Goal: Task Accomplishment & Management: Use online tool/utility

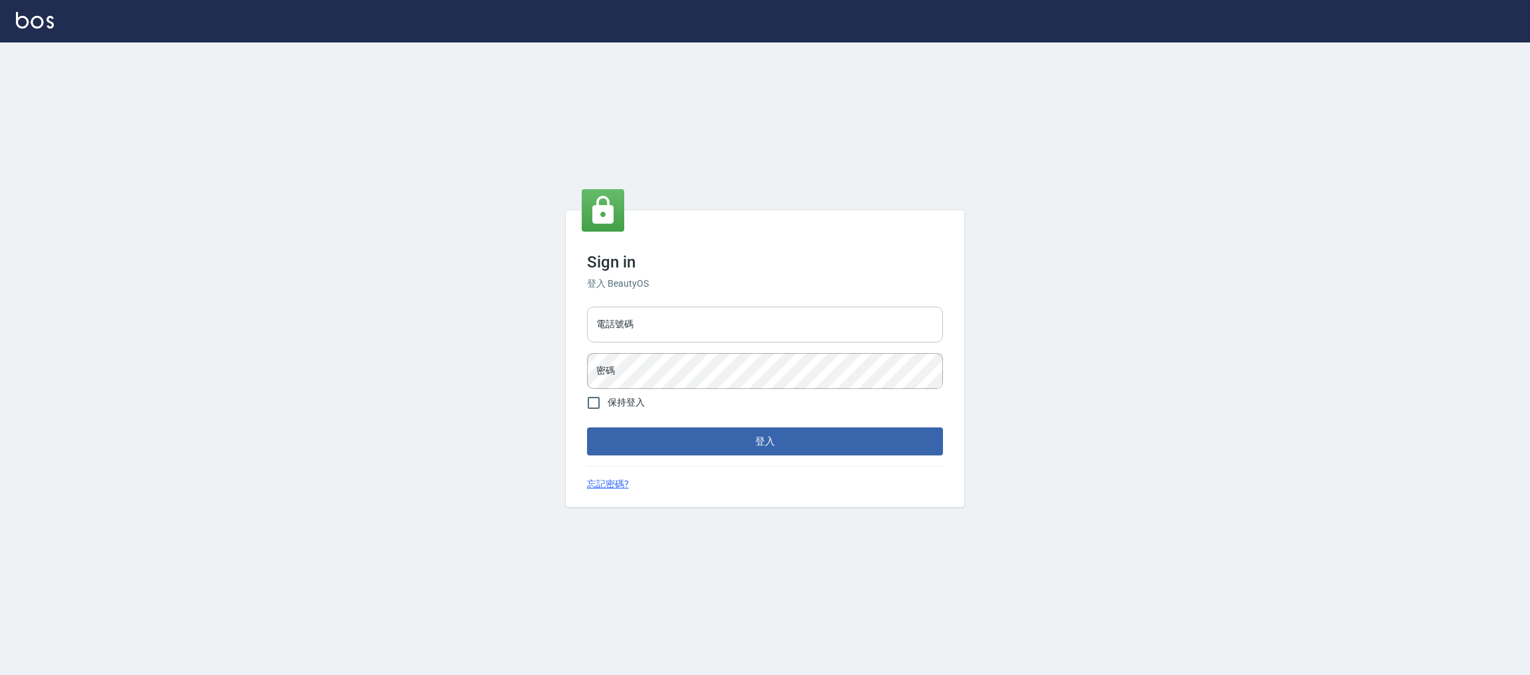
click at [667, 330] on input "電話號碼" at bounding box center [765, 325] width 356 height 36
type input "0981921116"
click at [587, 428] on button "登入" at bounding box center [765, 442] width 356 height 28
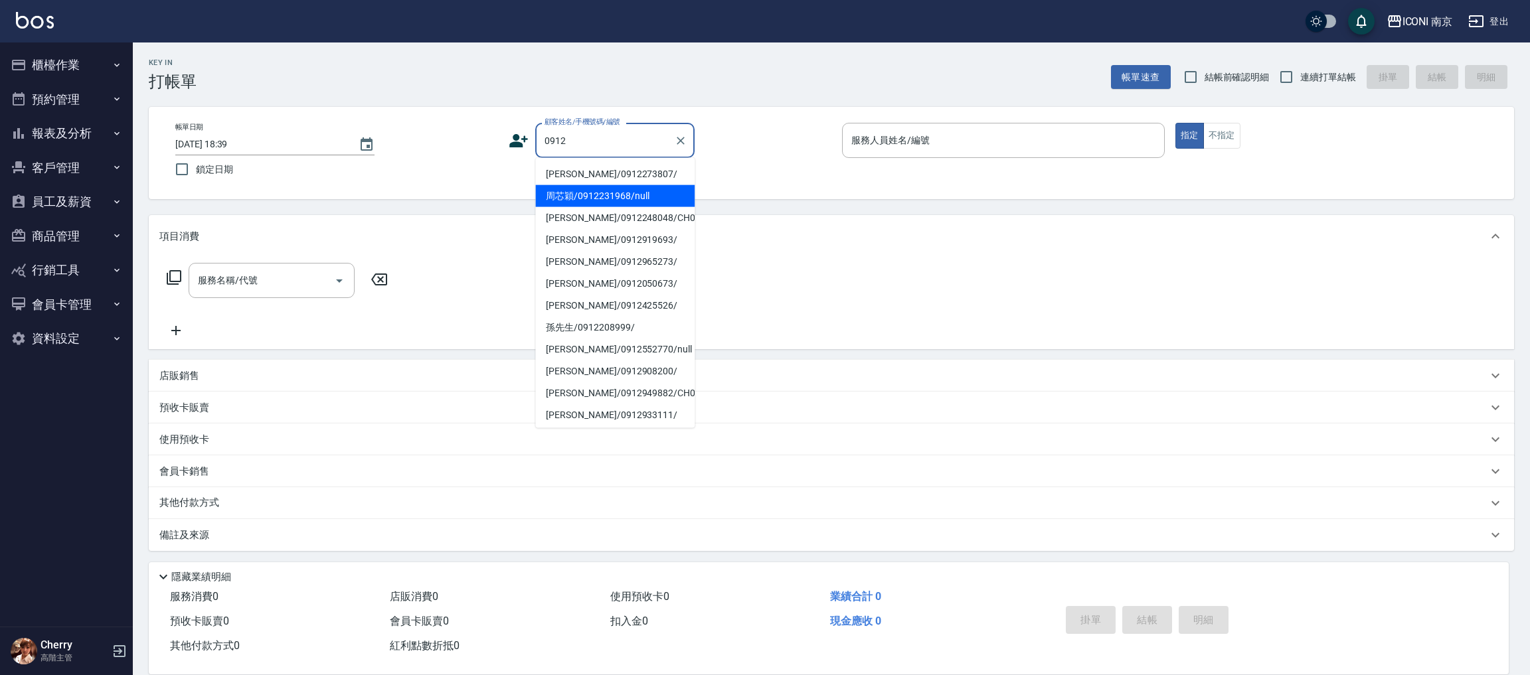
click at [560, 196] on li "周芯穎/0912231968/null" at bounding box center [614, 196] width 159 height 22
type input "周芯穎/0912231968/null"
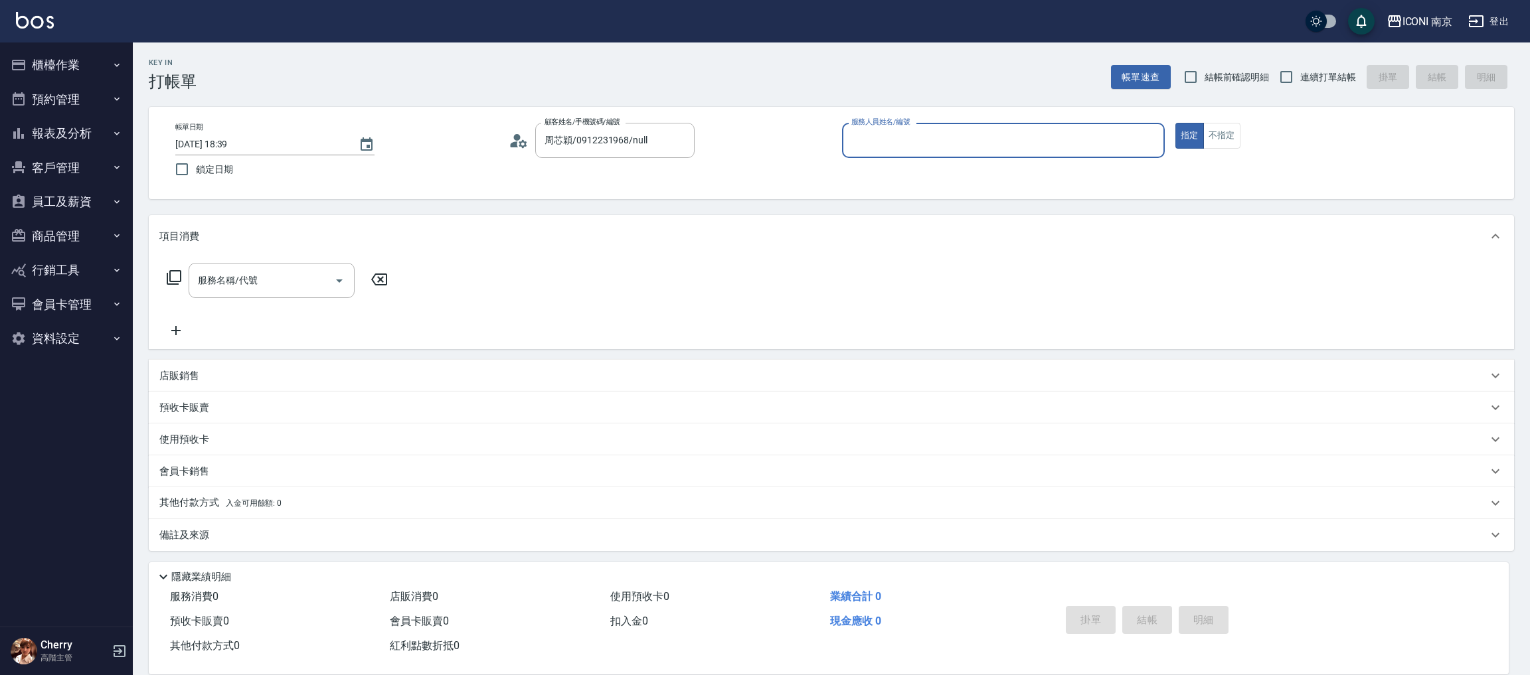
click at [521, 136] on icon at bounding box center [519, 141] width 20 height 20
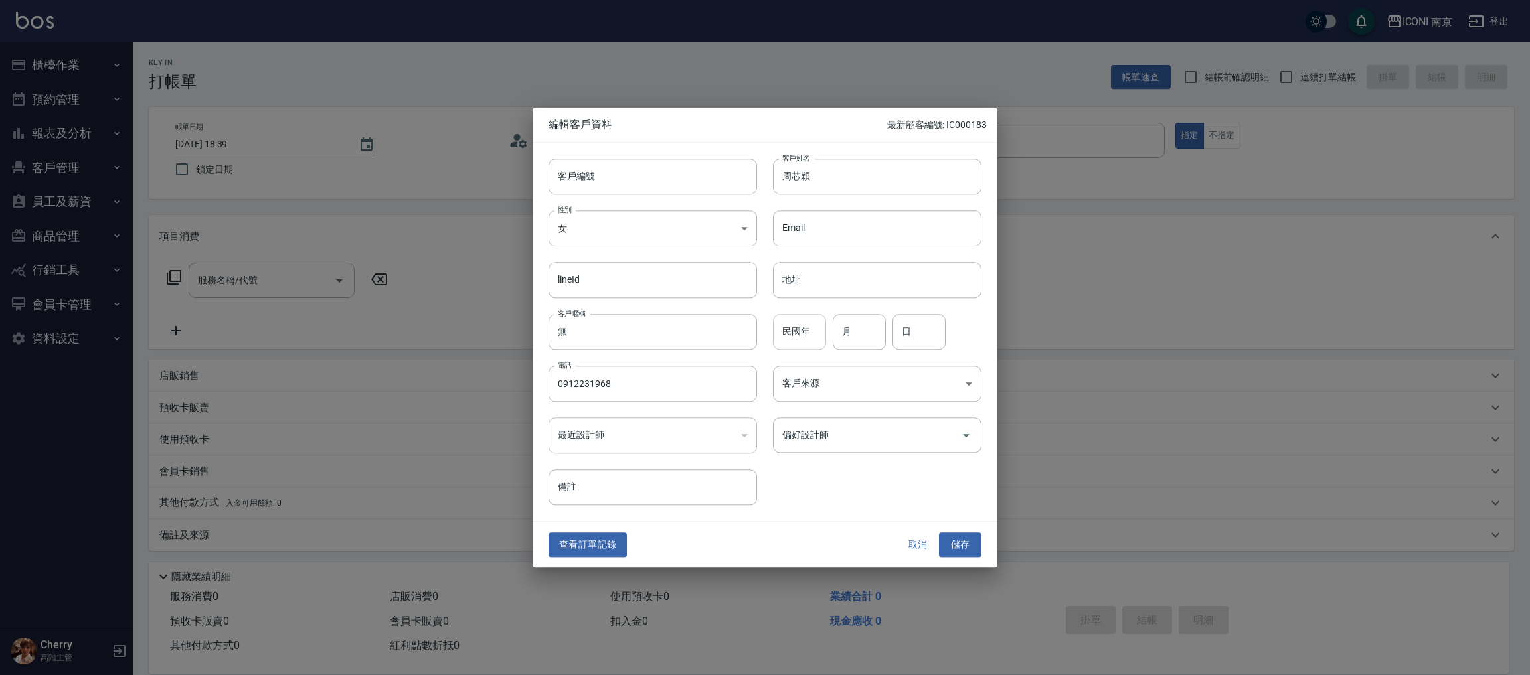
click at [800, 341] on input "民國年" at bounding box center [799, 332] width 53 height 36
type input "78"
type input "06"
type input "15"
click at [819, 375] on body "ICONI 南京 登出 櫃檯作業 打帳單 帳單列表 掛單列表 座位開單 營業儀表板 現金收支登錄 高階收支登錄 材料自購登錄 每日結帳 排班表 現場電腦打卡 …" at bounding box center [765, 338] width 1530 height 676
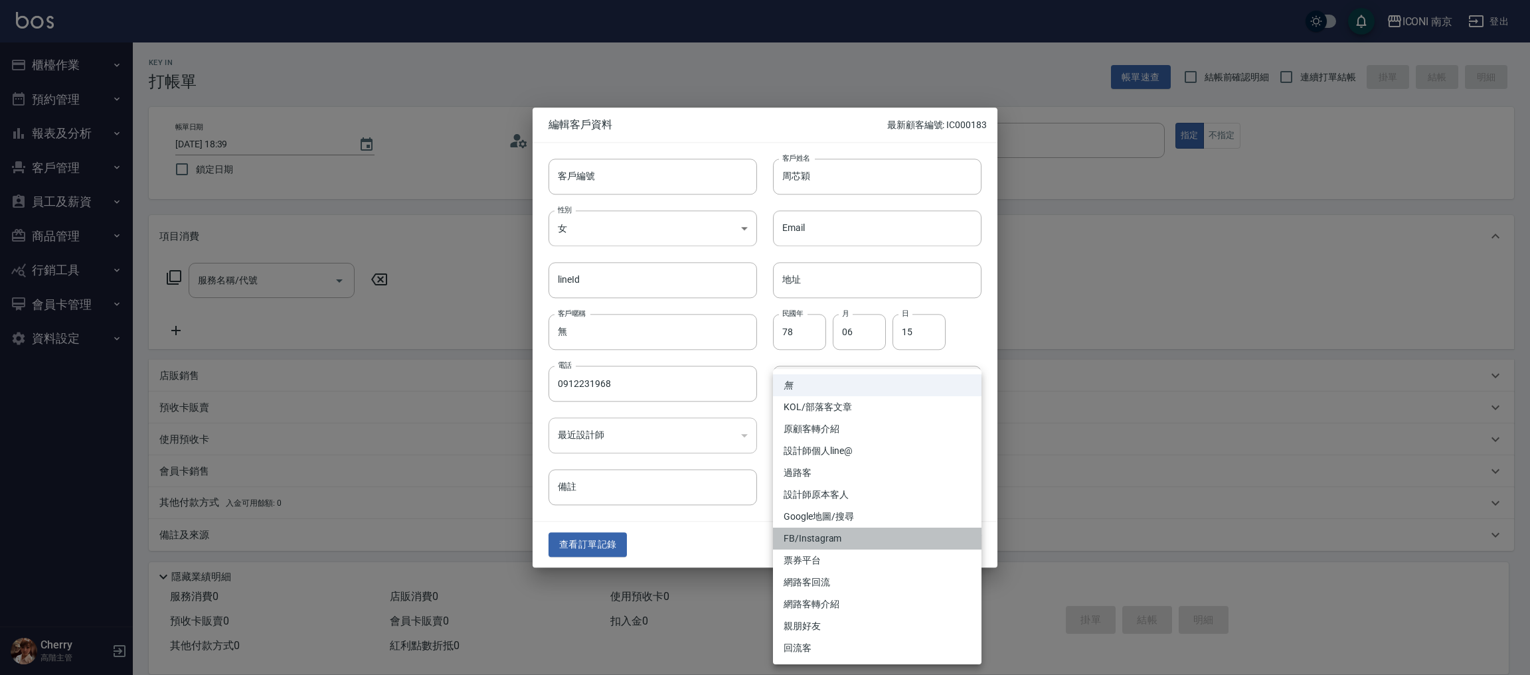
click at [855, 531] on li "FB/Instagram" at bounding box center [877, 539] width 209 height 22
type input "FB/Instagram"
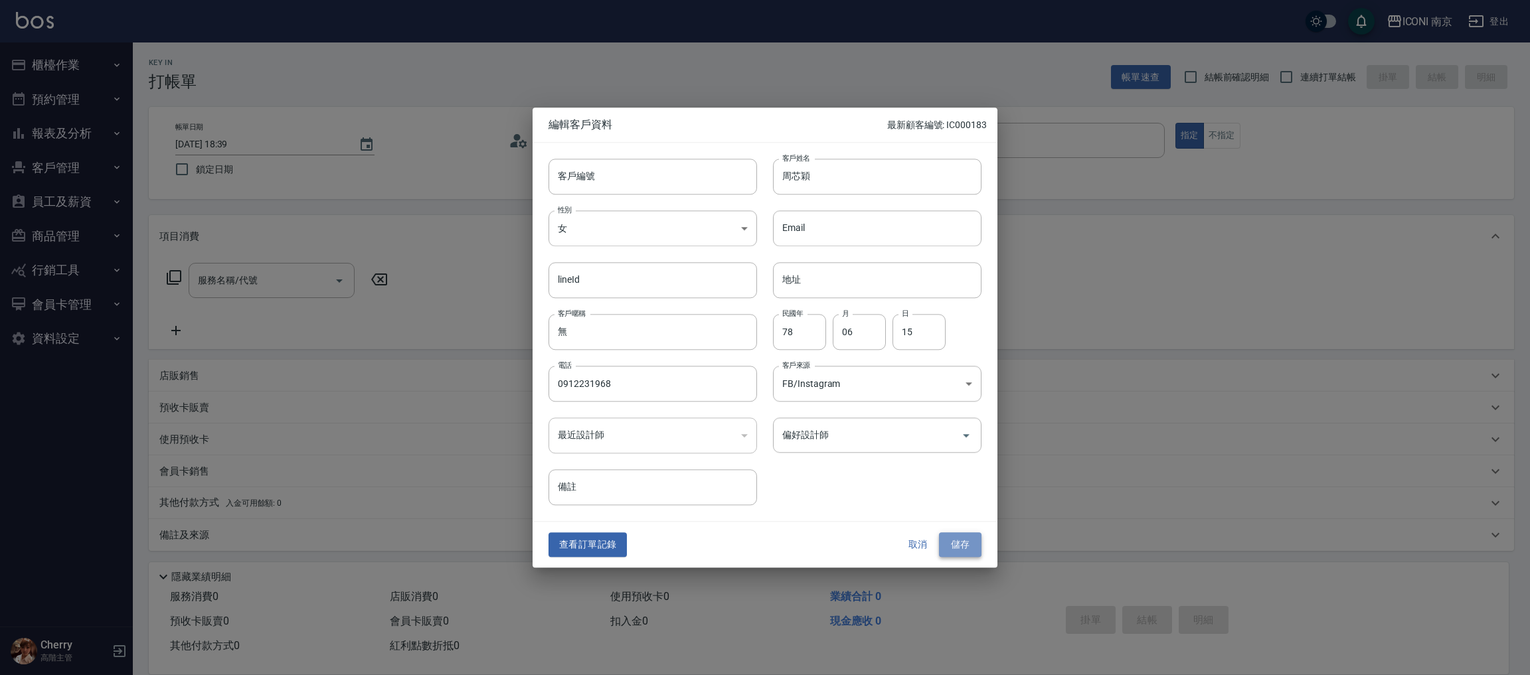
click at [958, 546] on button "儲存" at bounding box center [960, 545] width 42 height 25
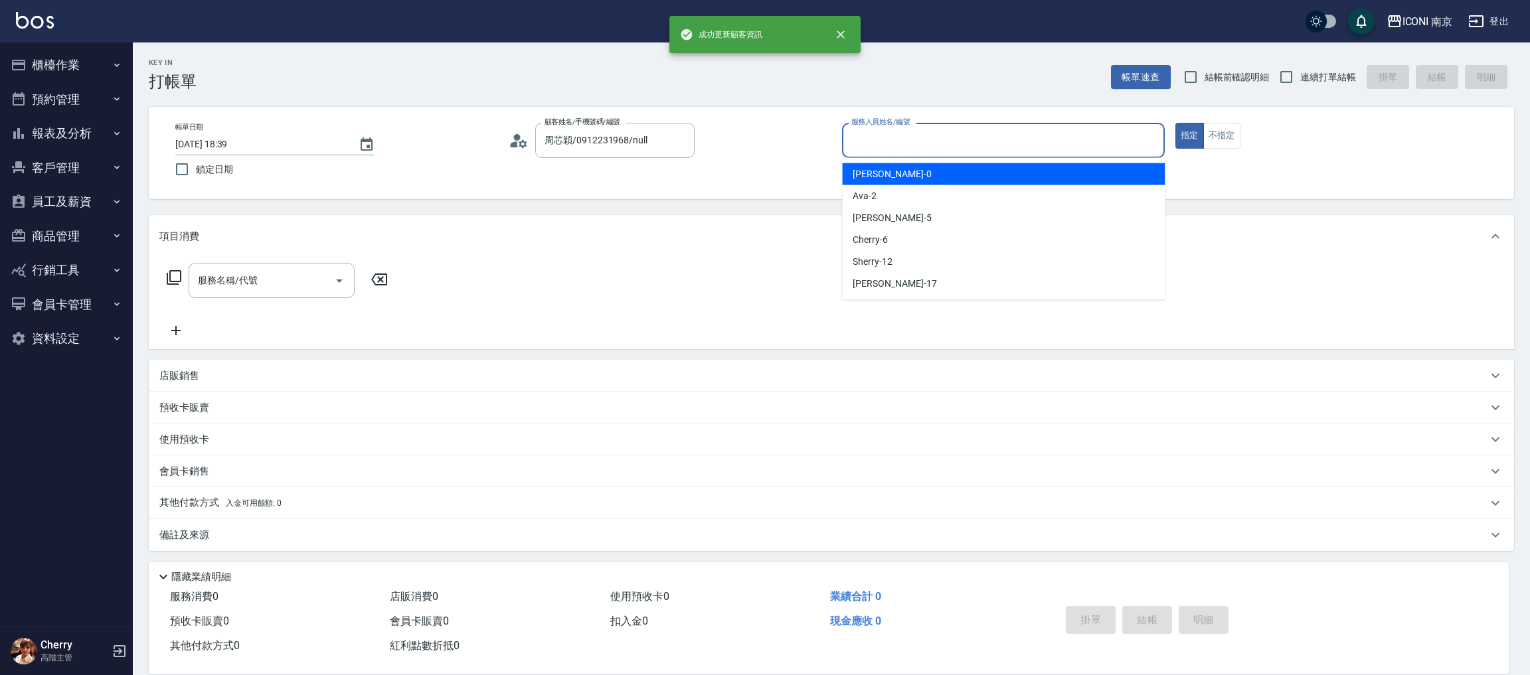
click at [892, 144] on input "服務人員姓名/編號" at bounding box center [1003, 140] width 311 height 23
type input "Cherry-6"
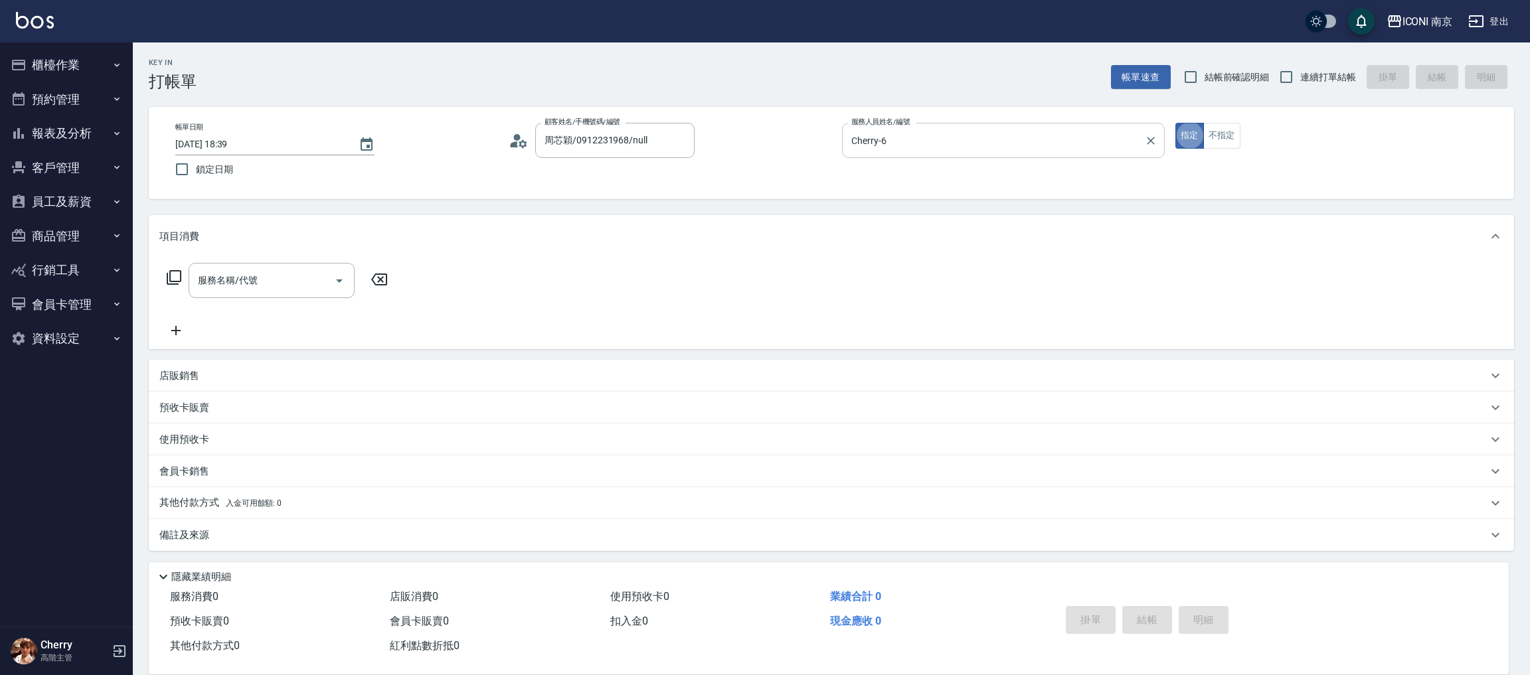
type button "true"
drag, startPoint x: 1313, startPoint y: 76, endPoint x: 613, endPoint y: 135, distance: 703.0
click at [1313, 77] on span "連續打單結帳" at bounding box center [1328, 77] width 56 height 14
click at [1300, 77] on input "連續打單結帳" at bounding box center [1286, 77] width 28 height 28
checkbox input "true"
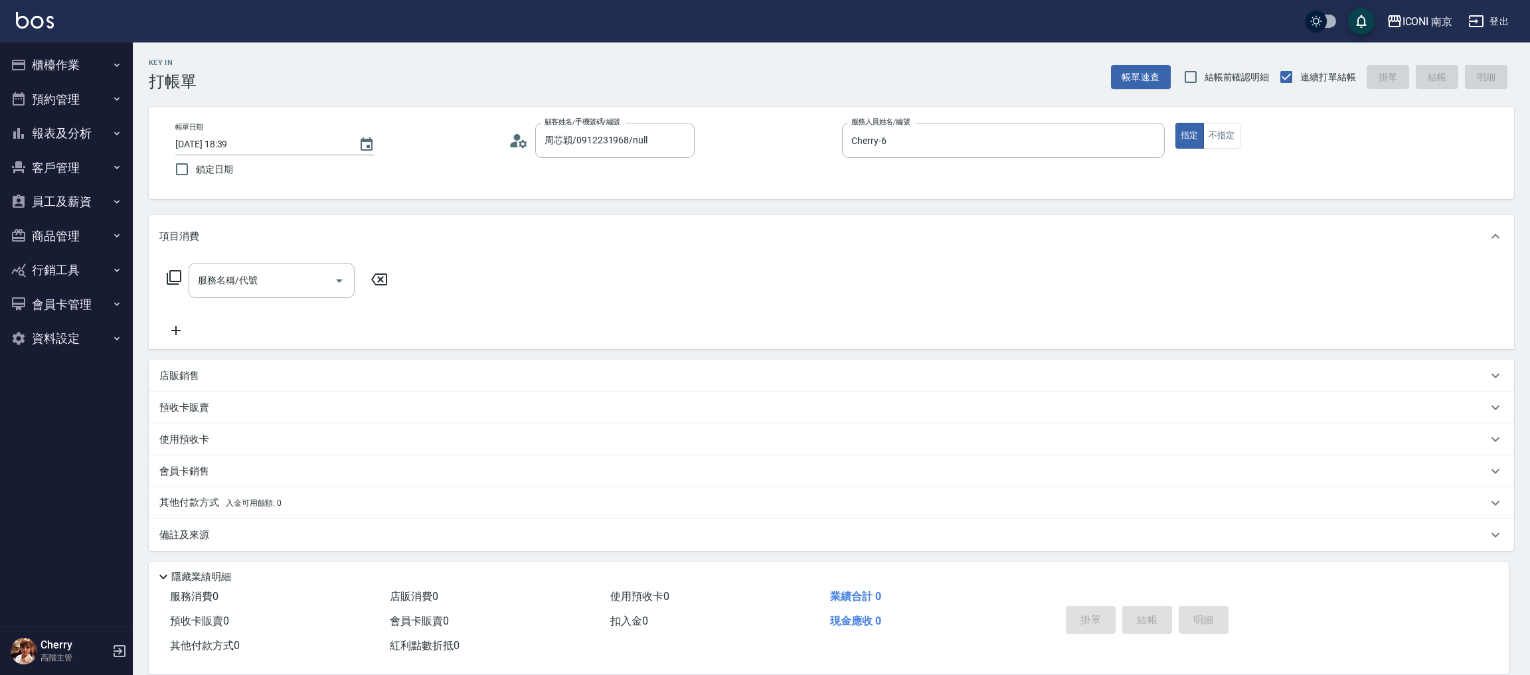
click at [181, 276] on icon at bounding box center [174, 277] width 15 height 15
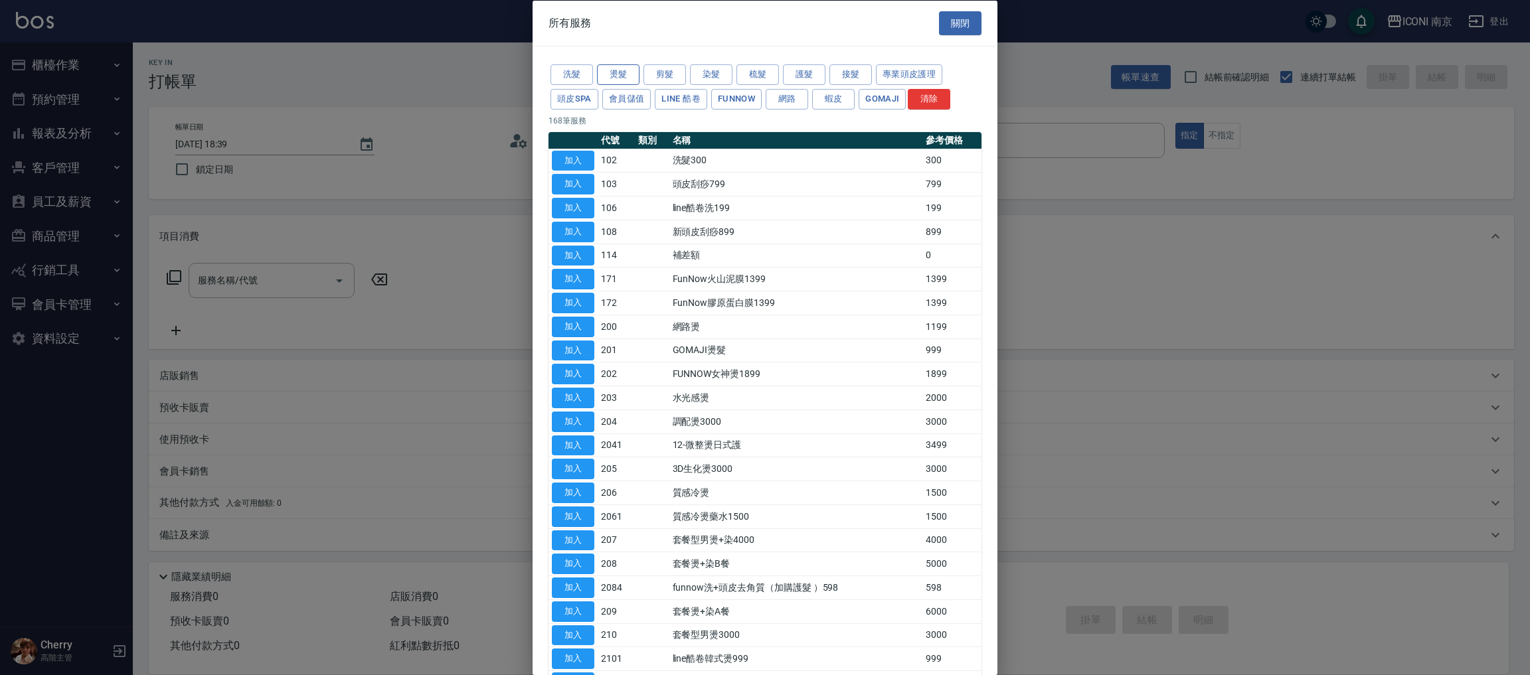
click at [619, 80] on button "燙髮" at bounding box center [618, 74] width 42 height 21
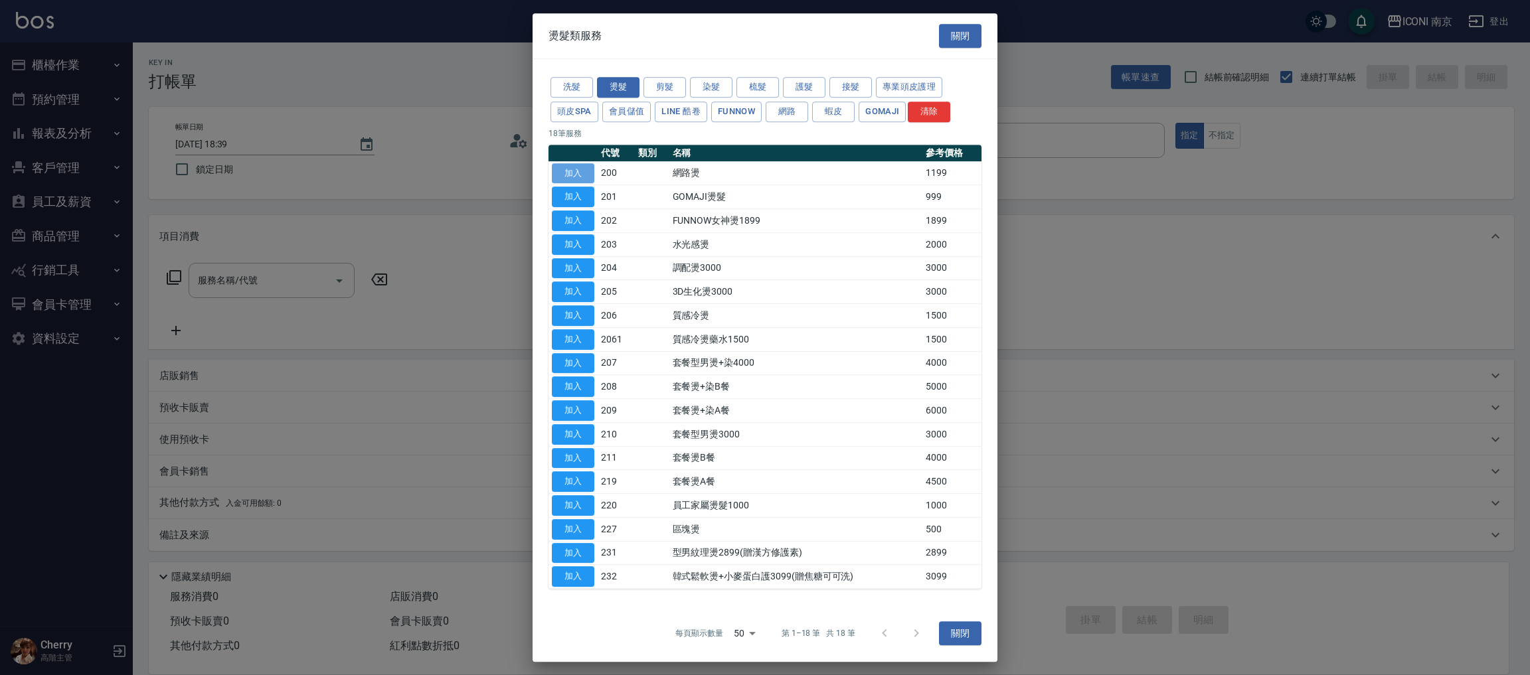
click at [579, 165] on button "加入" at bounding box center [573, 173] width 42 height 21
type input "網路燙(200)"
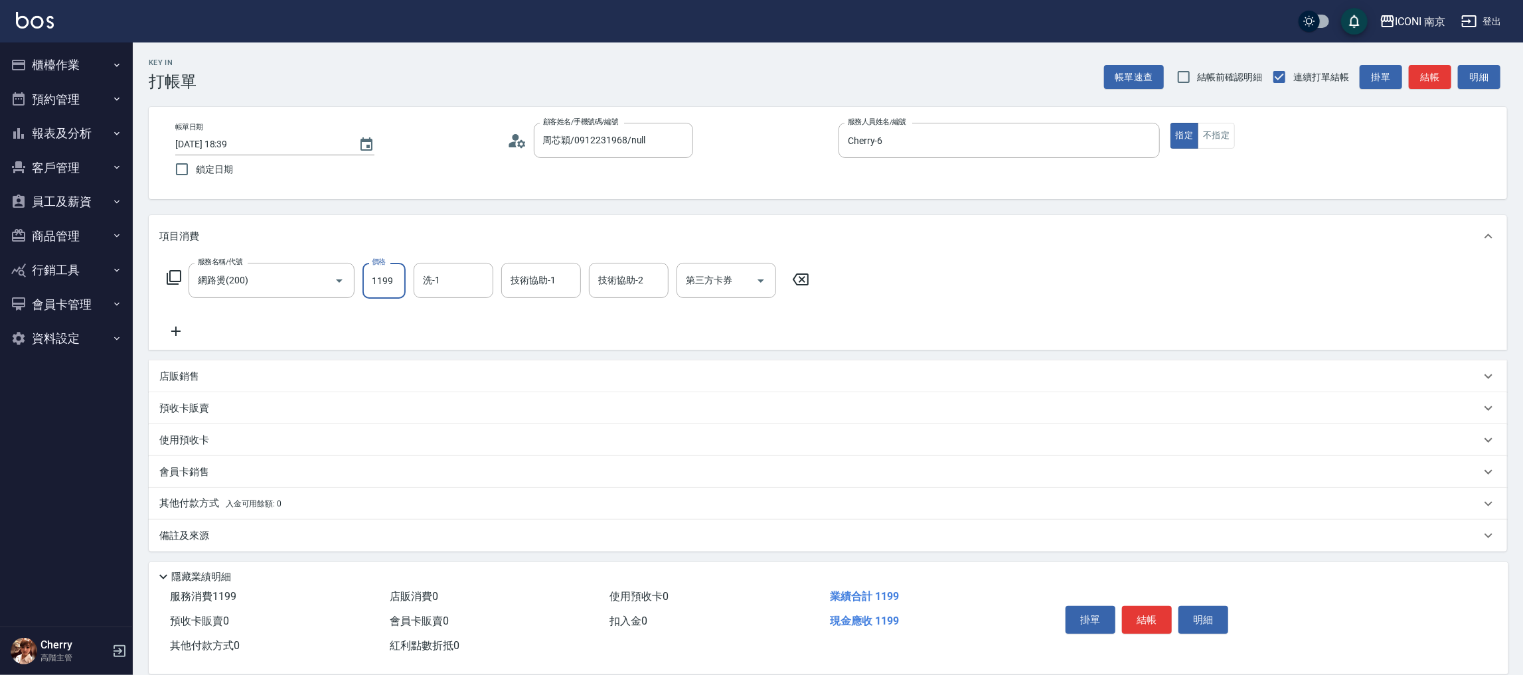
drag, startPoint x: 380, startPoint y: 298, endPoint x: 364, endPoint y: 262, distance: 39.5
click at [381, 296] on input "1199" at bounding box center [384, 281] width 43 height 36
type input "1299"
click at [178, 284] on icon at bounding box center [174, 277] width 15 height 15
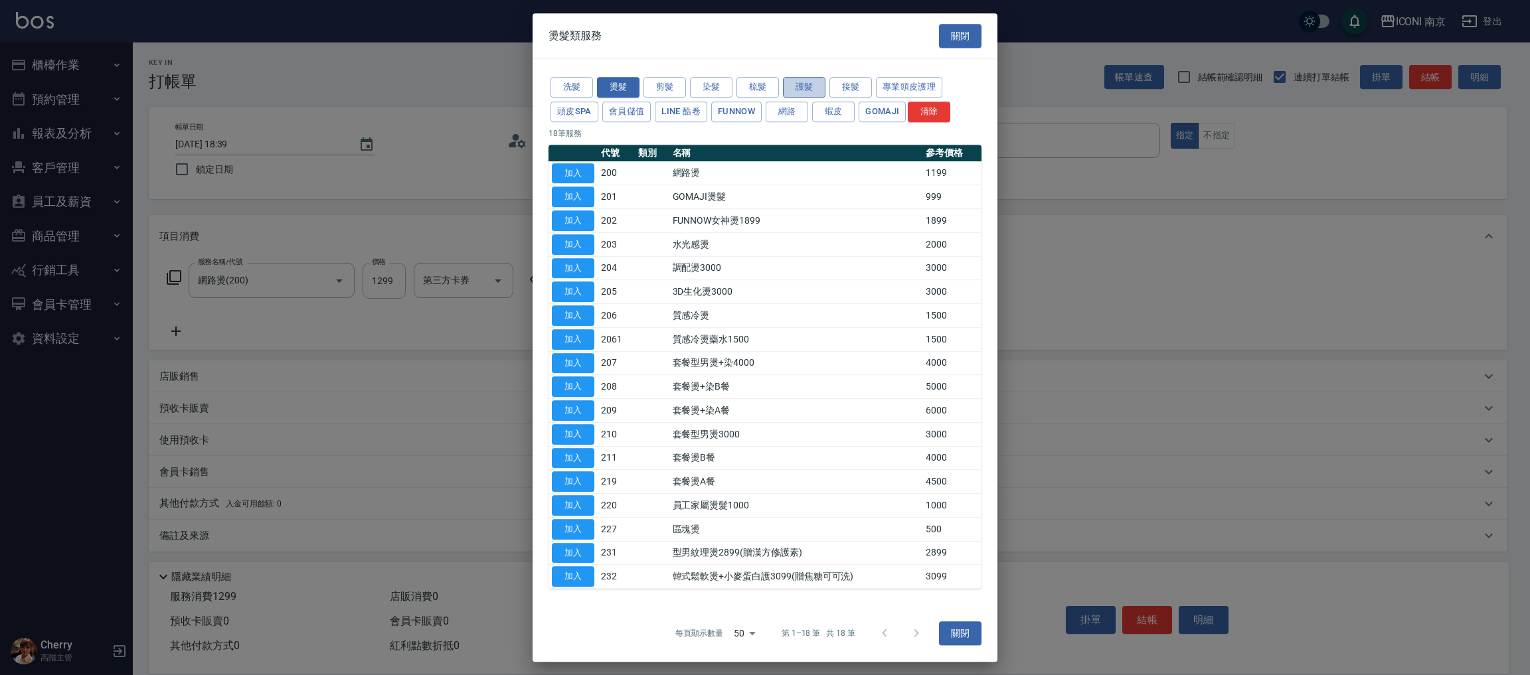
click at [807, 91] on button "護髮" at bounding box center [804, 87] width 42 height 21
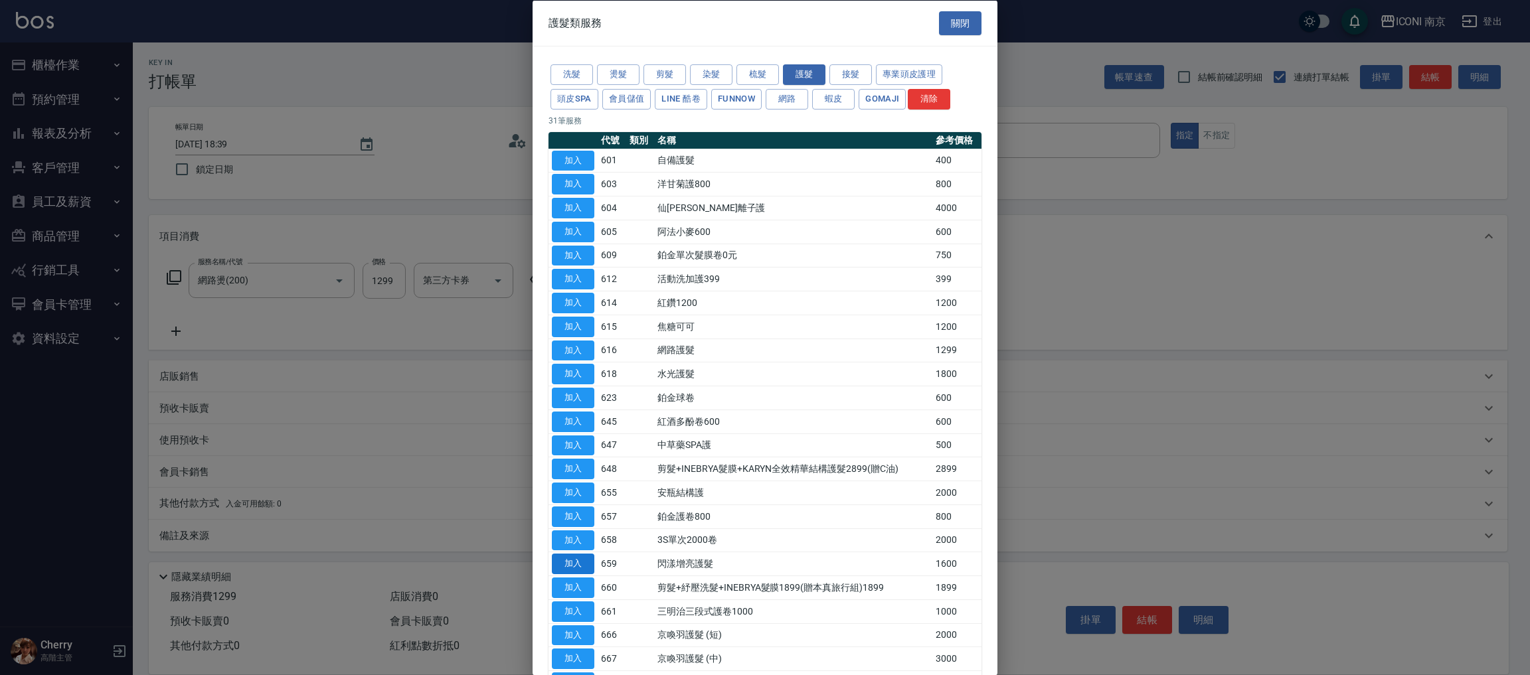
click at [568, 566] on button "加入" at bounding box center [573, 564] width 42 height 21
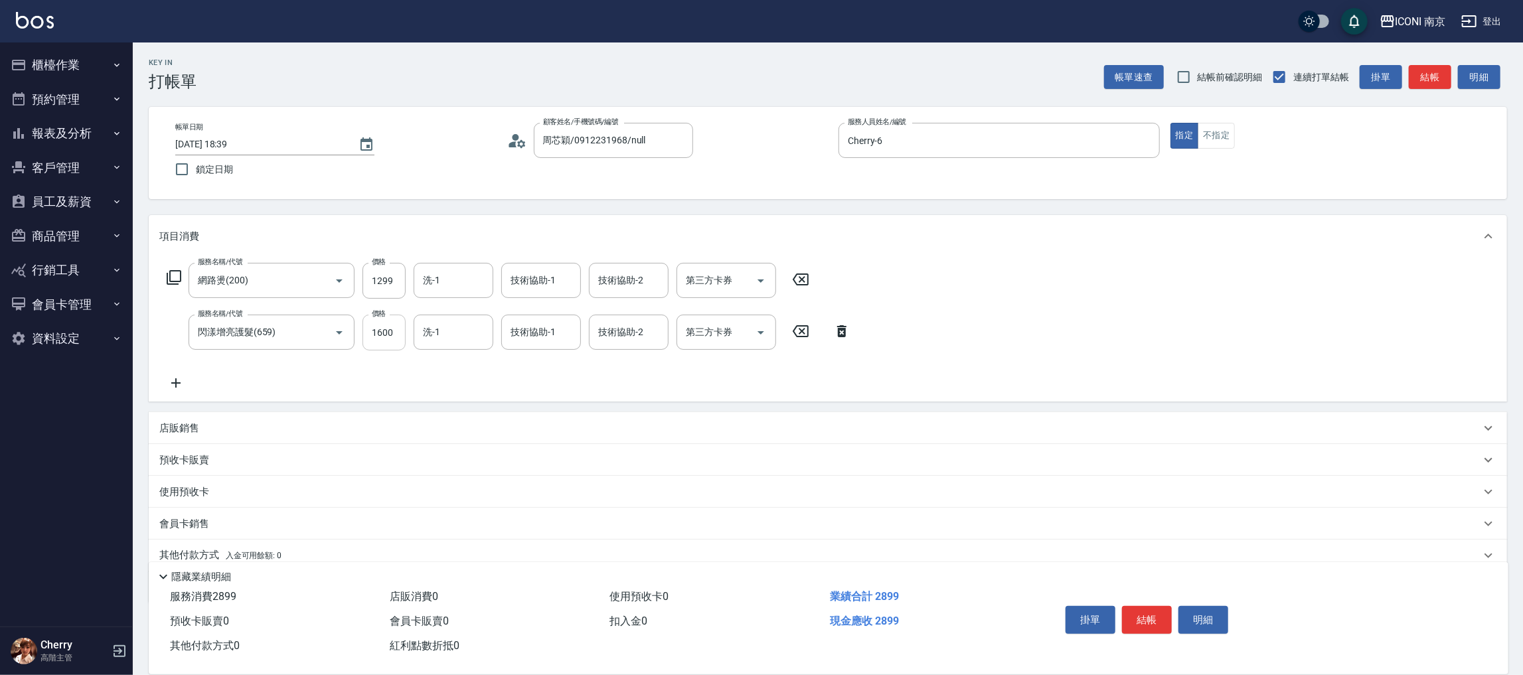
click at [393, 325] on input "1600" at bounding box center [384, 333] width 43 height 36
click at [385, 334] on input "1800" at bounding box center [384, 333] width 43 height 36
type input "1600"
click at [192, 430] on p "店販銷售" at bounding box center [179, 429] width 40 height 14
click at [201, 471] on input "服務人員姓名/編號" at bounding box center [209, 477] width 88 height 23
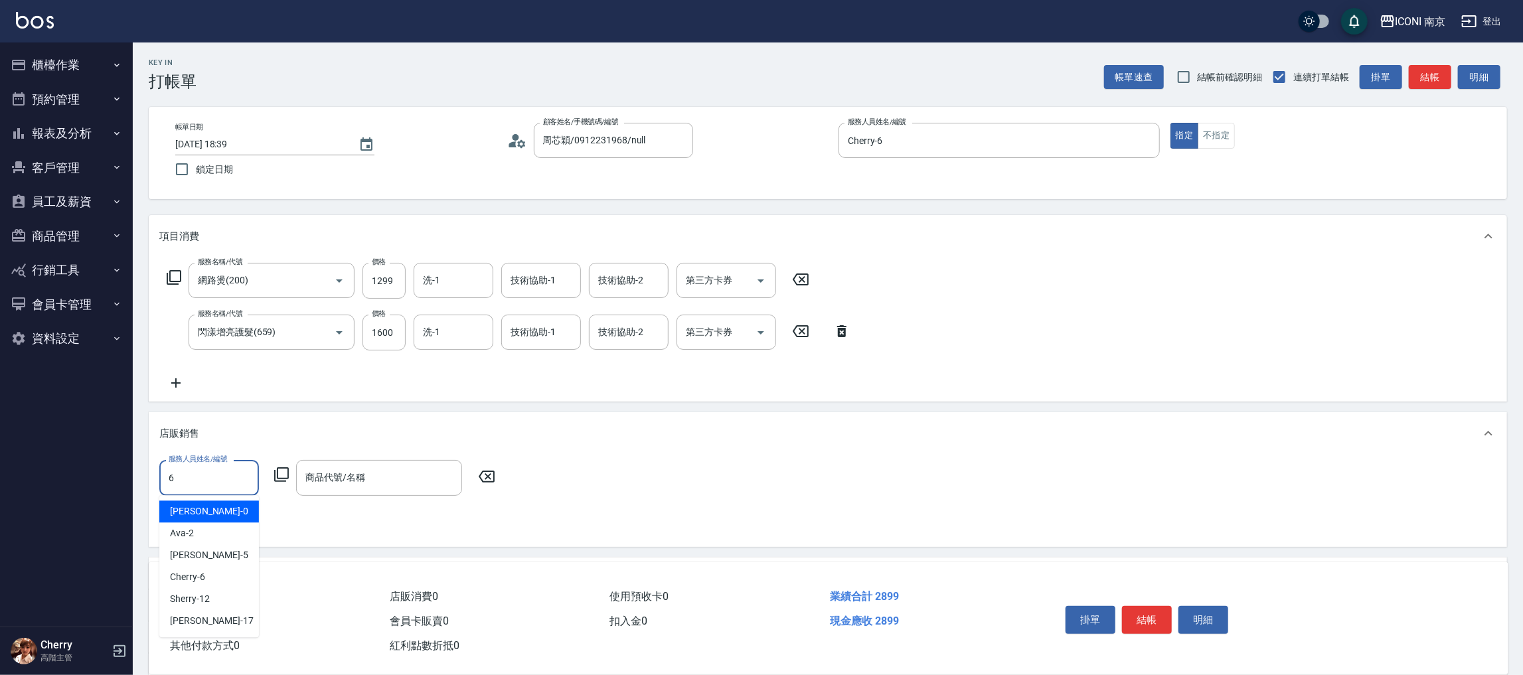
type input "Cherry-6"
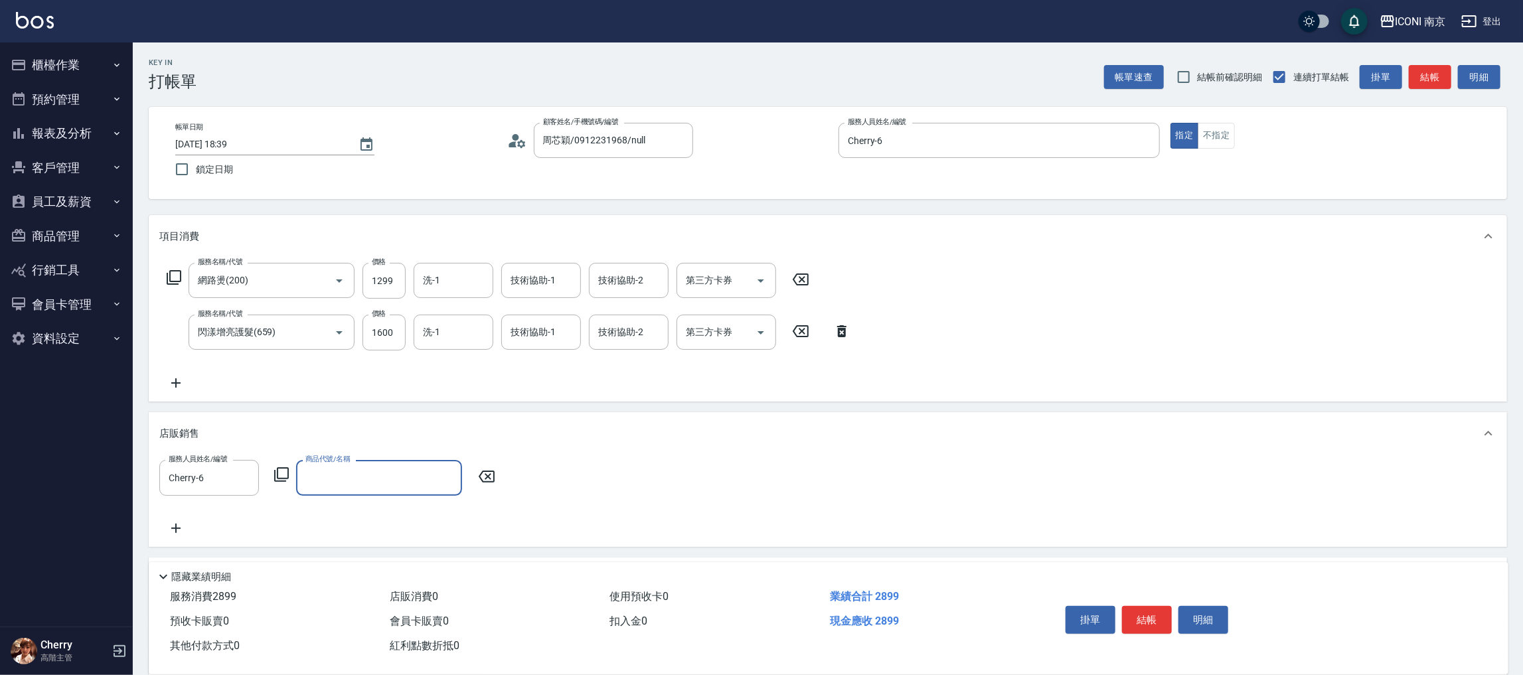
click at [280, 479] on icon at bounding box center [281, 474] width 15 height 15
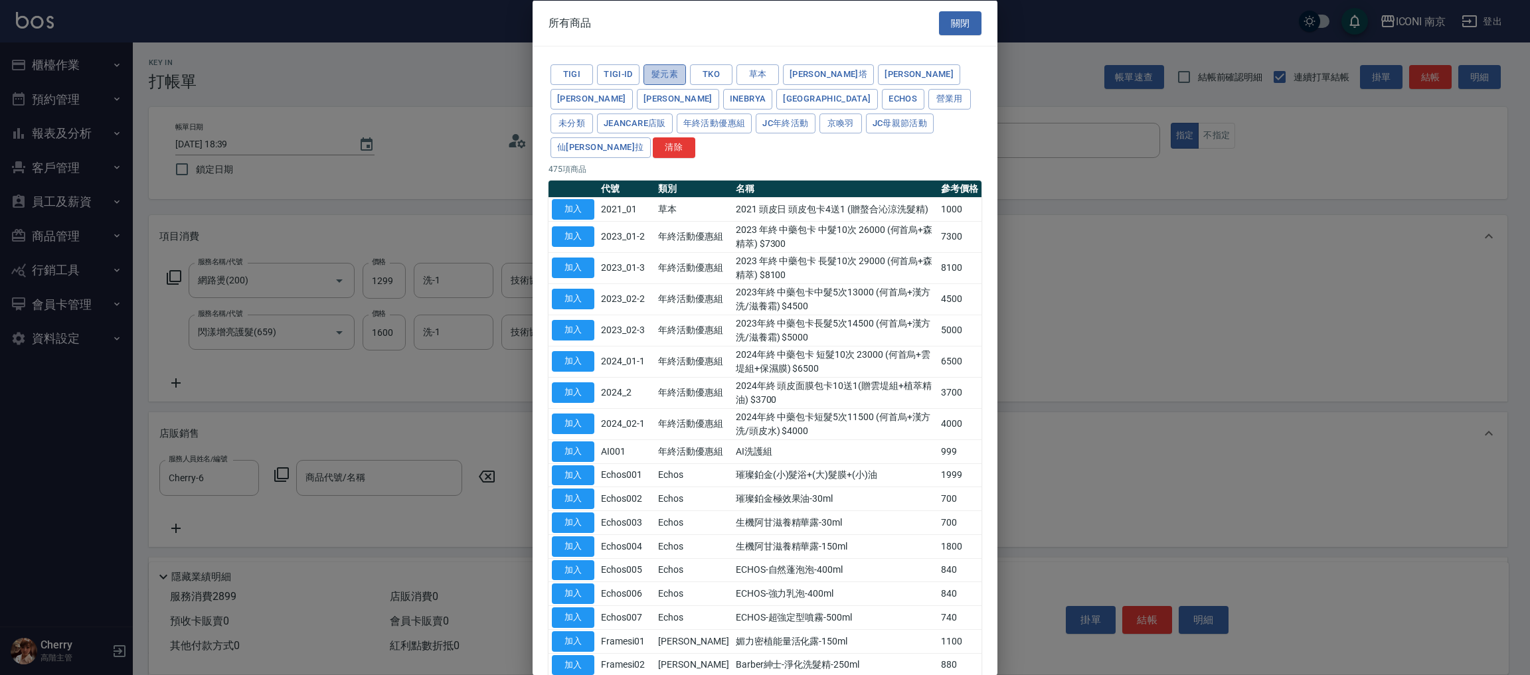
click at [659, 76] on button "髮元素" at bounding box center [664, 74] width 42 height 21
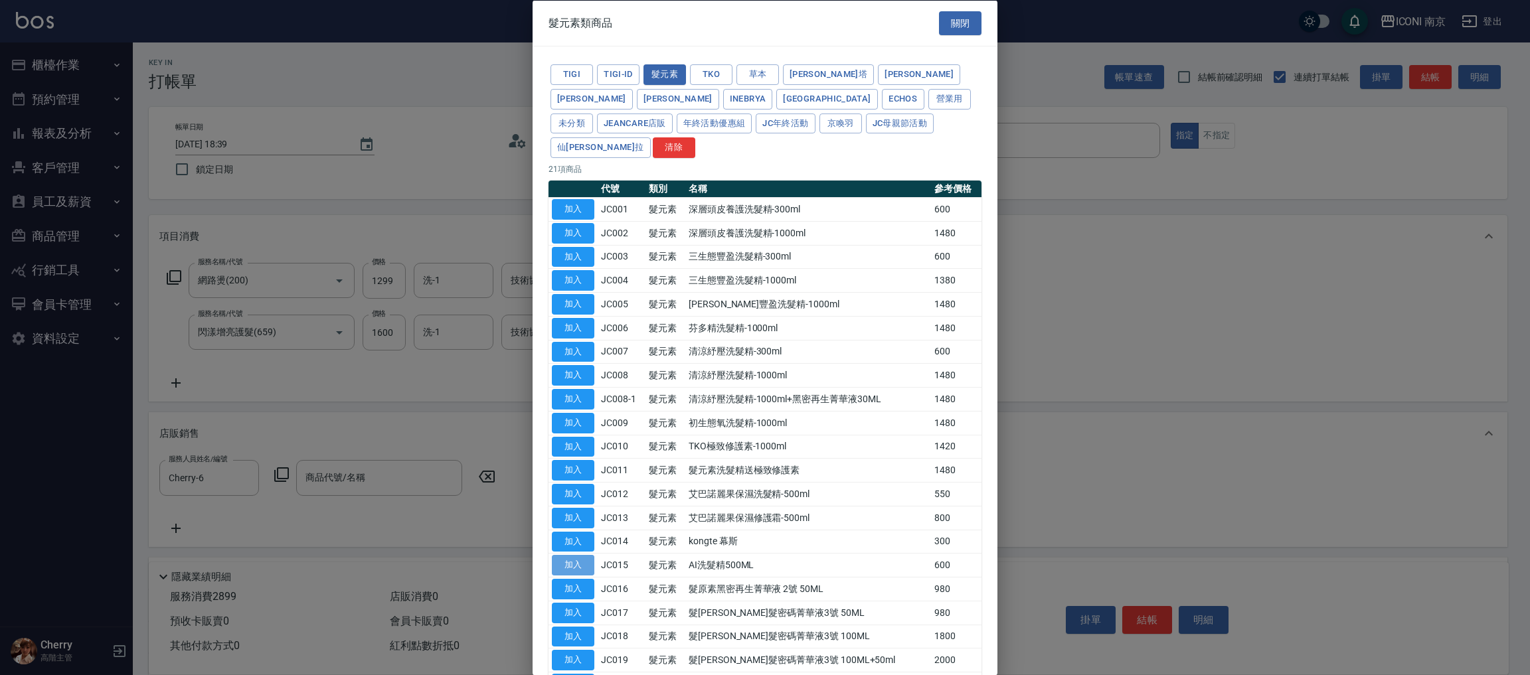
click at [572, 555] on button "加入" at bounding box center [573, 565] width 42 height 21
type input "AI洗髮精500ML"
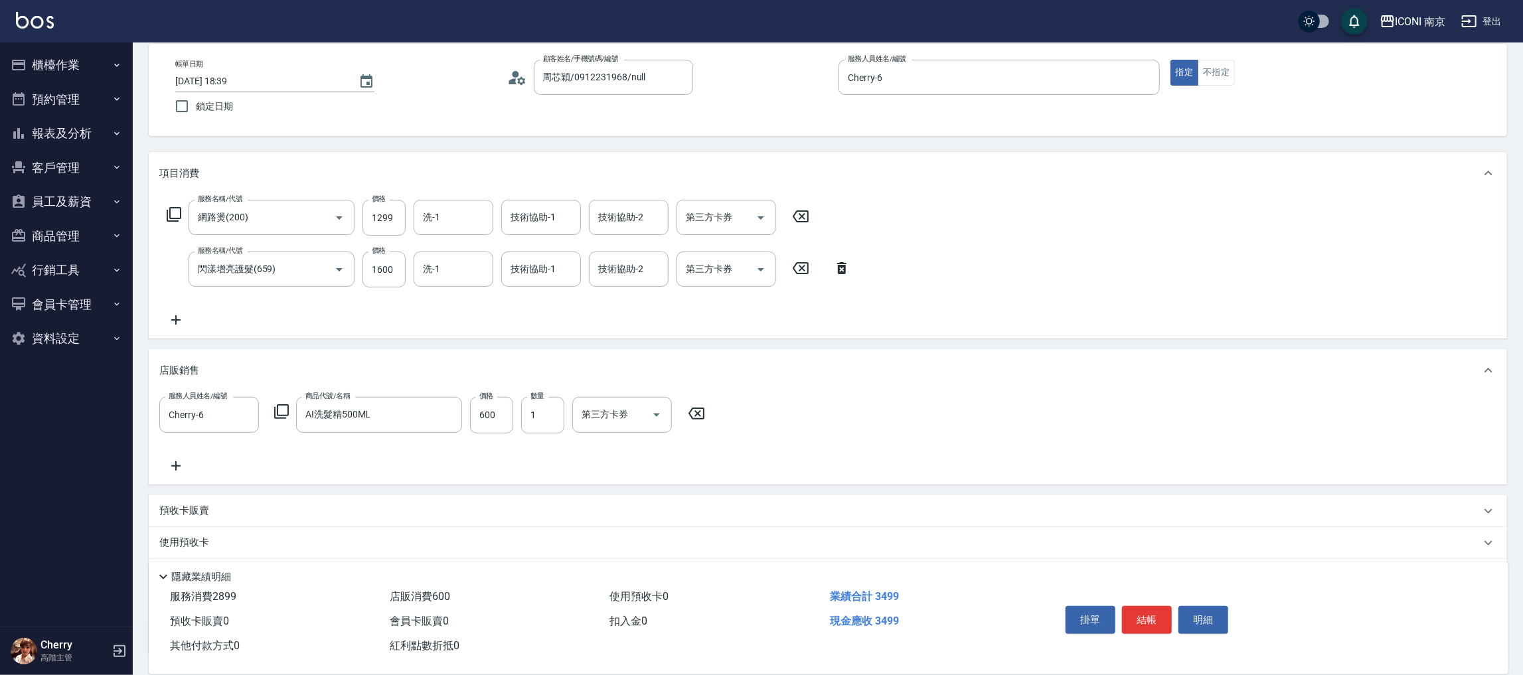
scroll to position [166, 0]
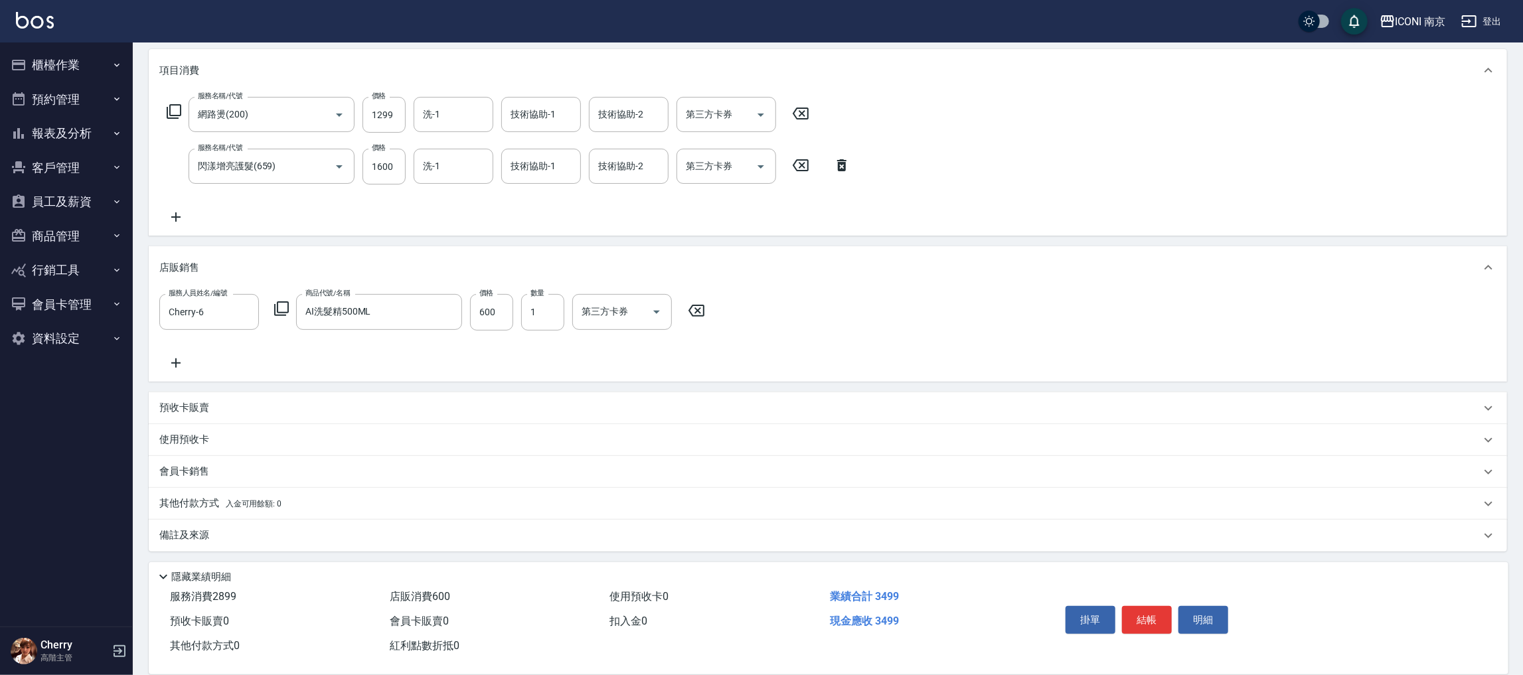
click at [214, 538] on div "備註及來源" at bounding box center [819, 536] width 1321 height 14
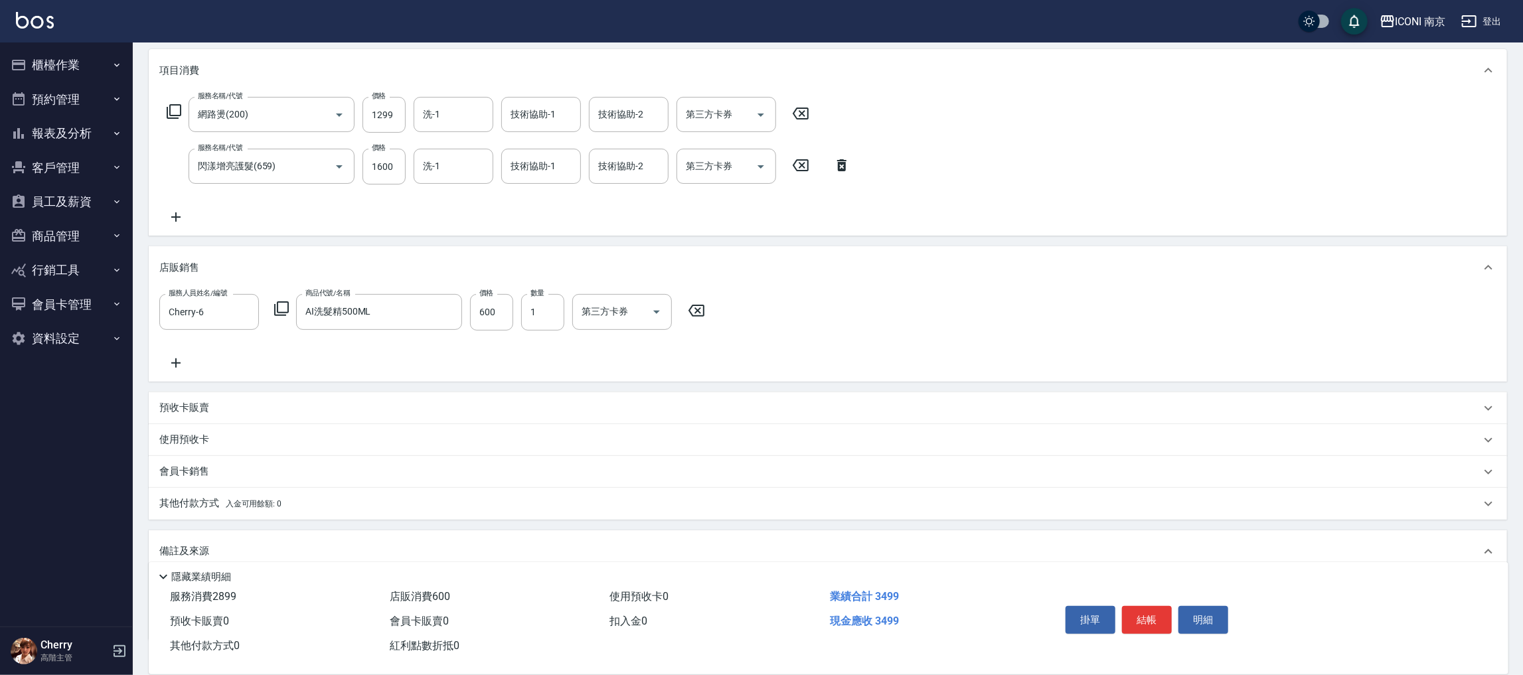
scroll to position [242, 0]
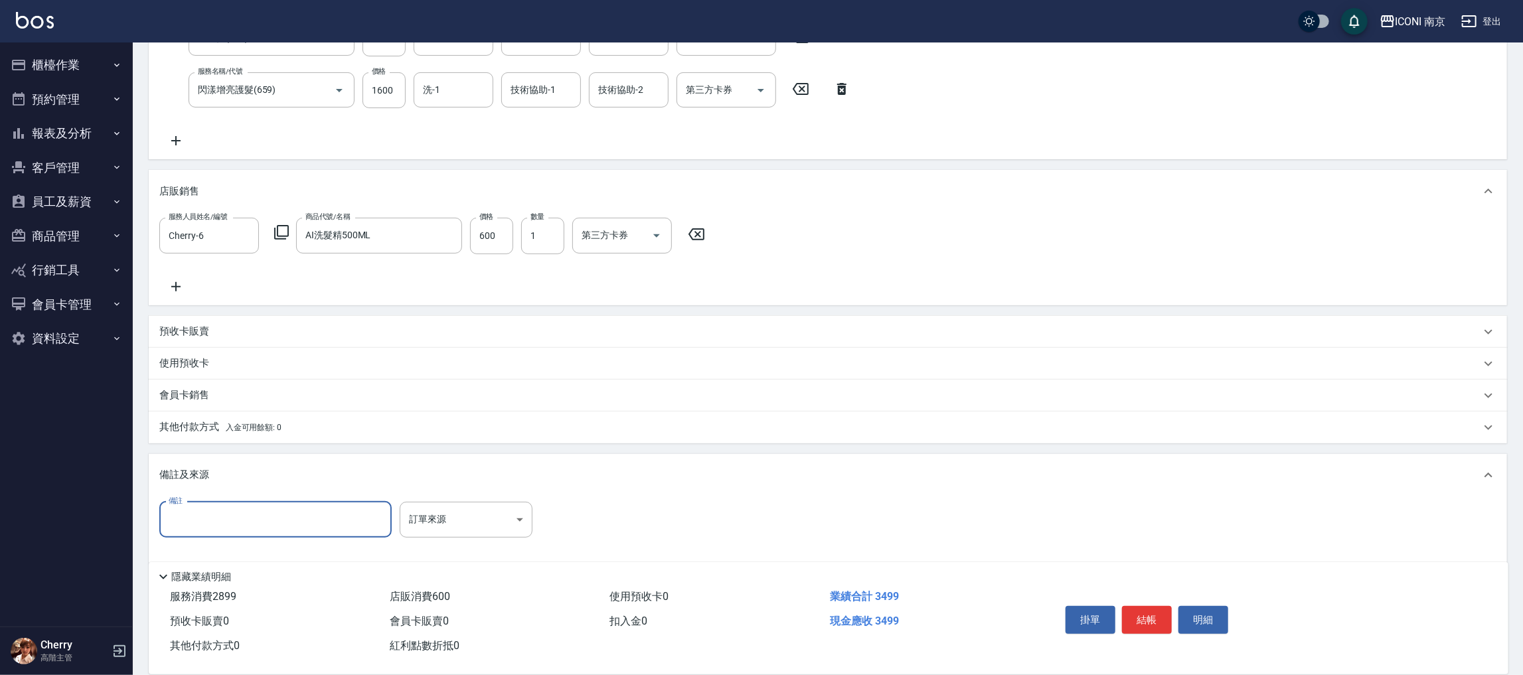
click at [237, 510] on input "備註" at bounding box center [275, 520] width 232 height 36
type input "珊"
click at [238, 516] on input "閃漾1800 加購洗400" at bounding box center [275, 520] width 232 height 36
type input "閃漾1800 加購洗髮精400"
click at [413, 515] on body "ICONI 南京 登出 櫃檯作業 打帳單 帳單列表 掛單列表 座位開單 營業儀表板 現金收支登錄 高階收支登錄 材料自購登錄 每日結帳 排班表 現場電腦打卡 …" at bounding box center [761, 224] width 1523 height 932
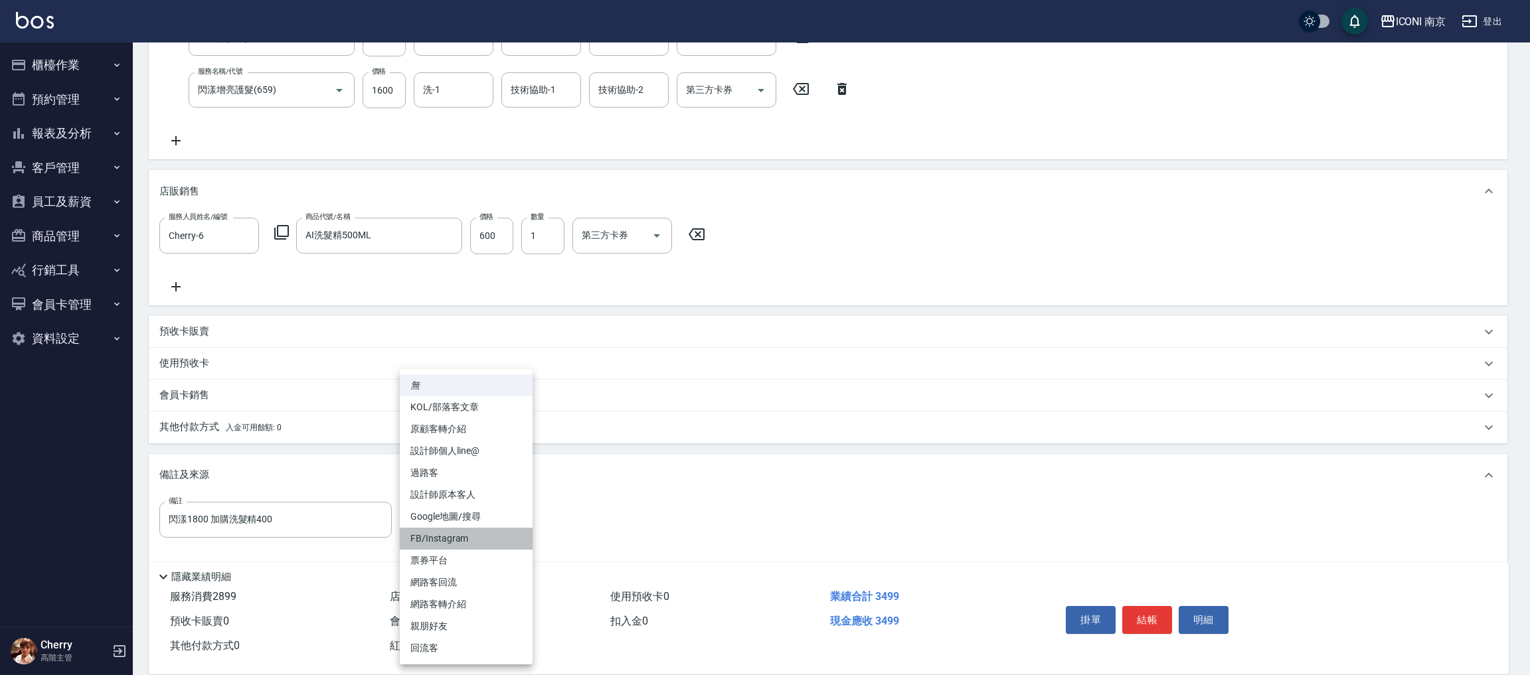
click at [471, 542] on li "FB/Instagram" at bounding box center [466, 539] width 133 height 22
type input "FB/Instagram"
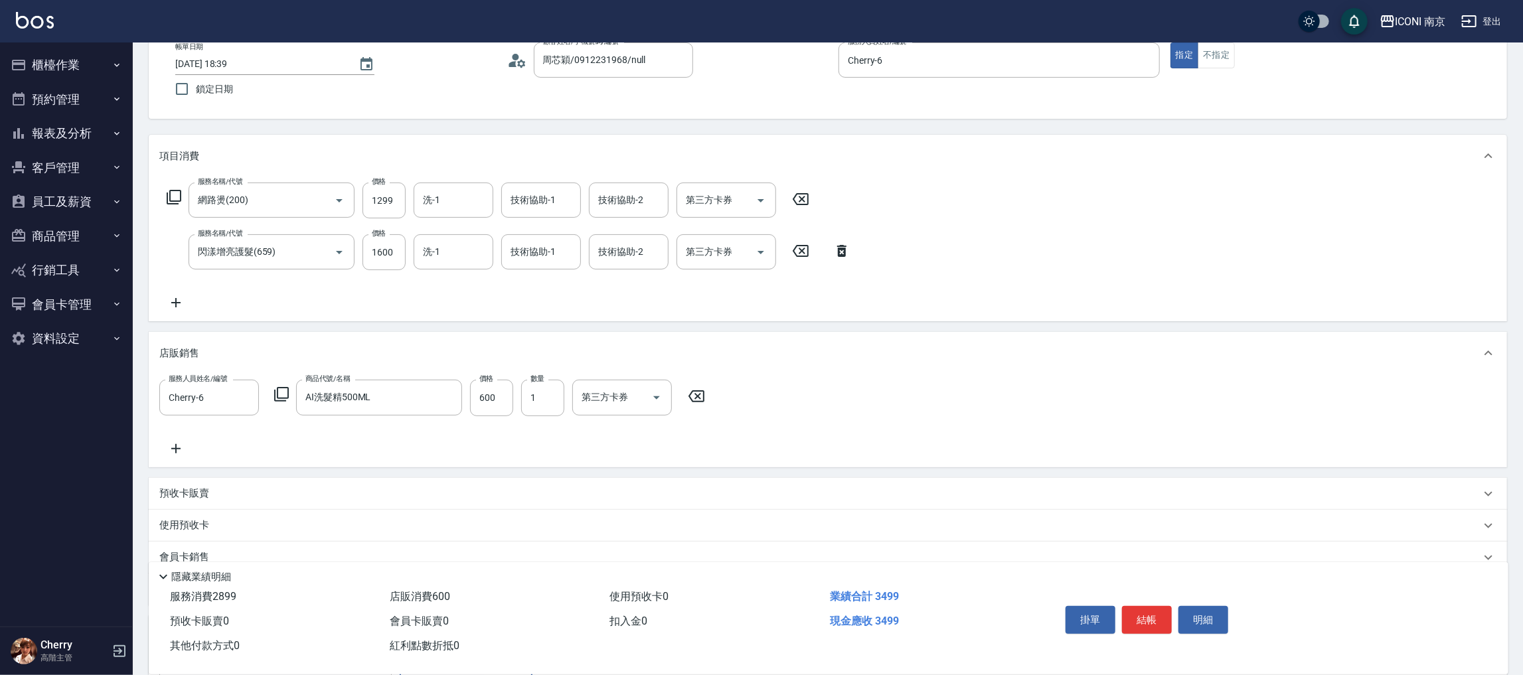
scroll to position [199, 0]
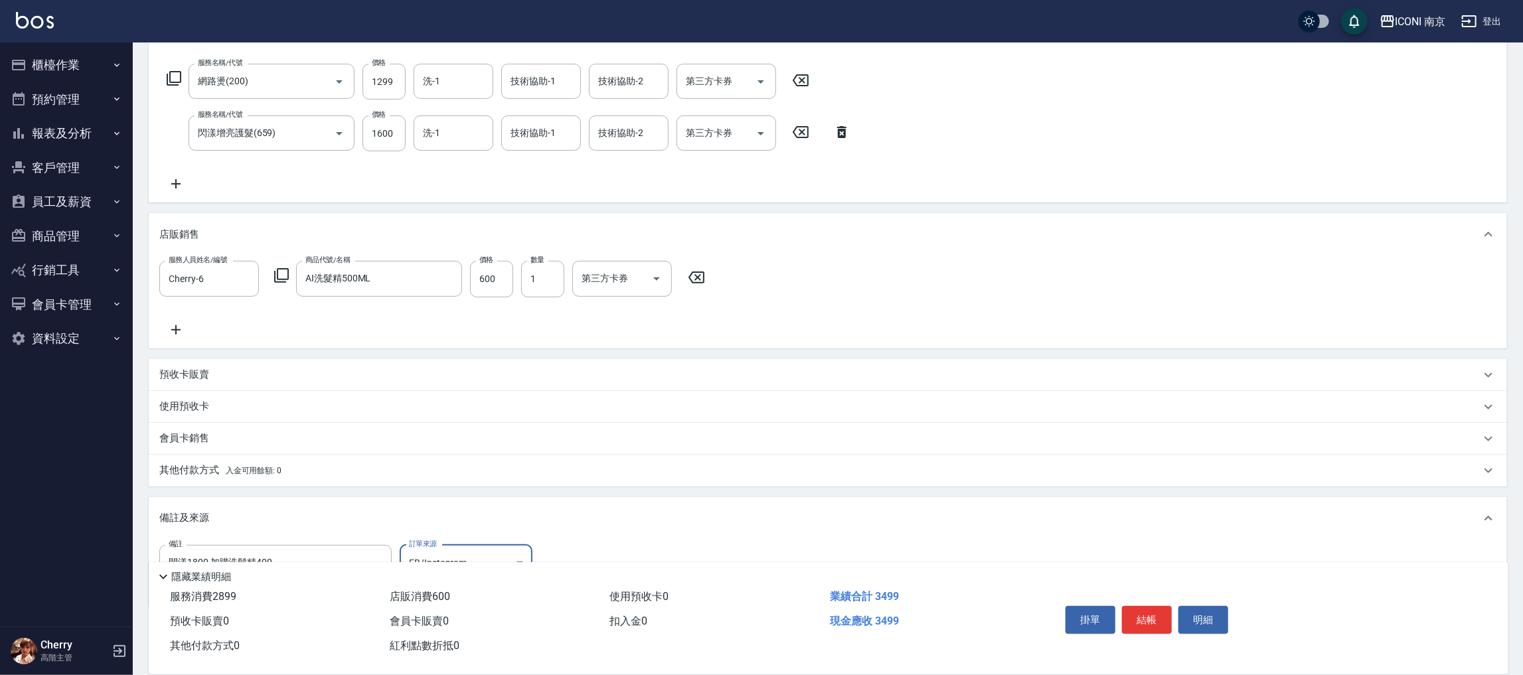
click at [1157, 613] on button "結帳" at bounding box center [1147, 620] width 50 height 28
type input "2025/09/24 18:41"
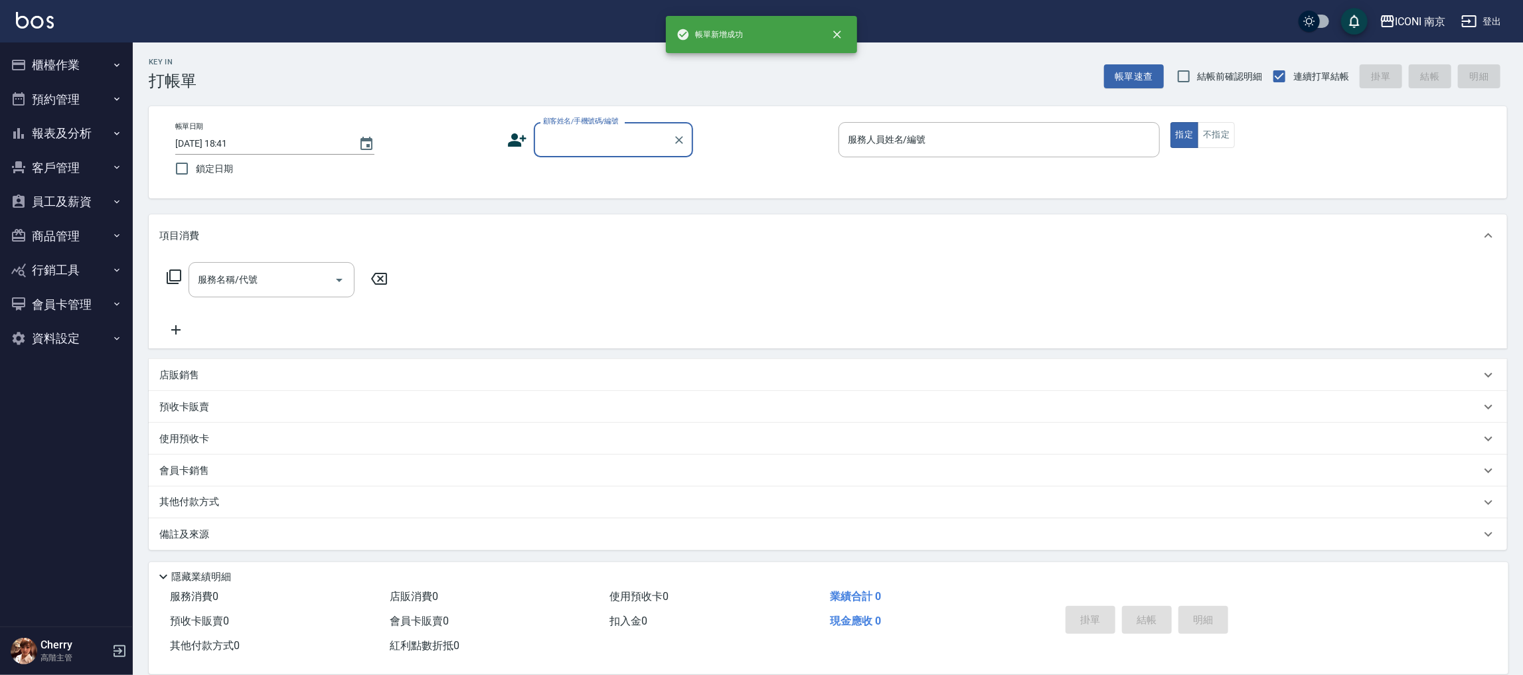
scroll to position [0, 0]
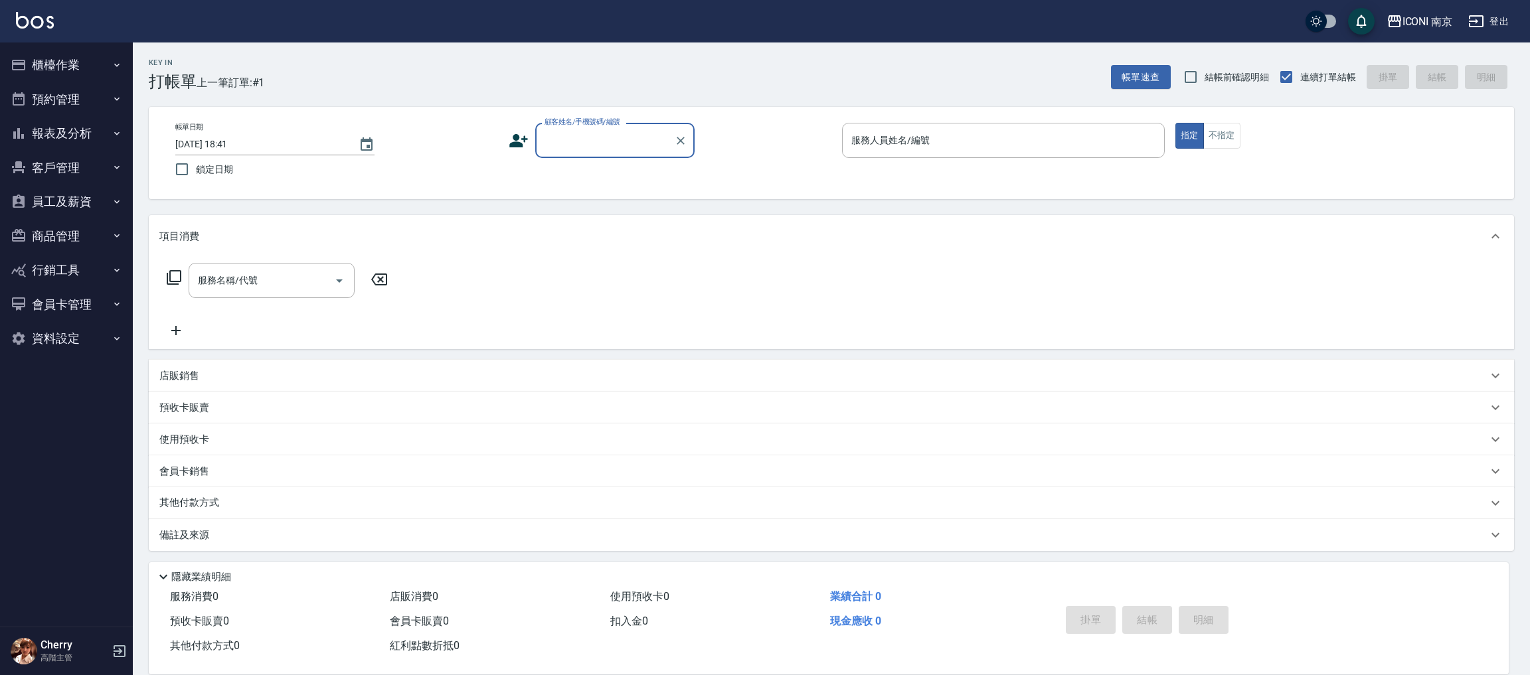
click at [602, 144] on input "顧客姓名/手機號碼/編號" at bounding box center [604, 140] width 127 height 23
click at [640, 169] on li "秦婕恩/0920198275/null" at bounding box center [614, 174] width 159 height 22
type input "秦婕恩/0920198275/null"
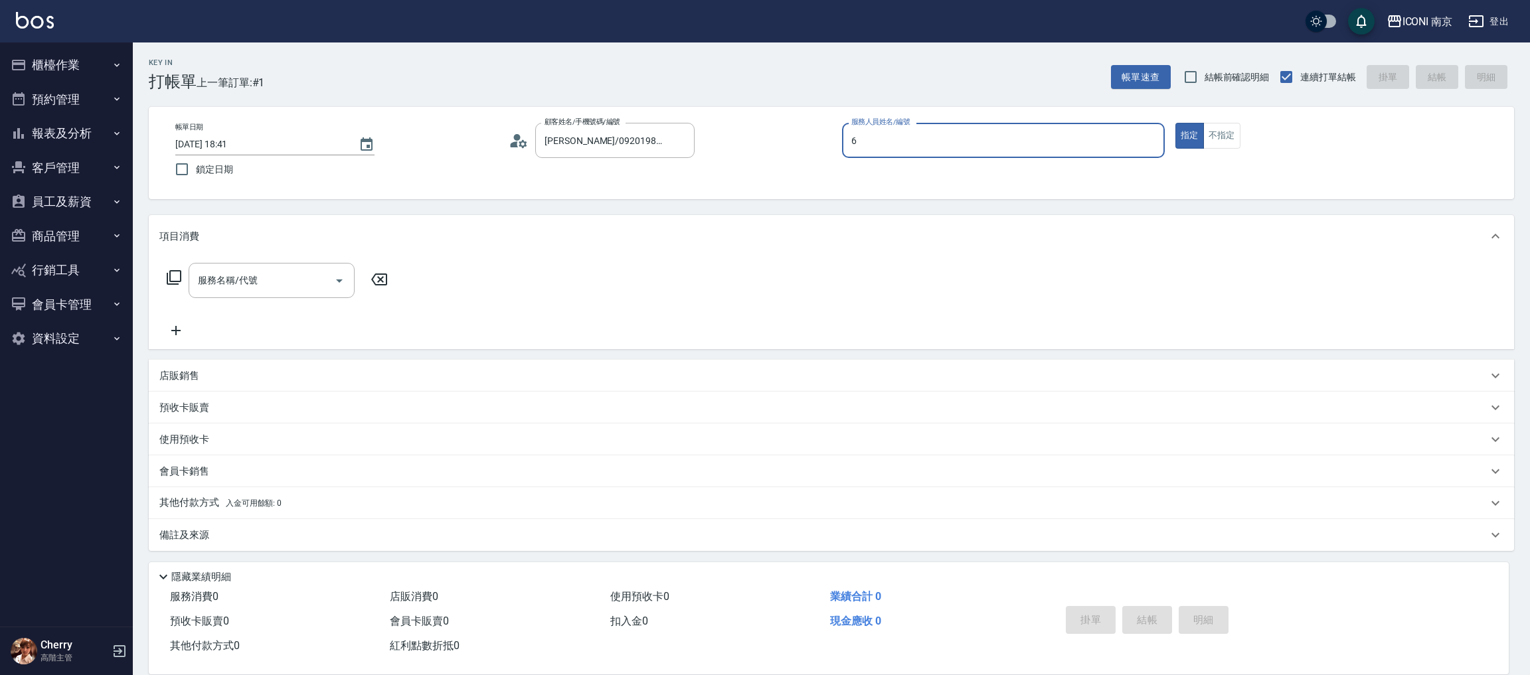
type input "Cherry-6"
click at [516, 137] on circle at bounding box center [517, 137] width 7 height 7
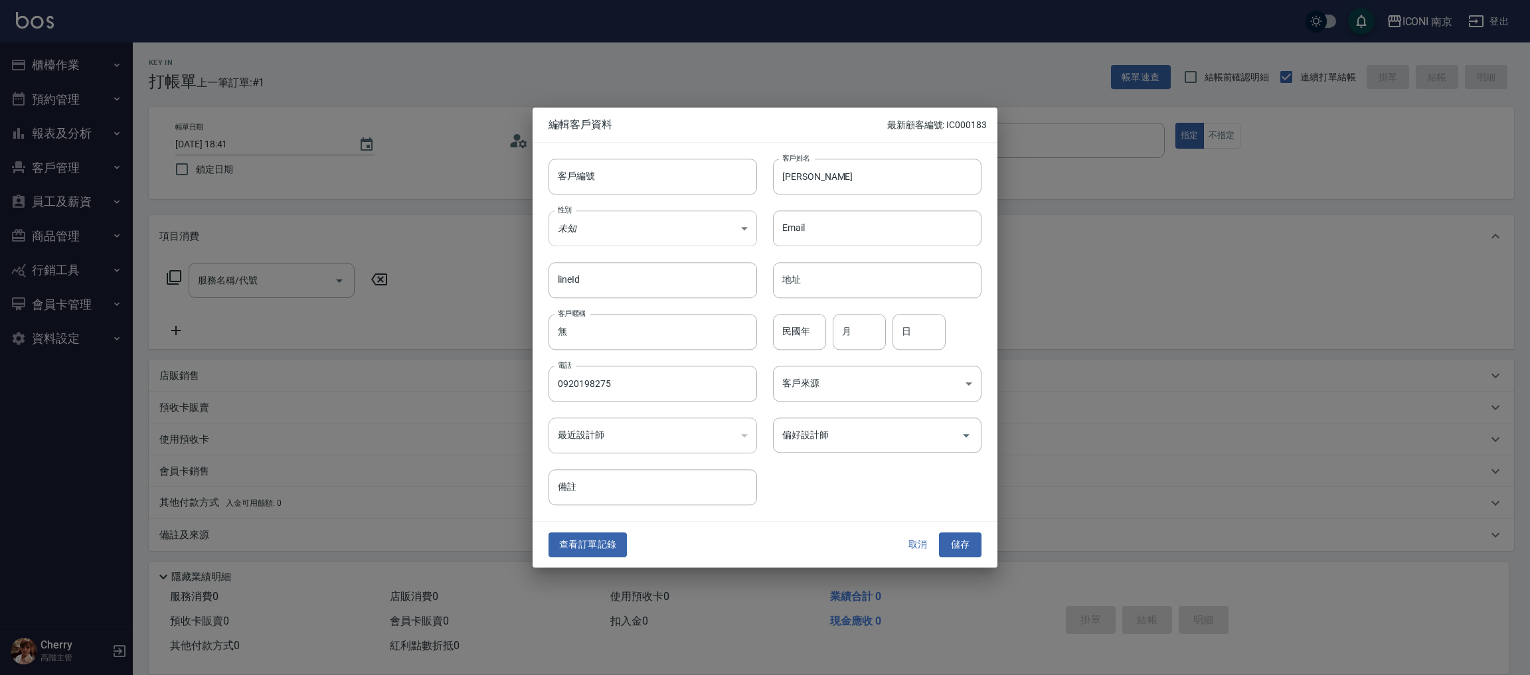
click at [590, 220] on body "ICONI 南京 登出 櫃檯作業 打帳單 帳單列表 掛單列表 座位開單 營業儀表板 現金收支登錄 高階收支登錄 材料自購登錄 每日結帳 排班表 現場電腦打卡 …" at bounding box center [765, 338] width 1530 height 676
click at [607, 295] on li "女" at bounding box center [652, 306] width 209 height 22
type input "FEMALE"
click at [807, 325] on input "民國年" at bounding box center [799, 332] width 53 height 36
type input "75"
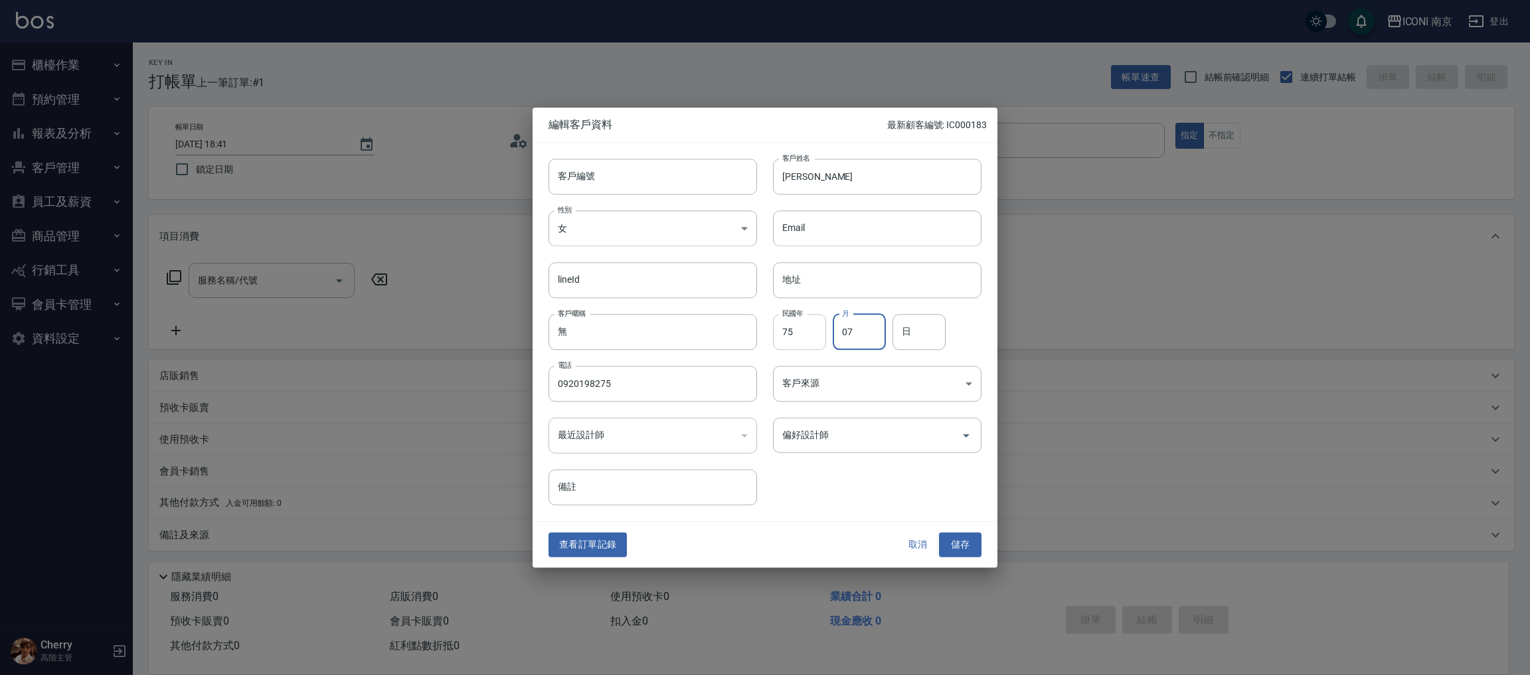
type input "07"
type input "05"
click at [859, 384] on body "ICONI 南京 登出 櫃檯作業 打帳單 帳單列表 掛單列表 座位開單 營業儀表板 現金收支登錄 高階收支登錄 材料自購登錄 每日結帳 排班表 現場電腦打卡 …" at bounding box center [765, 338] width 1530 height 676
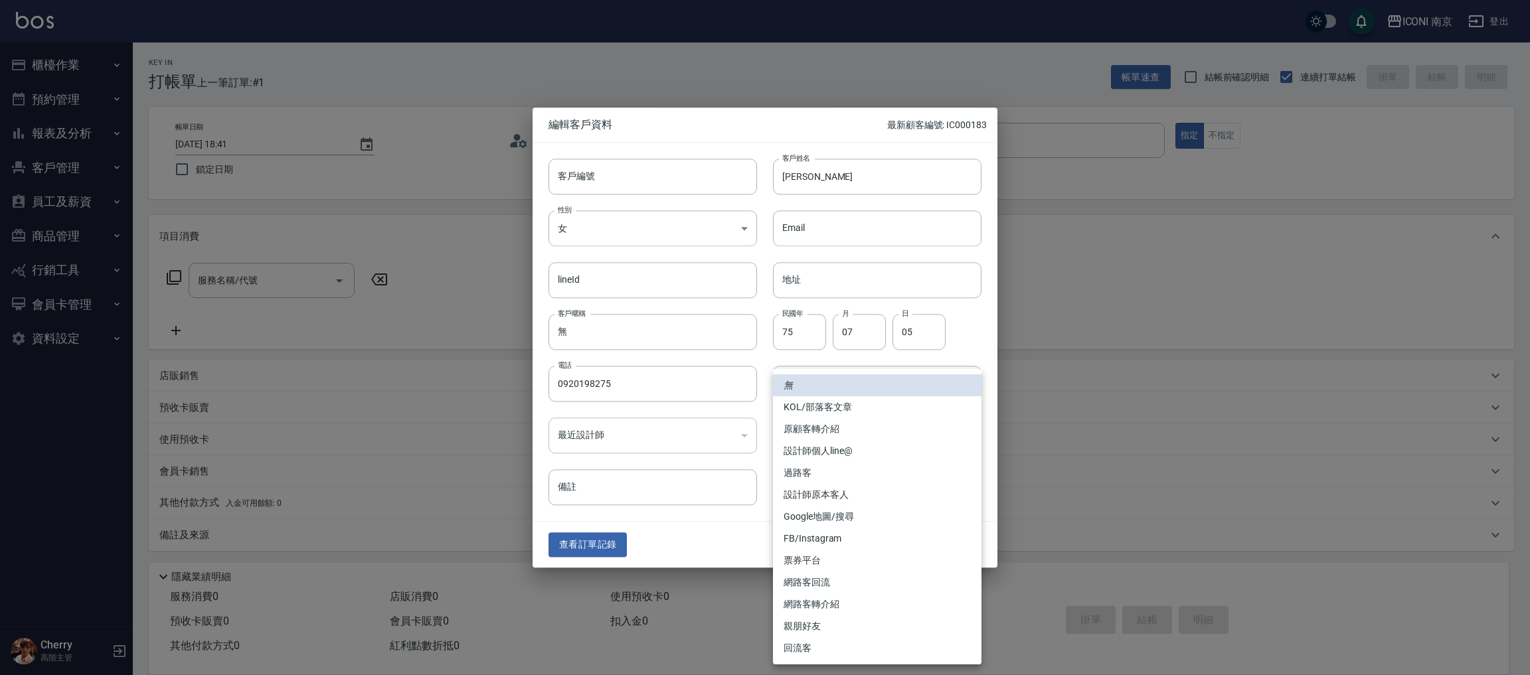
click at [827, 527] on li "Google地圖/搜尋" at bounding box center [877, 517] width 209 height 22
type input "Google地圖/搜尋"
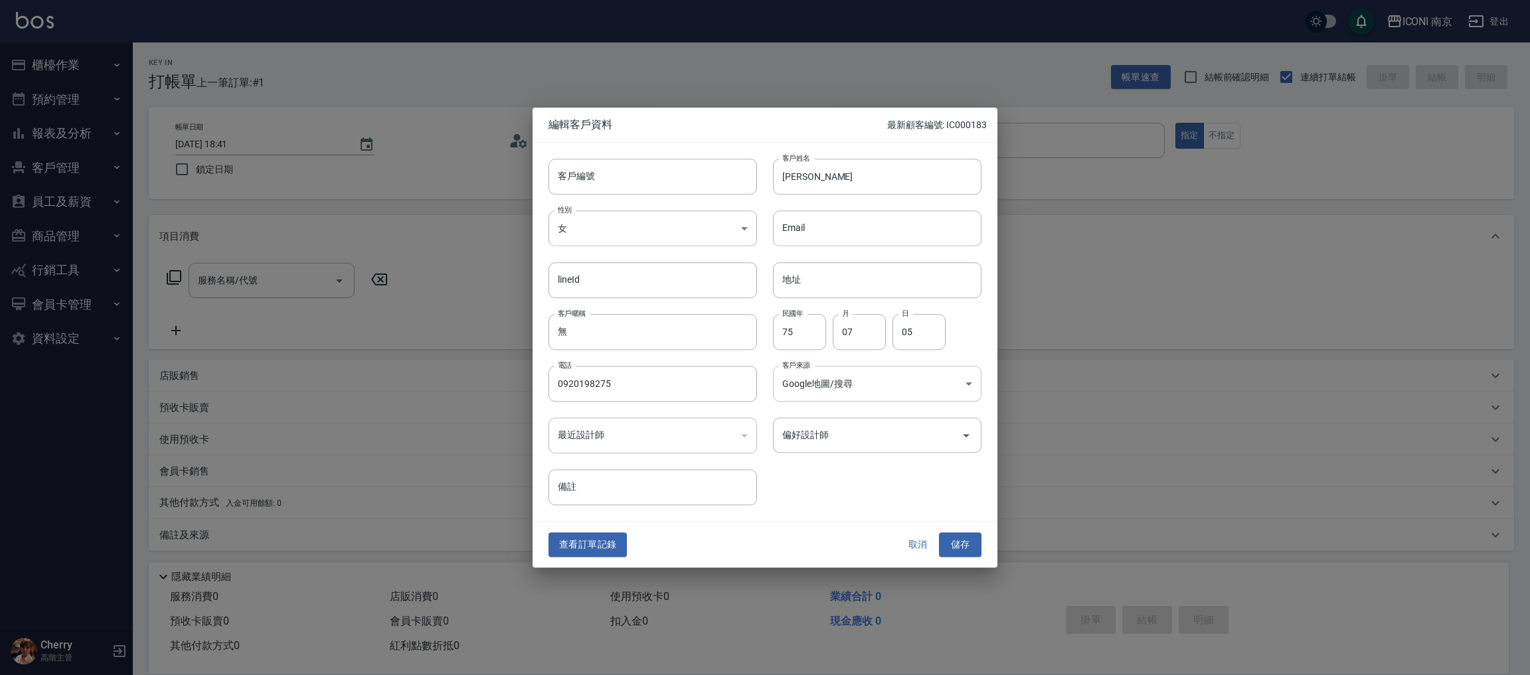
click at [961, 378] on body "ICONI 南京 登出 櫃檯作業 打帳單 帳單列表 掛單列表 座位開單 營業儀表板 現金收支登錄 高階收支登錄 材料自購登錄 每日結帳 排班表 現場電腦打卡 …" at bounding box center [765, 338] width 1530 height 676
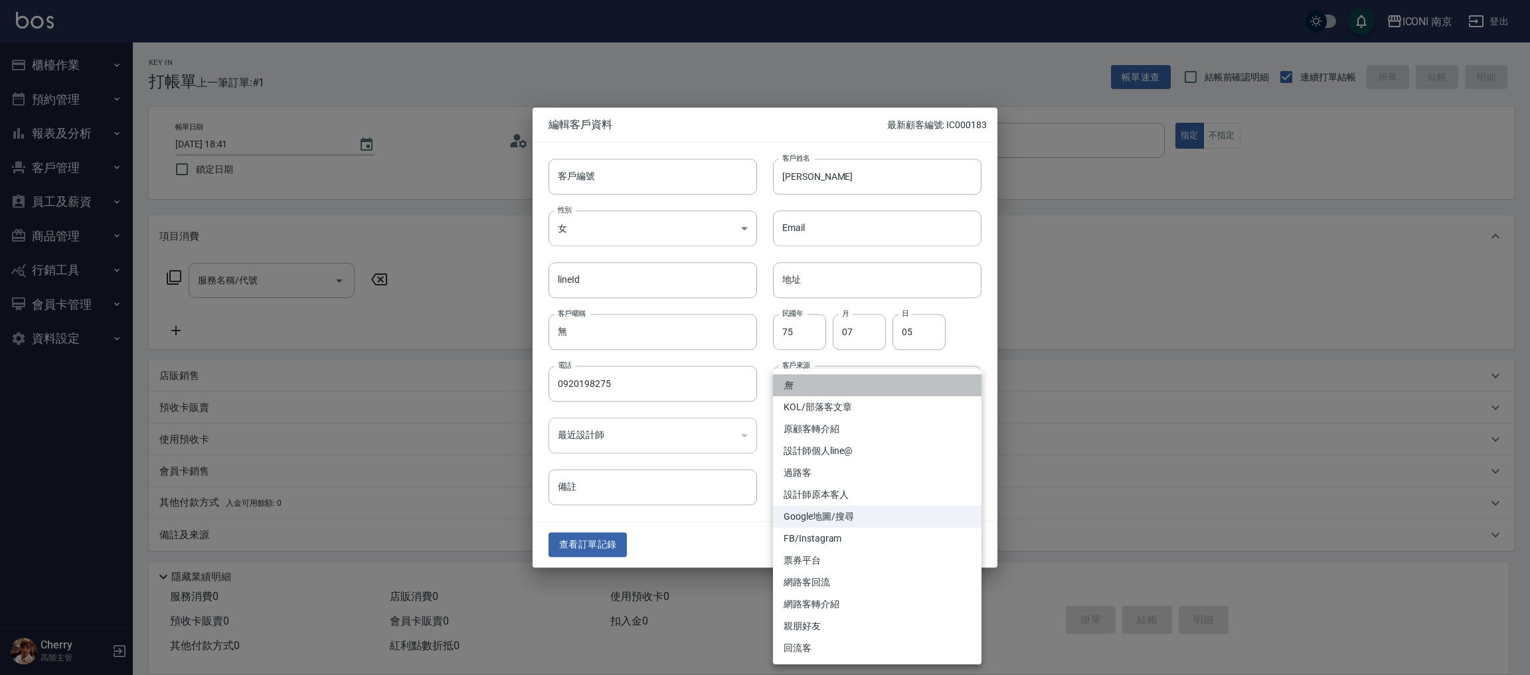
click at [916, 384] on li "無" at bounding box center [877, 386] width 209 height 22
click at [886, 378] on body "ICONI 南京 登出 櫃檯作業 打帳單 帳單列表 掛單列表 座位開單 營業儀表板 現金收支登錄 高階收支登錄 材料自購登錄 每日結帳 排班表 現場電腦打卡 …" at bounding box center [765, 338] width 1530 height 676
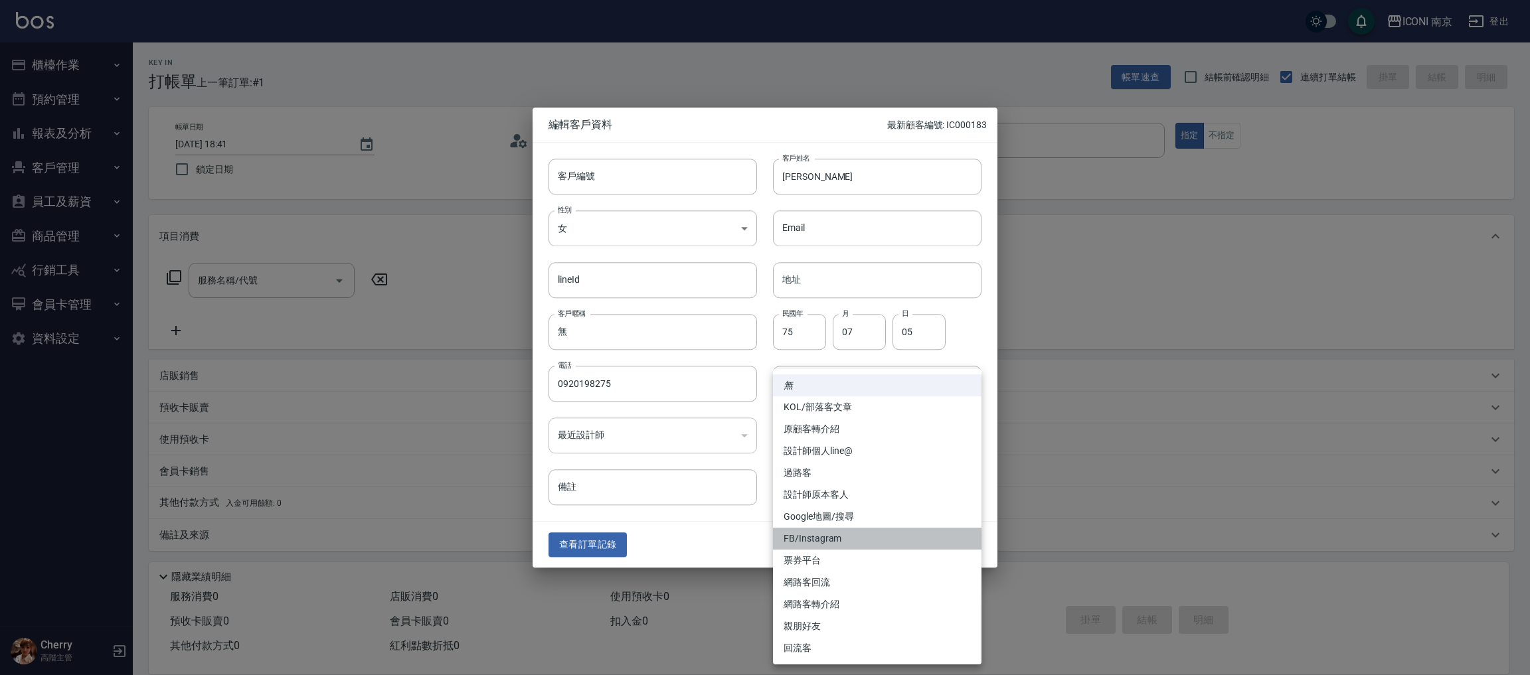
click at [837, 536] on li "FB/Instagram" at bounding box center [877, 539] width 209 height 22
type input "FB/Instagram"
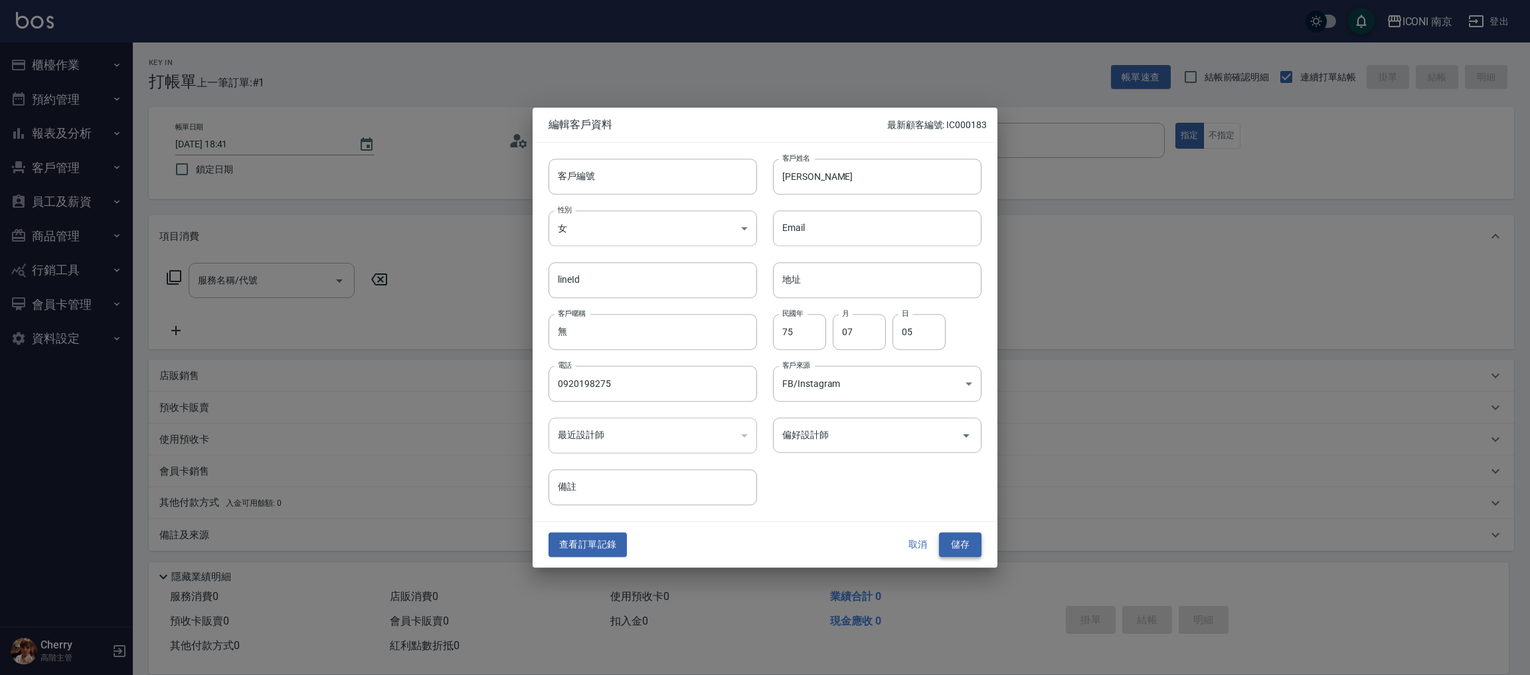
click at [956, 550] on button "儲存" at bounding box center [960, 545] width 42 height 25
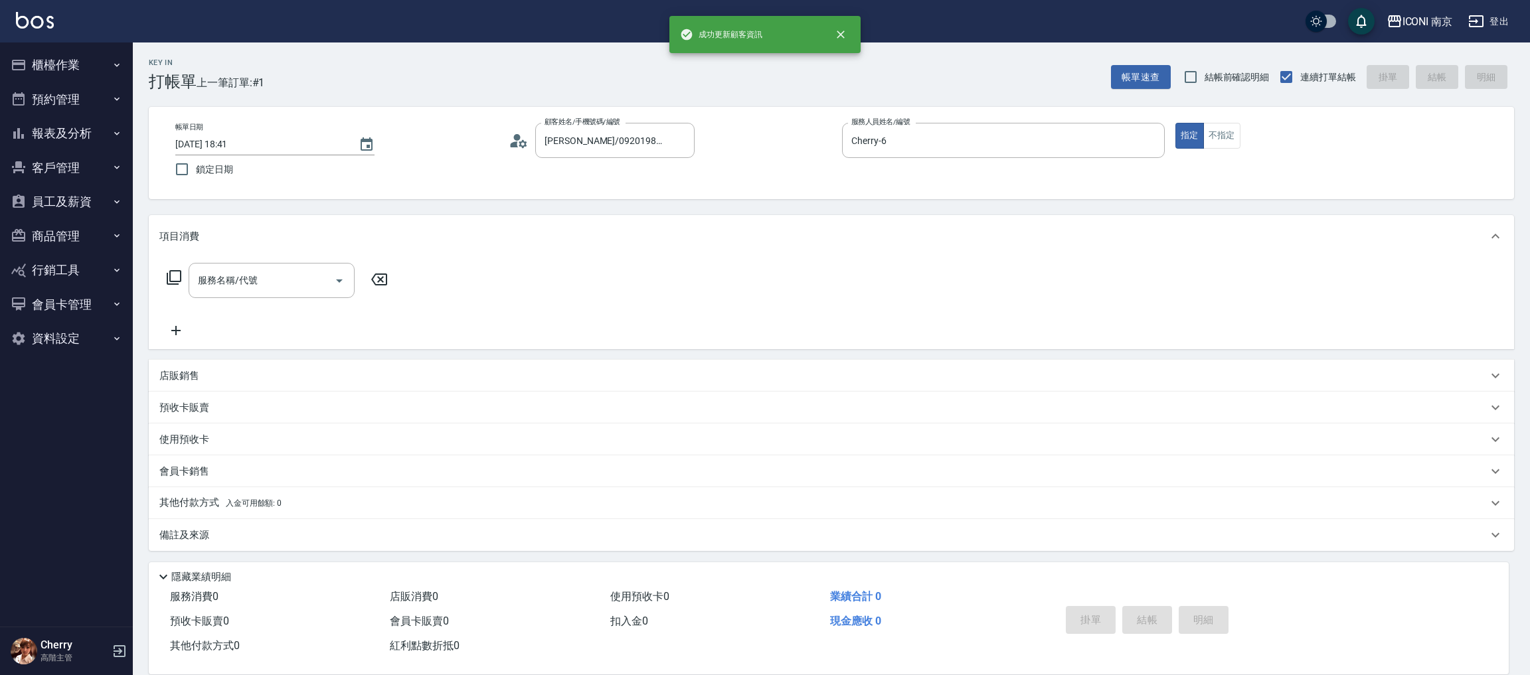
click at [166, 273] on icon at bounding box center [174, 278] width 16 height 16
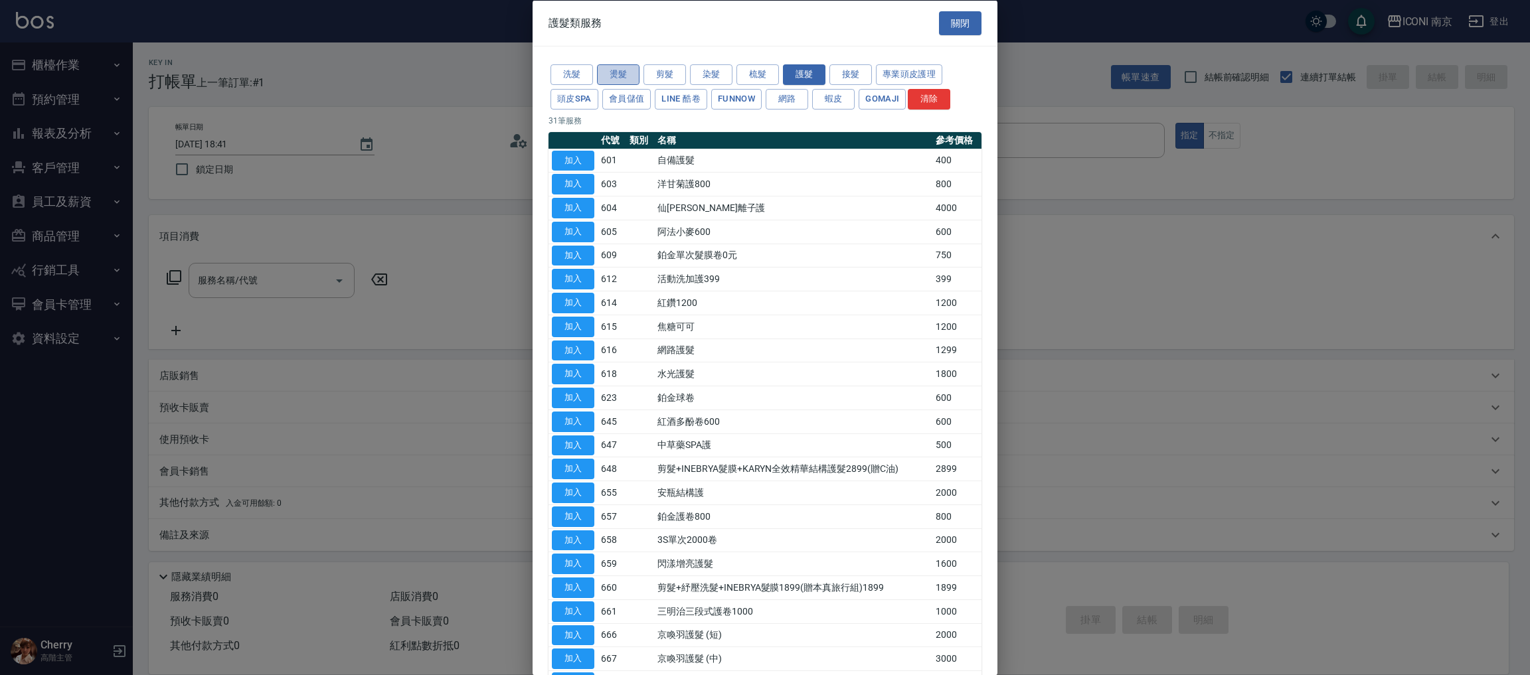
click at [605, 72] on button "燙髮" at bounding box center [618, 74] width 42 height 21
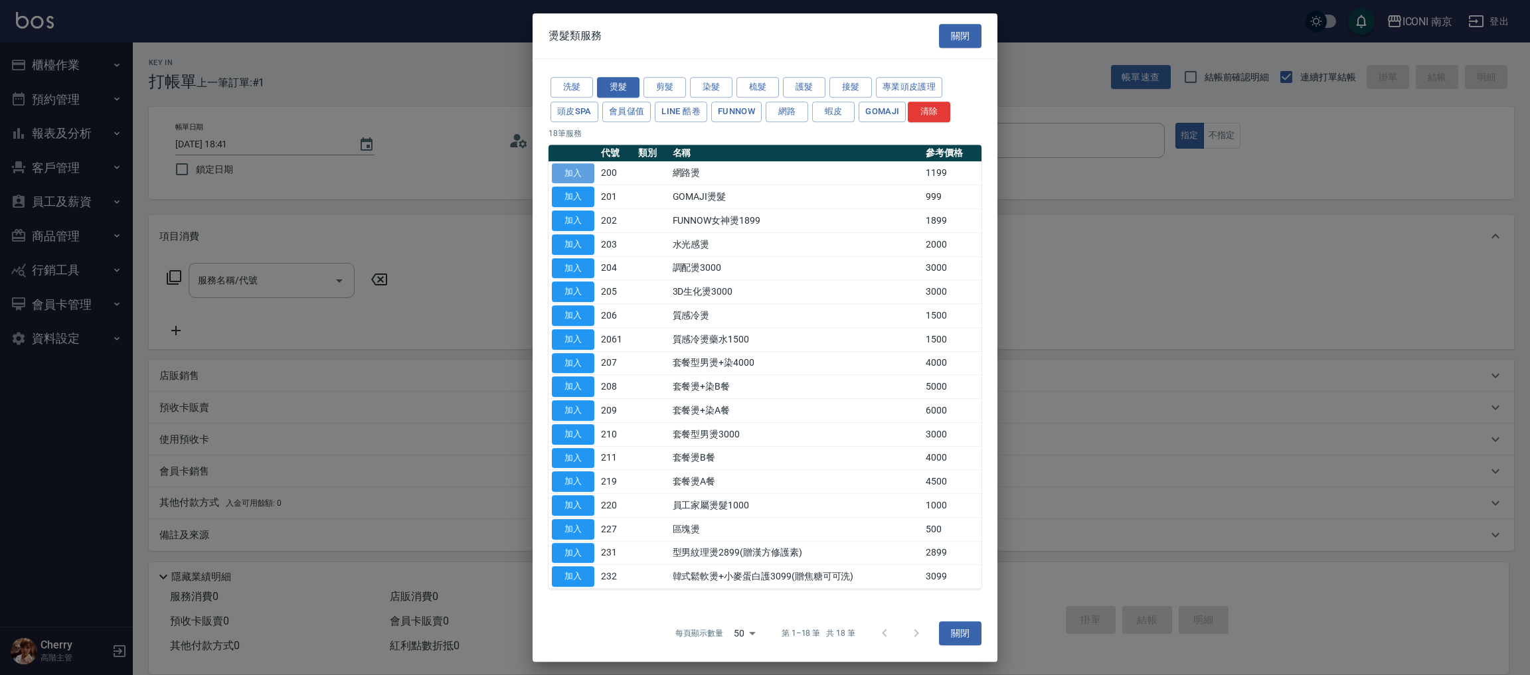
click at [588, 179] on button "加入" at bounding box center [573, 173] width 42 height 21
type input "網路燙(200)"
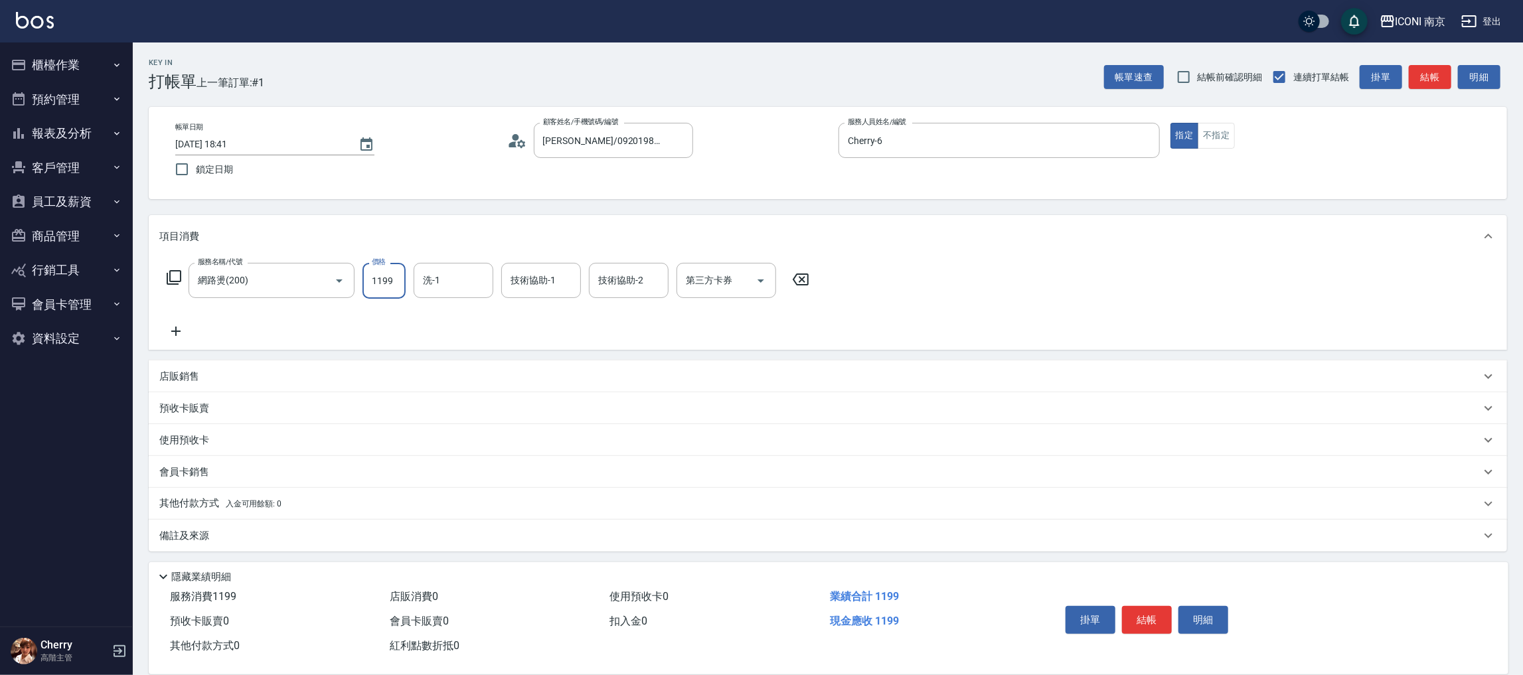
click at [403, 295] on input "1199" at bounding box center [384, 281] width 43 height 36
type input "1299"
drag, startPoint x: 214, startPoint y: 541, endPoint x: 265, endPoint y: 538, distance: 51.2
click at [216, 540] on div "備註及來源" at bounding box center [819, 536] width 1321 height 14
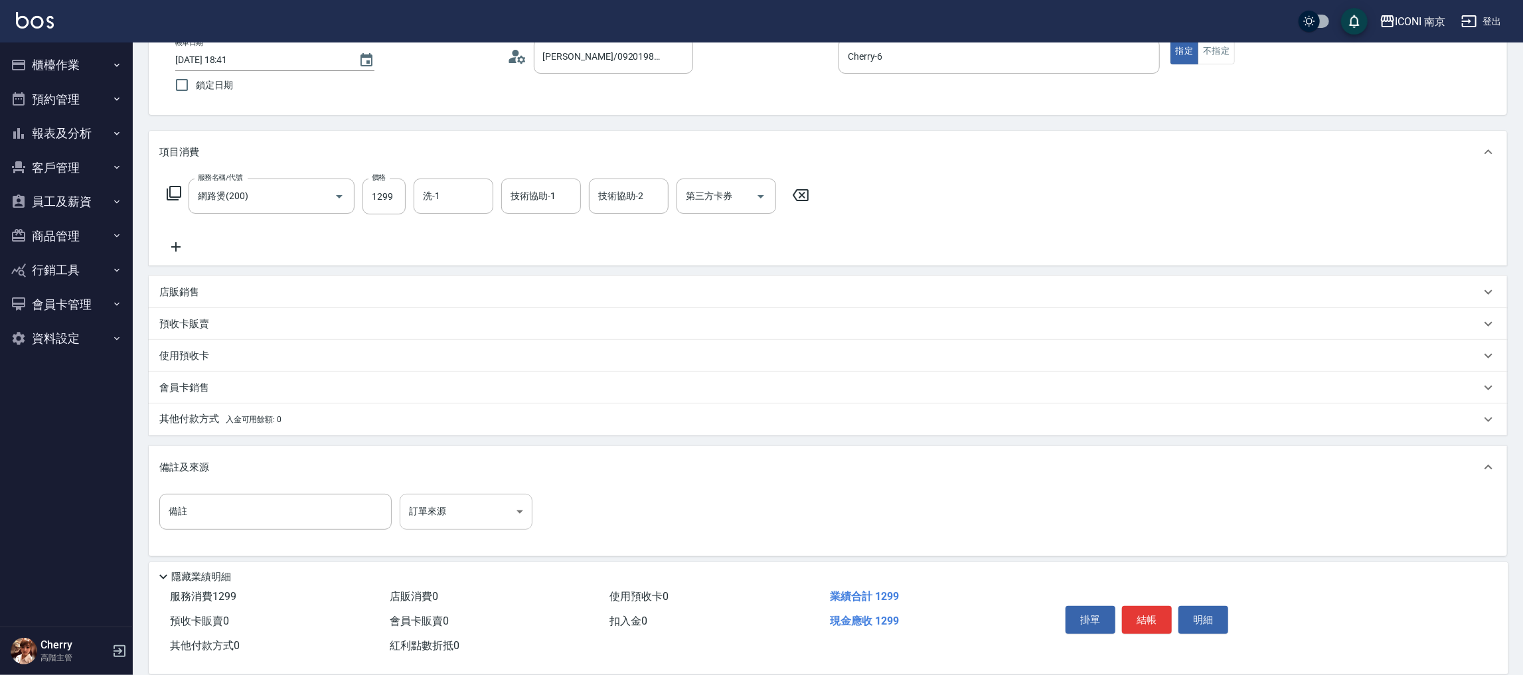
scroll to position [88, 0]
click at [495, 498] on body "ICONI 南京 登出 櫃檯作業 打帳單 帳單列表 掛單列表 座位開單 營業儀表板 現金收支登錄 高階收支登錄 材料自購登錄 每日結帳 排班表 現場電腦打卡 …" at bounding box center [761, 295] width 1523 height 766
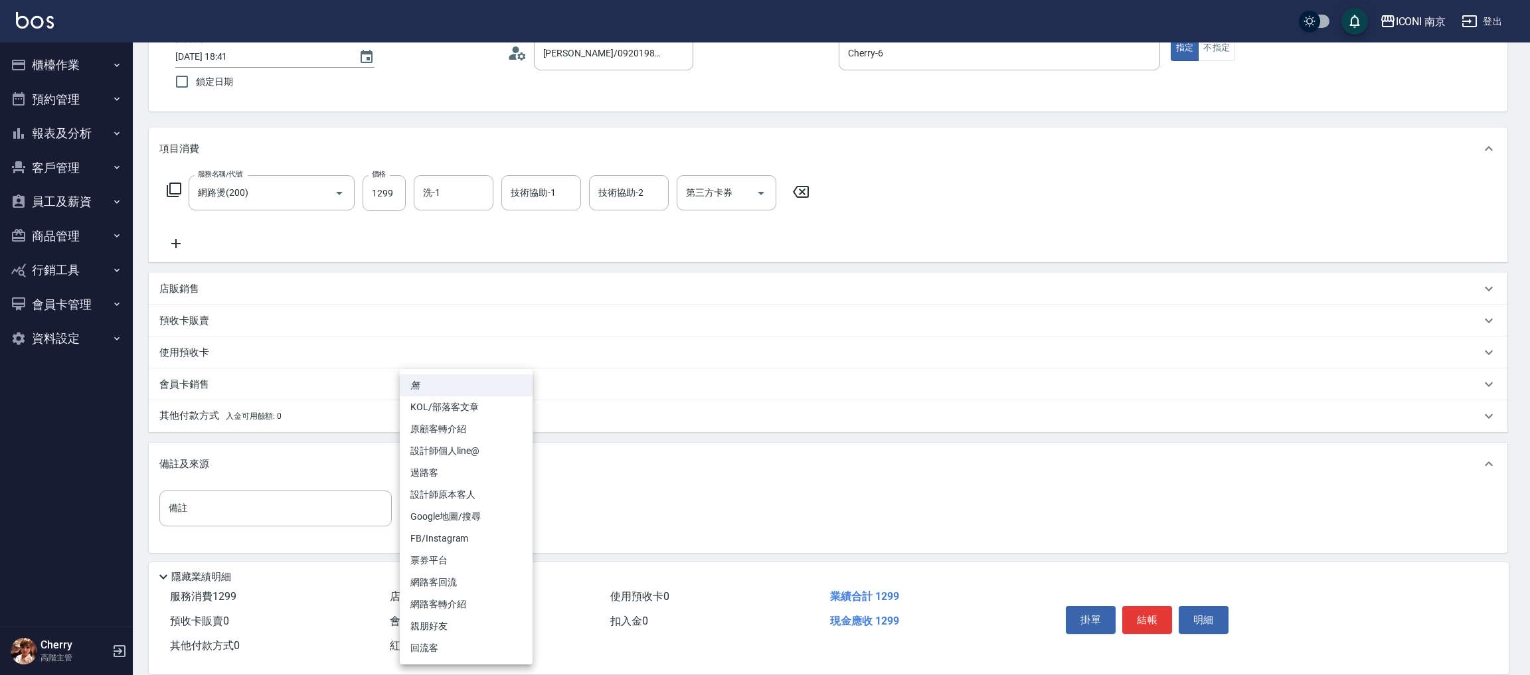
click at [491, 540] on li "FB/Instagram" at bounding box center [466, 539] width 133 height 22
type input "FB/Instagram"
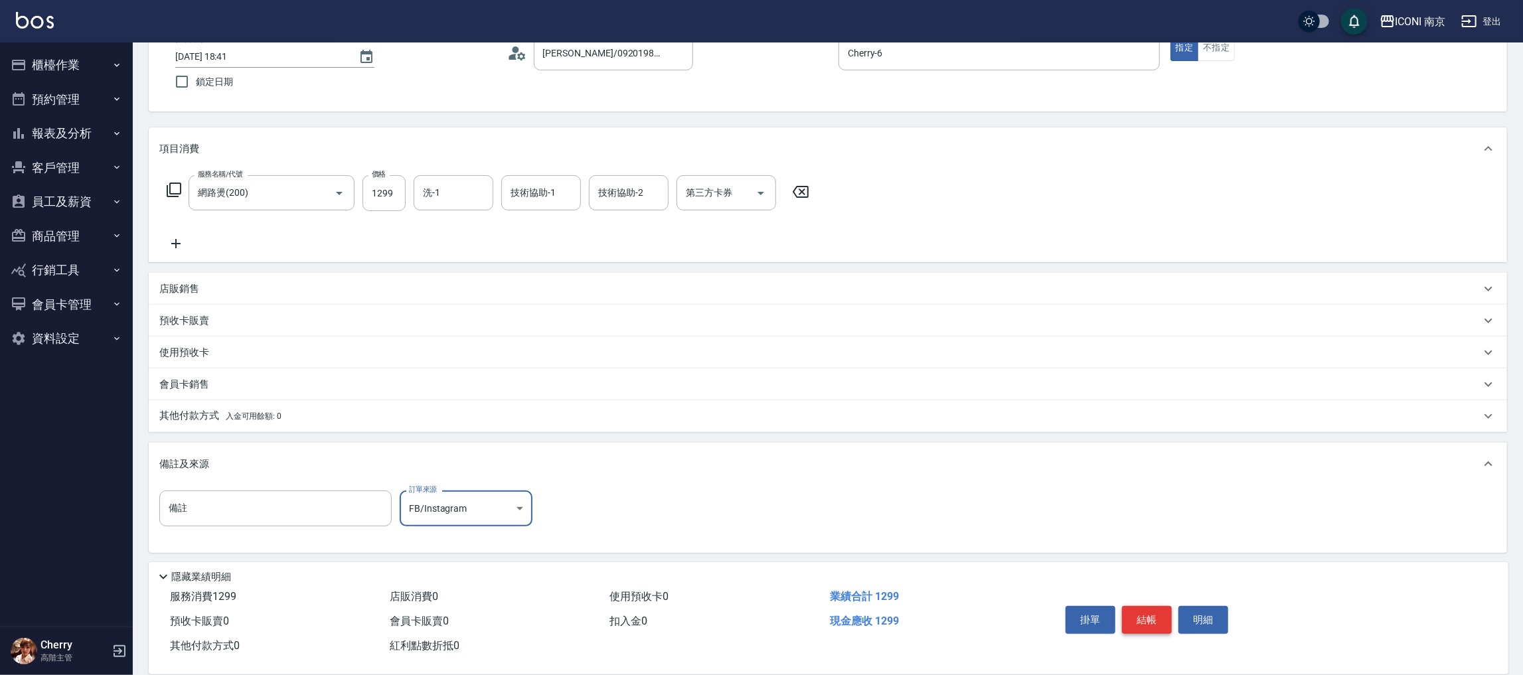
click at [1161, 615] on button "結帳" at bounding box center [1147, 620] width 50 height 28
type input "2025/09/24 18:42"
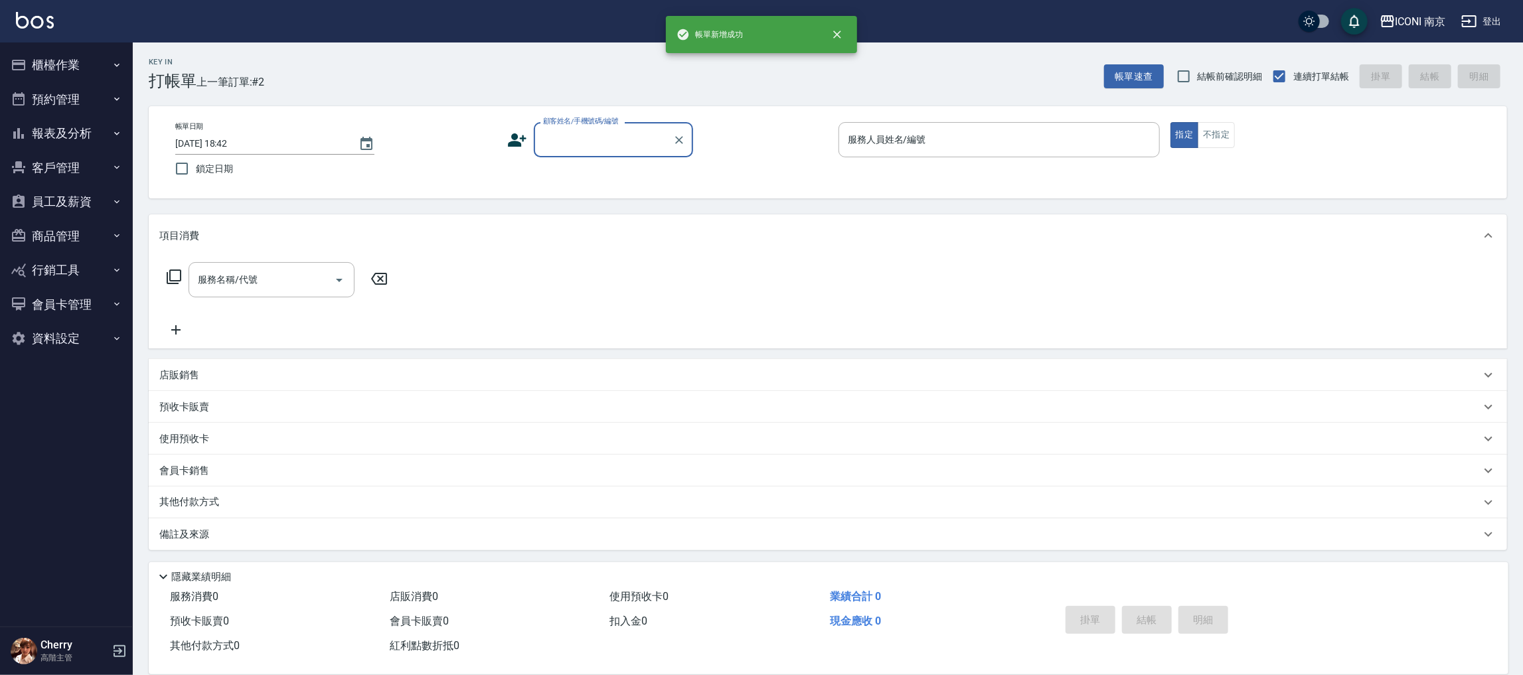
scroll to position [0, 0]
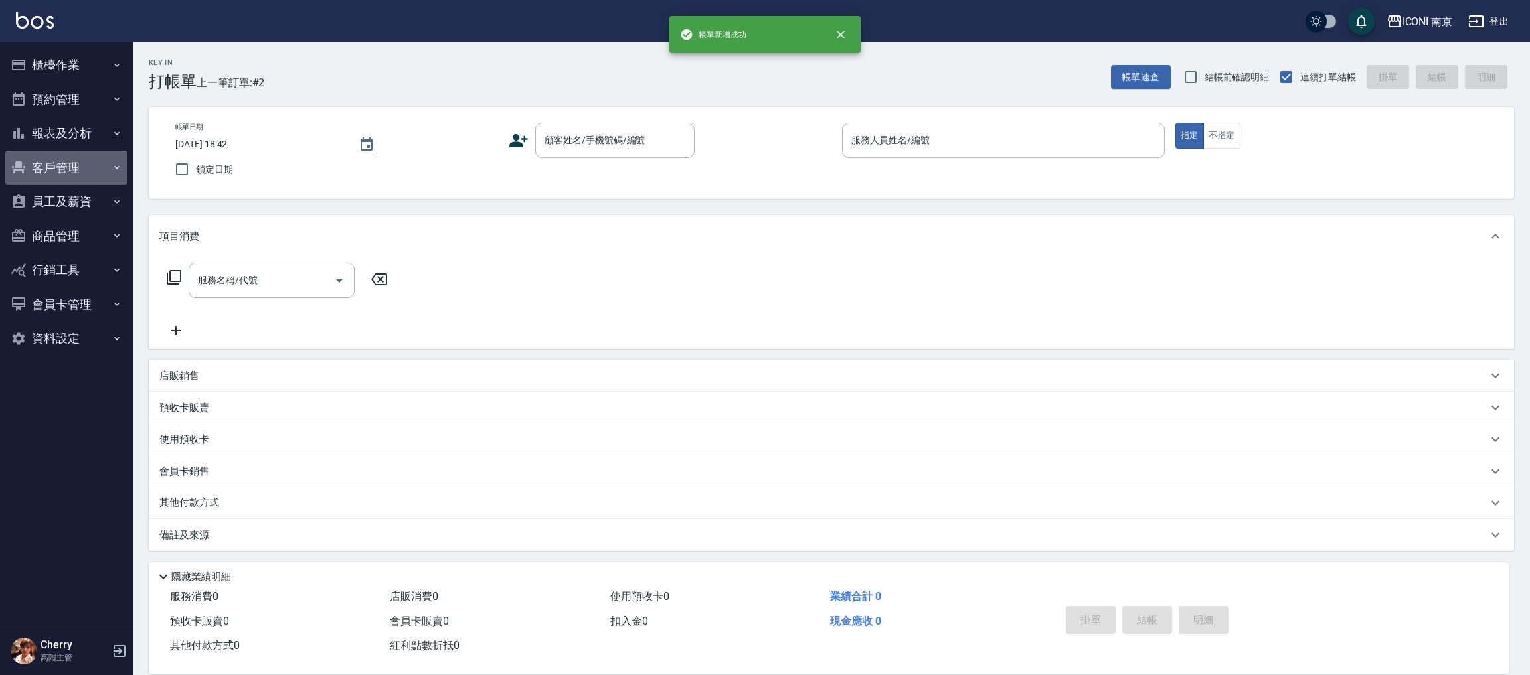
click at [48, 163] on button "客戶管理" at bounding box center [66, 168] width 122 height 35
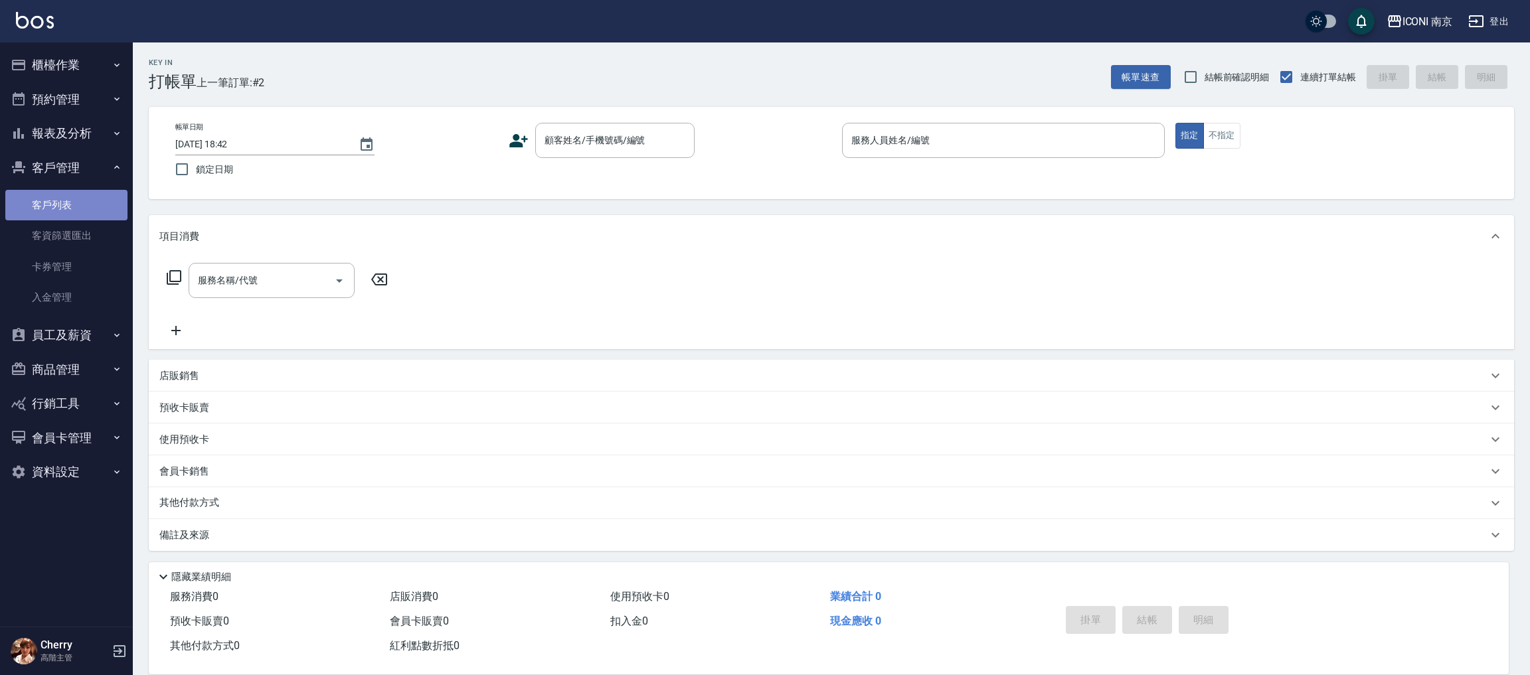
click at [50, 197] on link "客戶列表" at bounding box center [66, 205] width 122 height 31
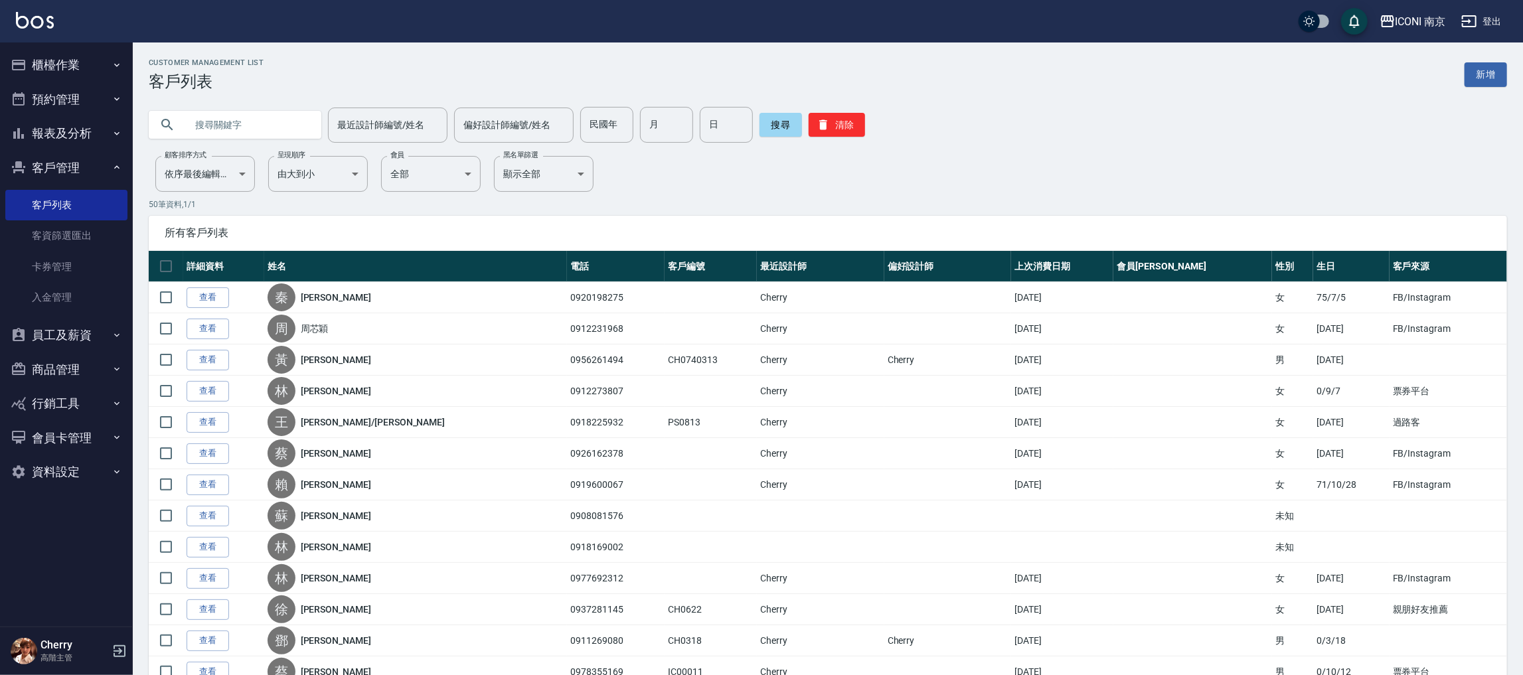
click at [86, 338] on button "員工及薪資" at bounding box center [66, 335] width 122 height 35
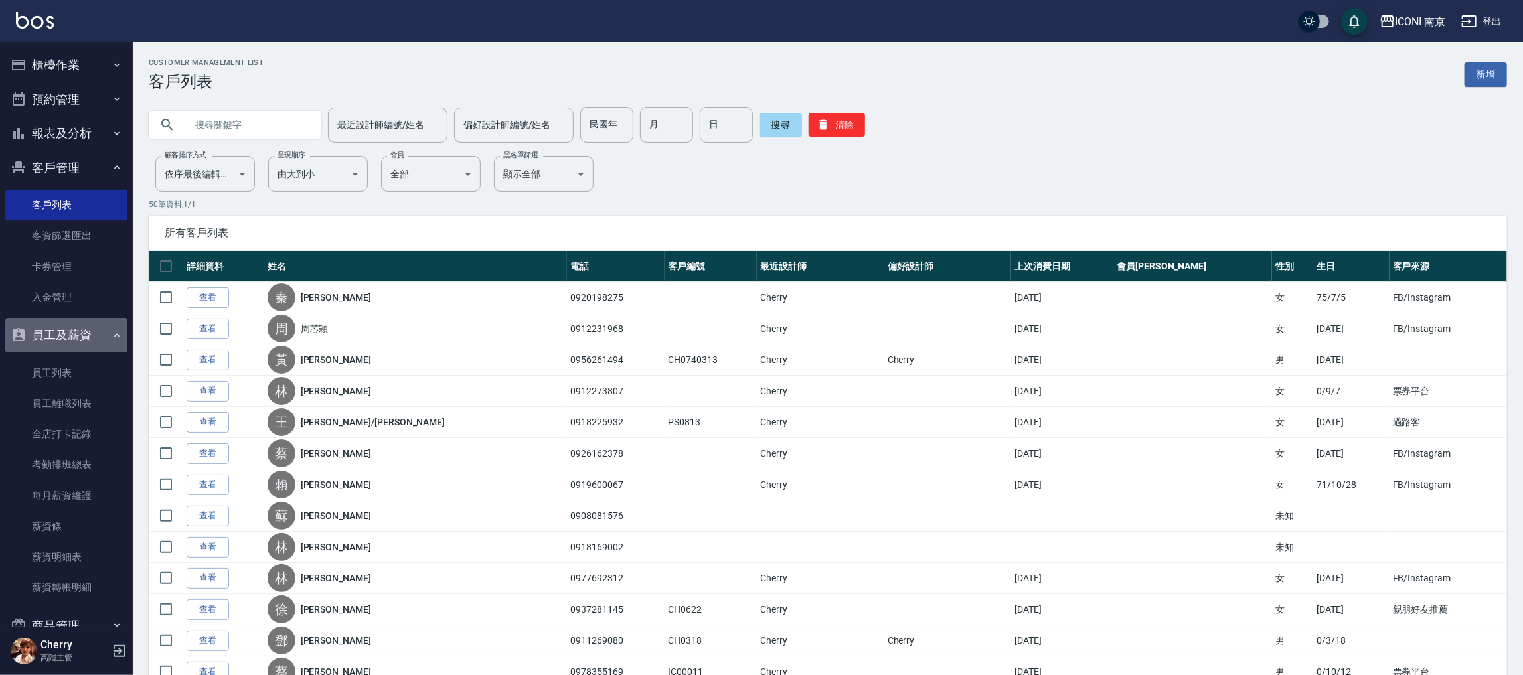
click at [76, 331] on button "員工及薪資" at bounding box center [66, 335] width 122 height 35
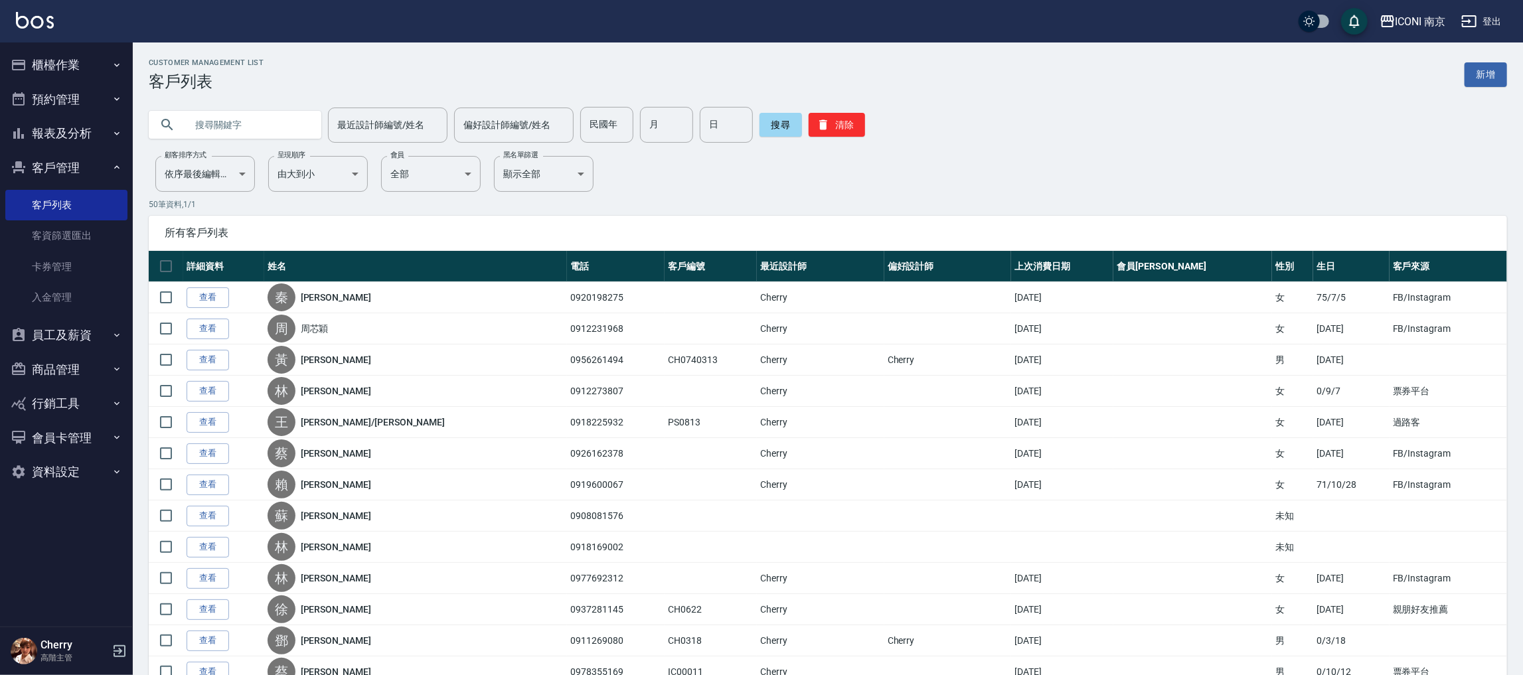
click at [91, 118] on button "報表及分析" at bounding box center [66, 133] width 122 height 35
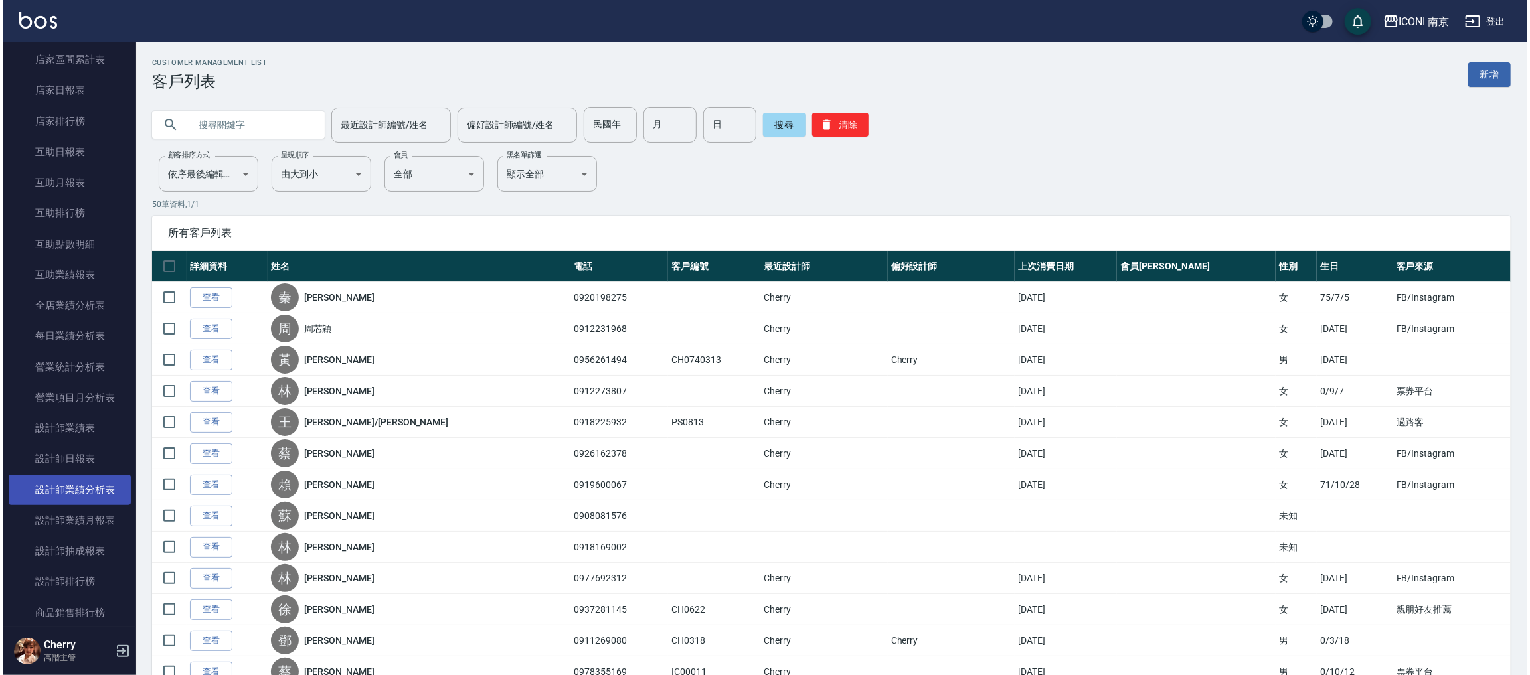
scroll to position [199, 0]
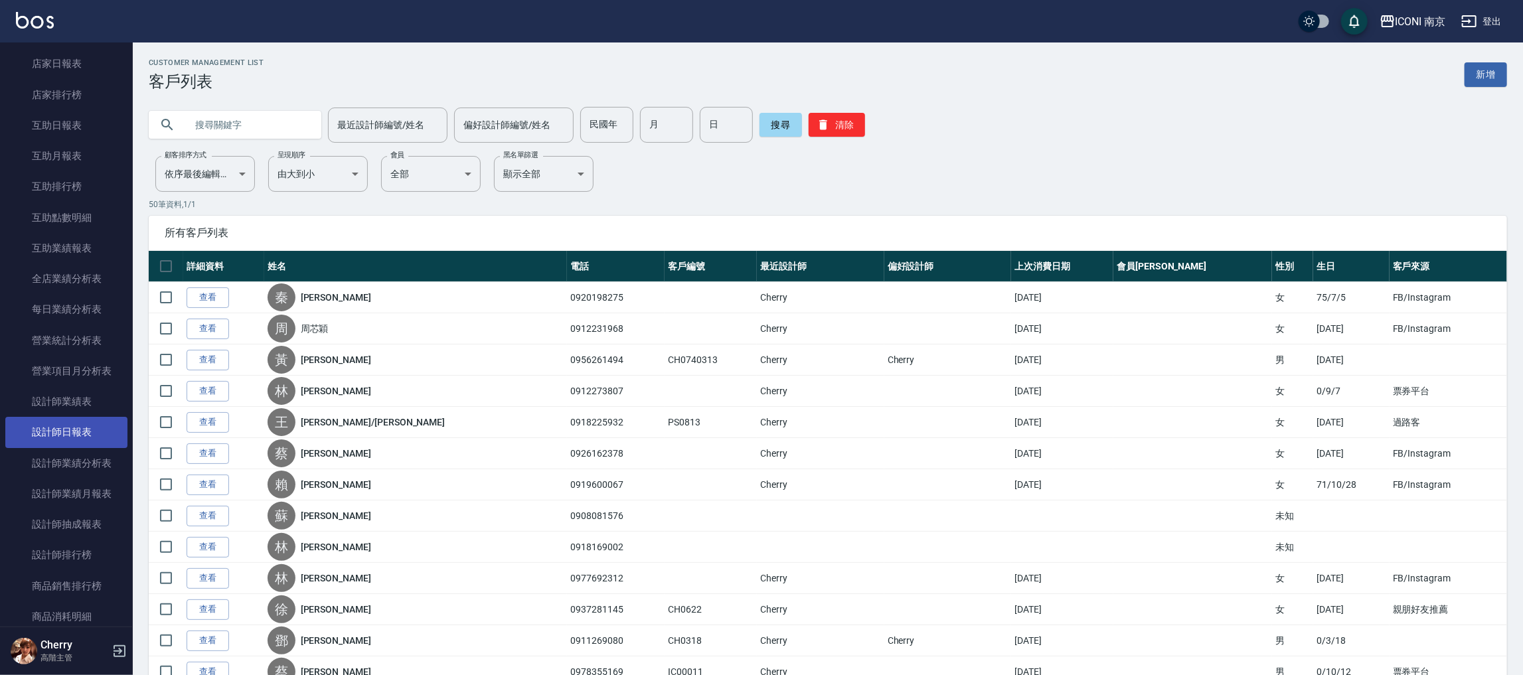
click at [85, 438] on link "設計師日報表" at bounding box center [66, 432] width 122 height 31
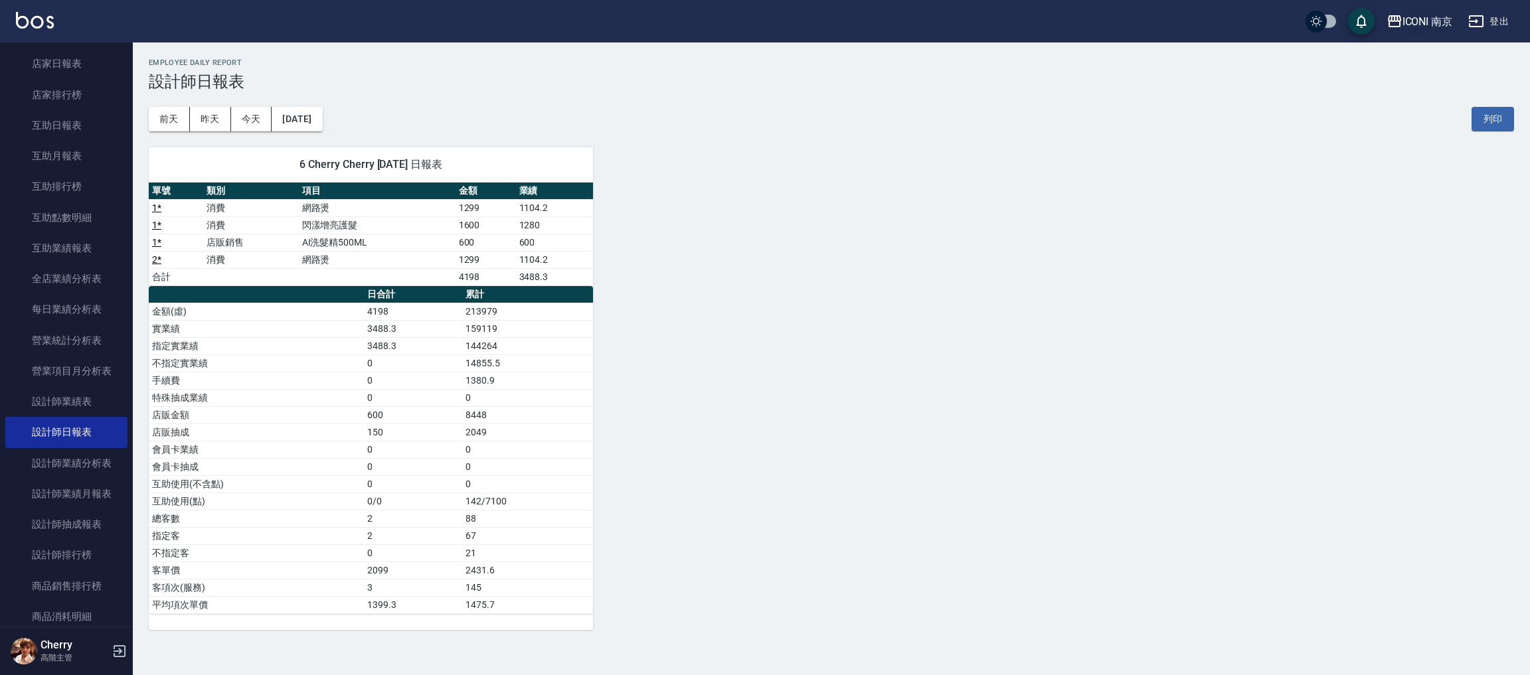
click at [1409, 21] on div "ICONI 南京" at bounding box center [1427, 21] width 50 height 17
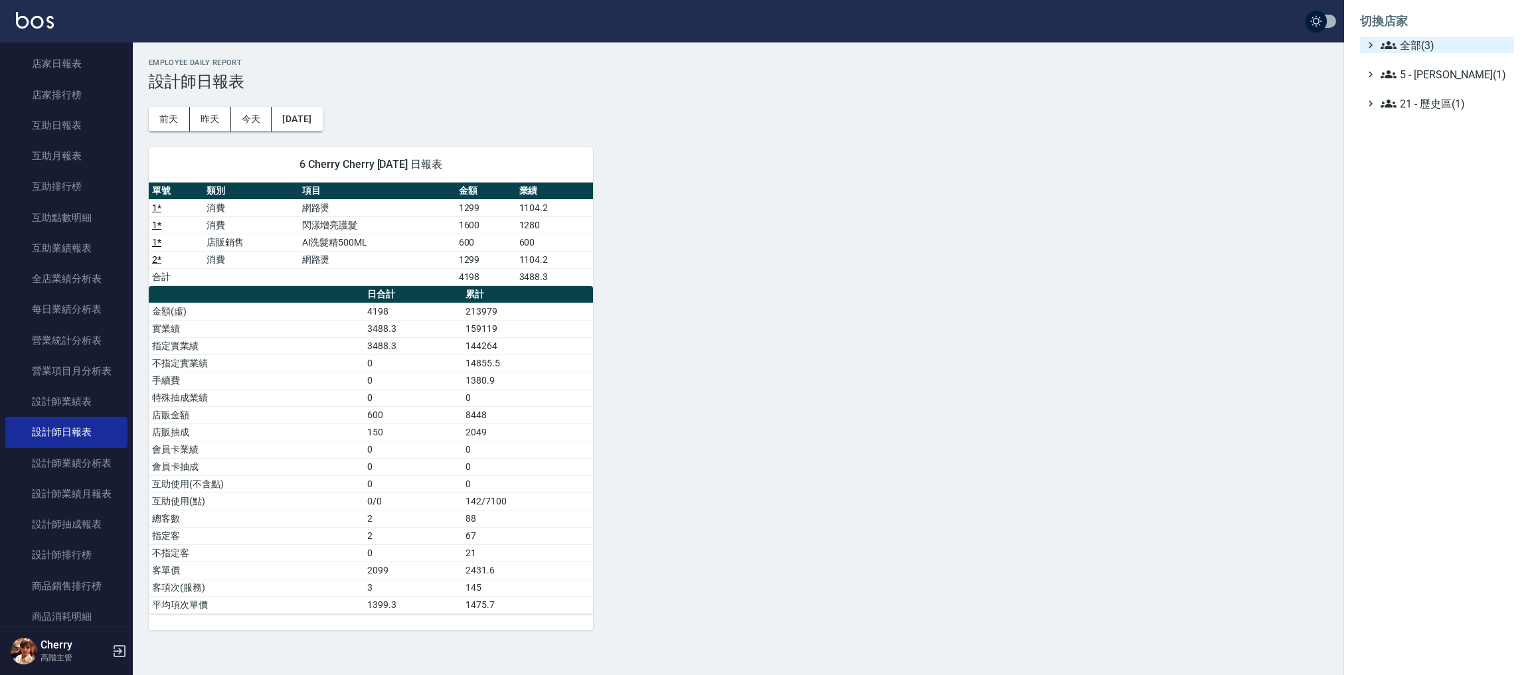
click at [1417, 41] on span "全部(3)" at bounding box center [1445, 45] width 128 height 16
click at [1416, 84] on span "PS23" at bounding box center [1444, 84] width 130 height 16
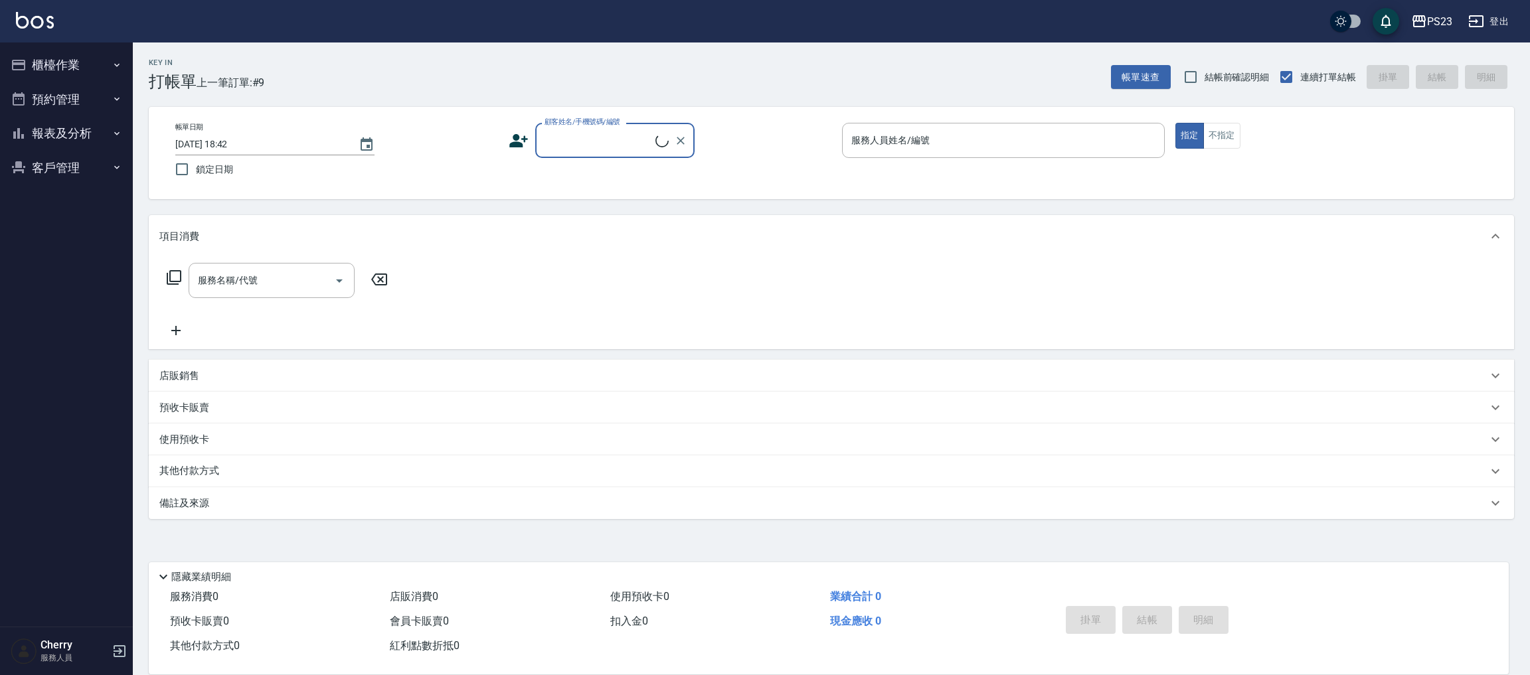
click at [46, 139] on button "報表及分析" at bounding box center [66, 133] width 122 height 35
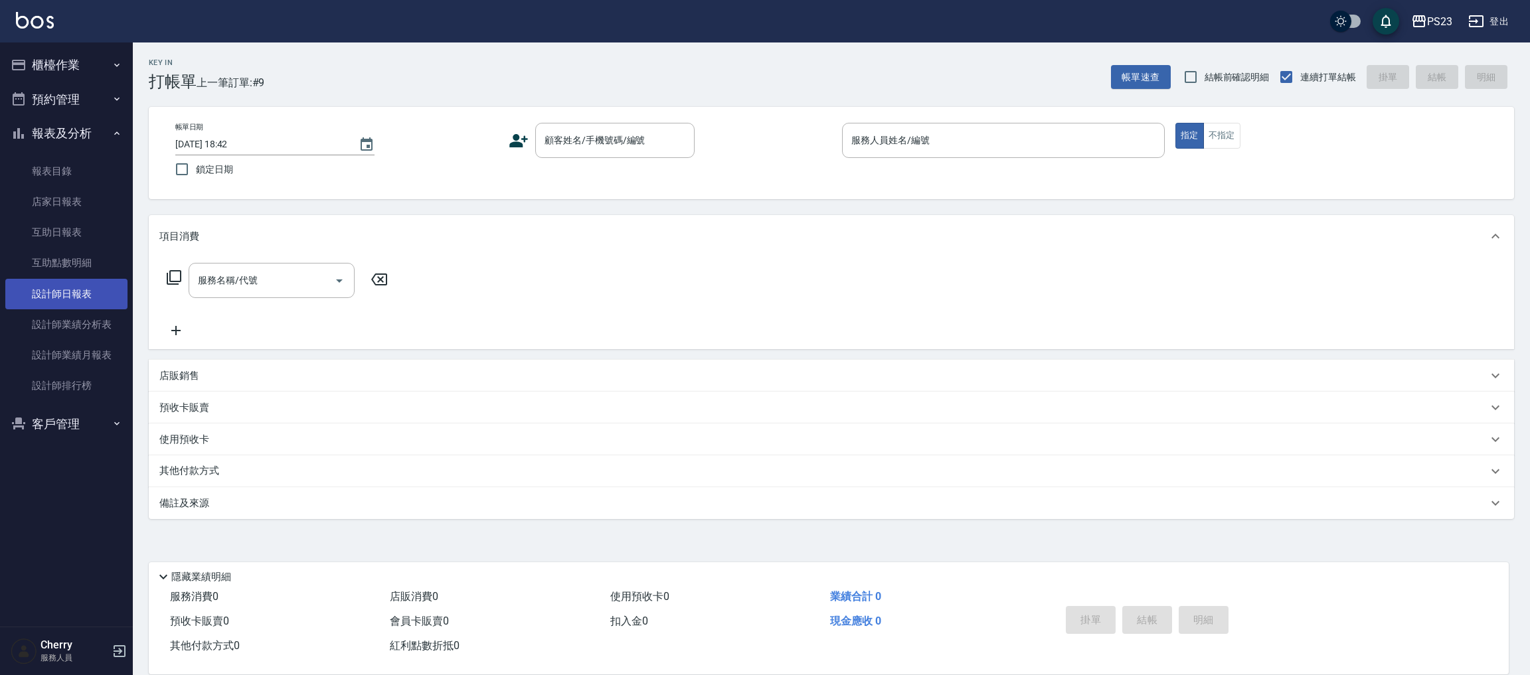
click at [66, 299] on link "設計師日報表" at bounding box center [66, 294] width 122 height 31
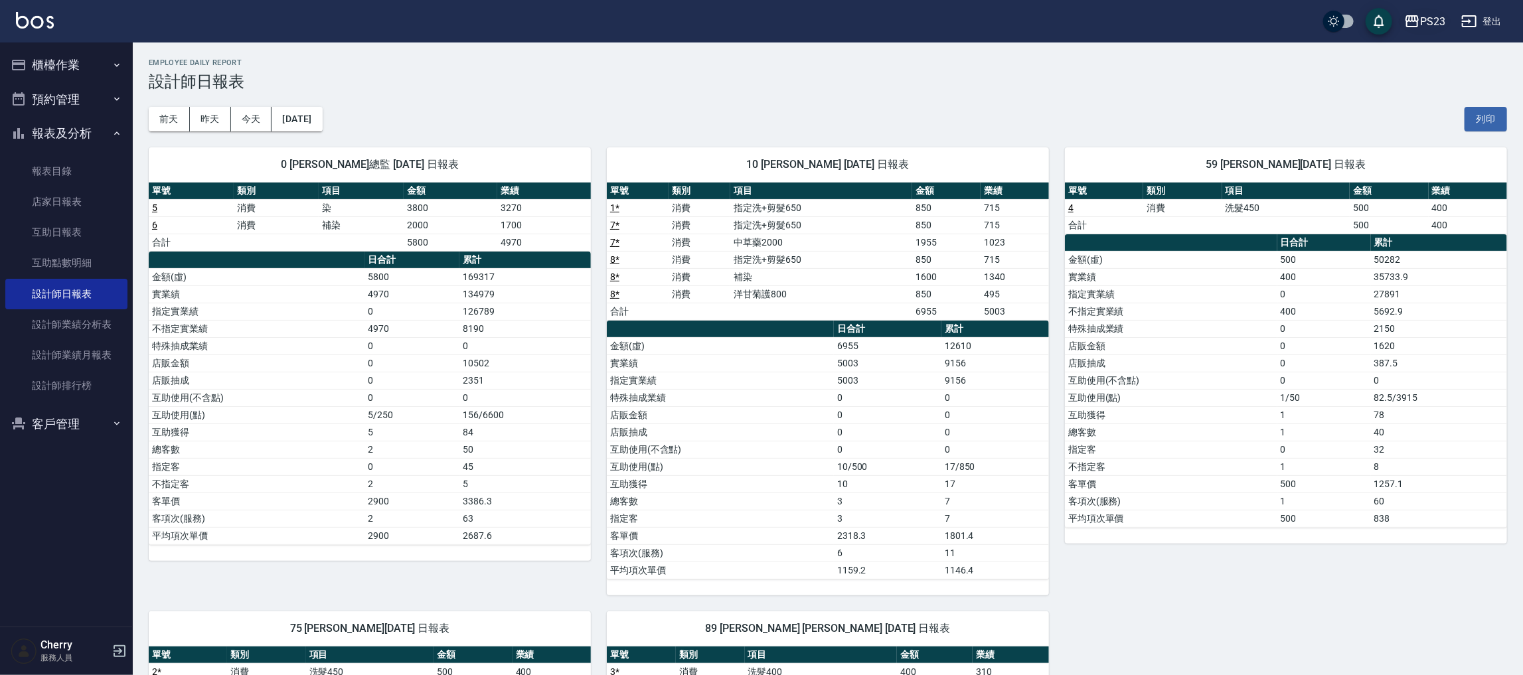
click at [1428, 19] on div "PS23" at bounding box center [1432, 21] width 25 height 17
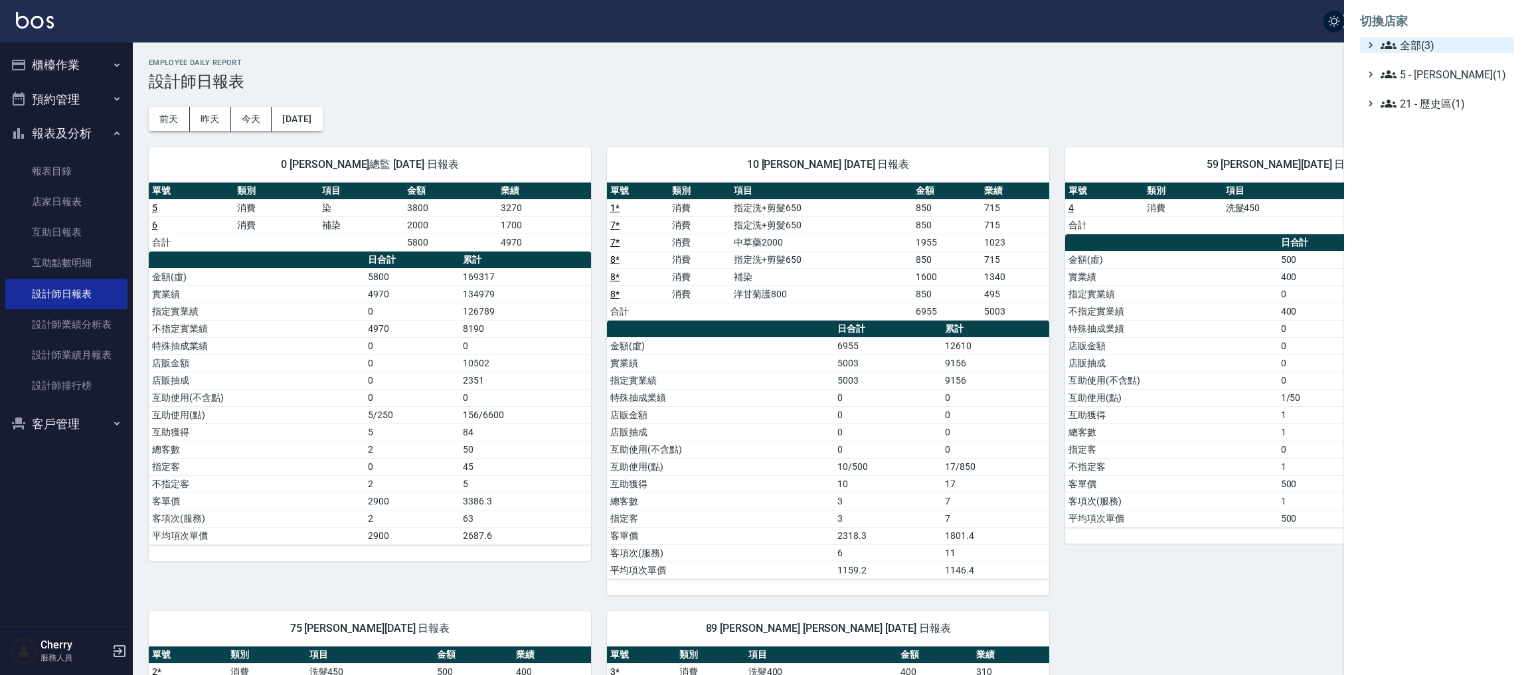
click at [1423, 44] on span "全部(3)" at bounding box center [1445, 45] width 128 height 16
click at [1421, 67] on span "ICONI 南京" at bounding box center [1444, 61] width 130 height 16
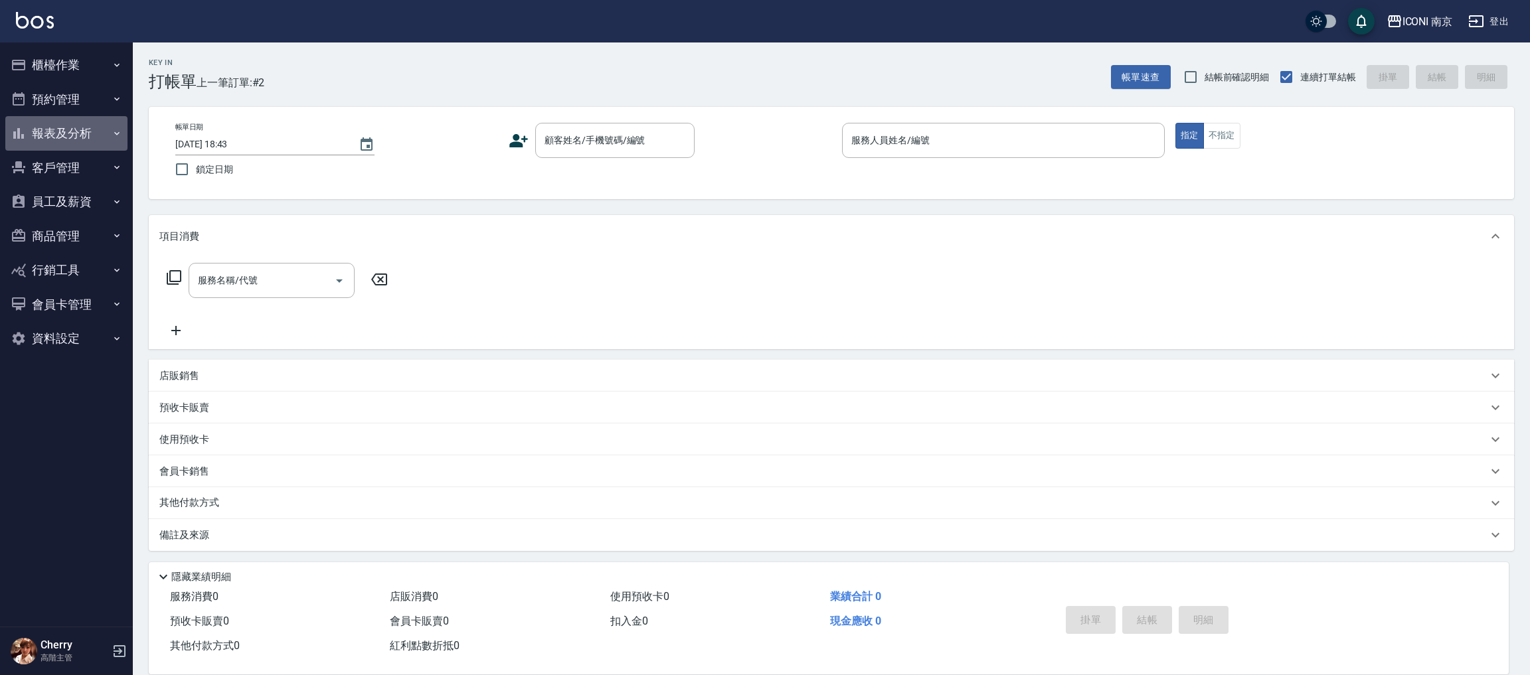
click at [74, 135] on button "報表及分析" at bounding box center [66, 133] width 122 height 35
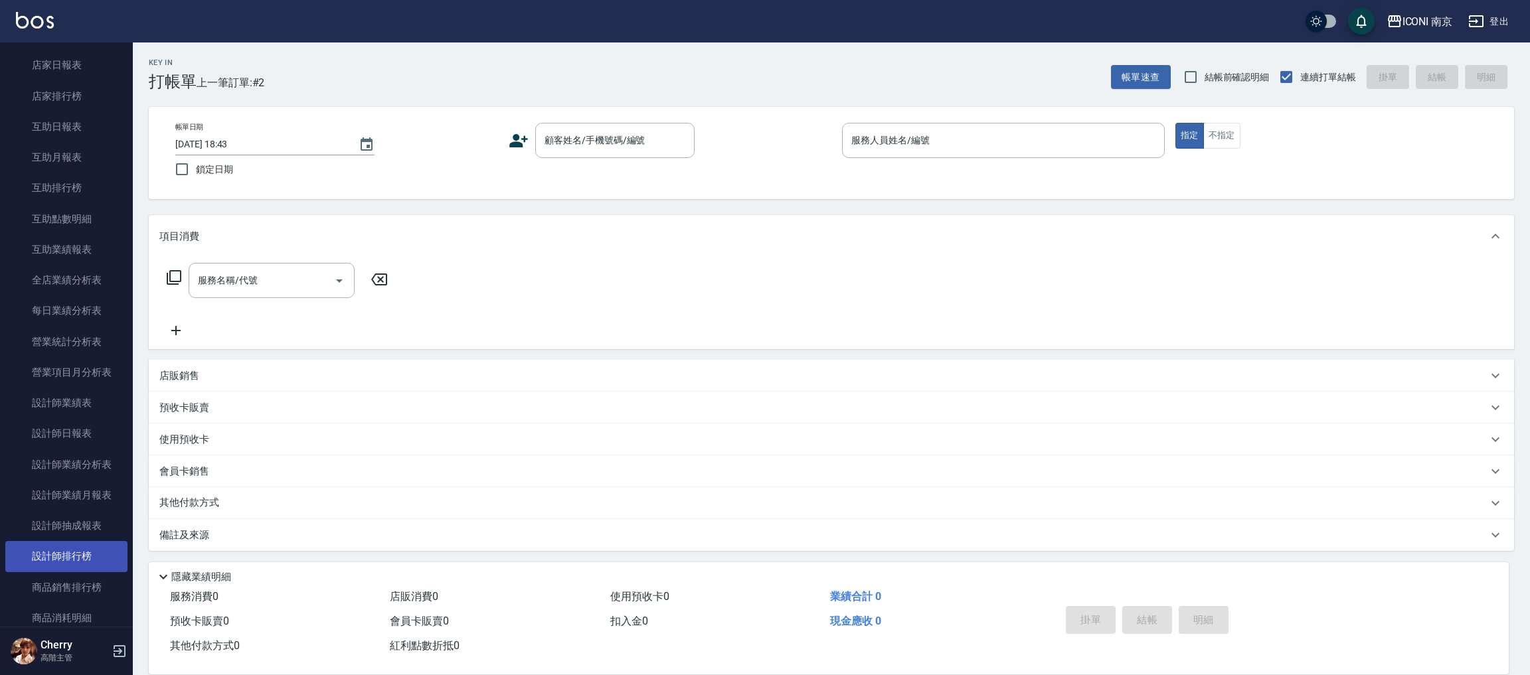
scroll to position [199, 0]
click at [83, 274] on link "全店業績分析表" at bounding box center [66, 279] width 122 height 31
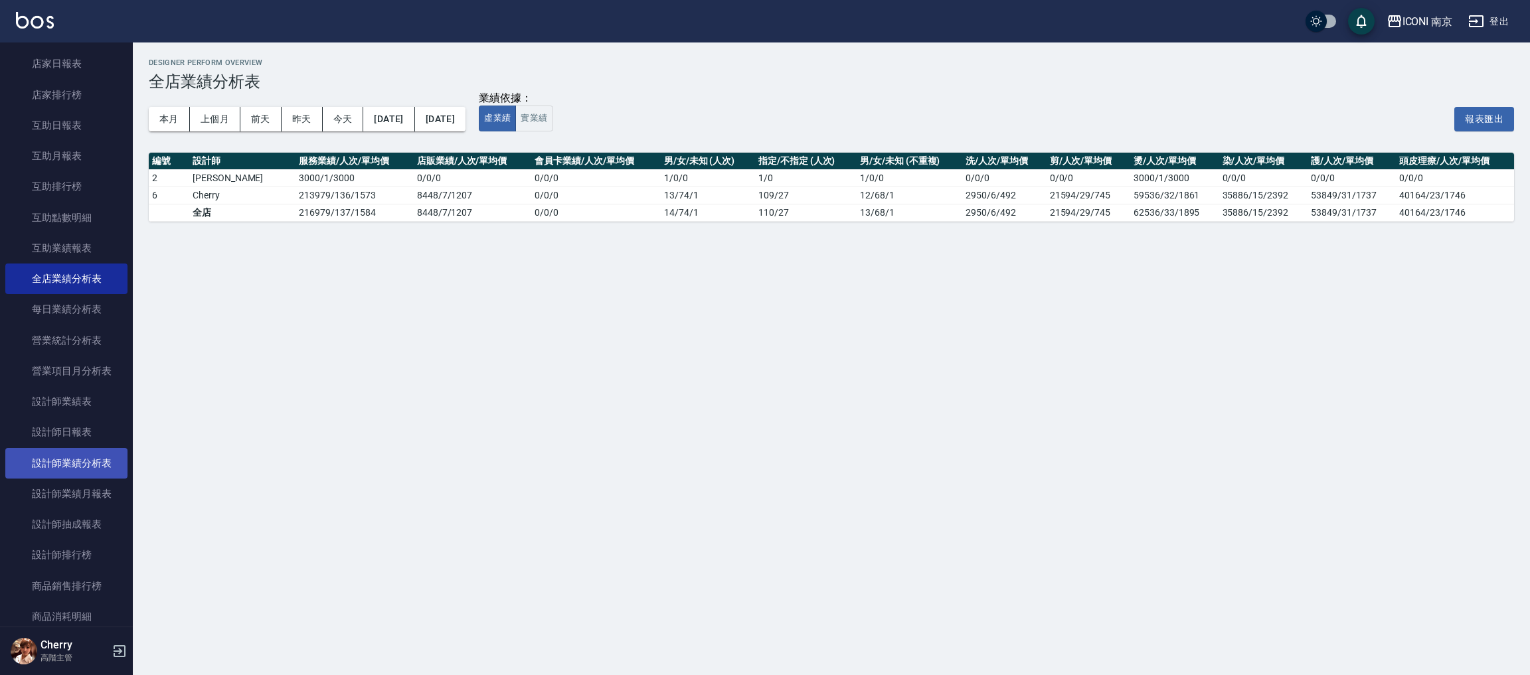
click at [89, 463] on link "設計師業績分析表" at bounding box center [66, 463] width 122 height 31
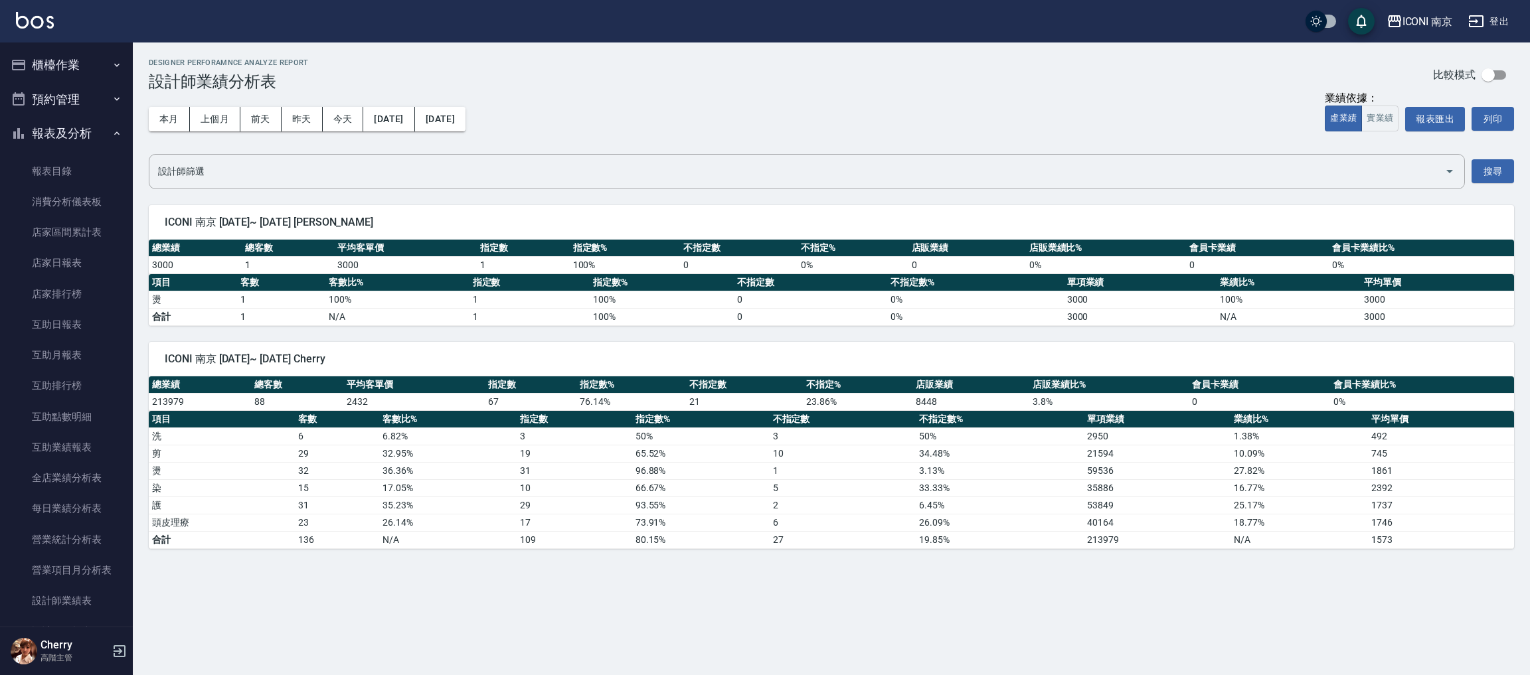
click at [81, 64] on button "櫃檯作業" at bounding box center [66, 65] width 122 height 35
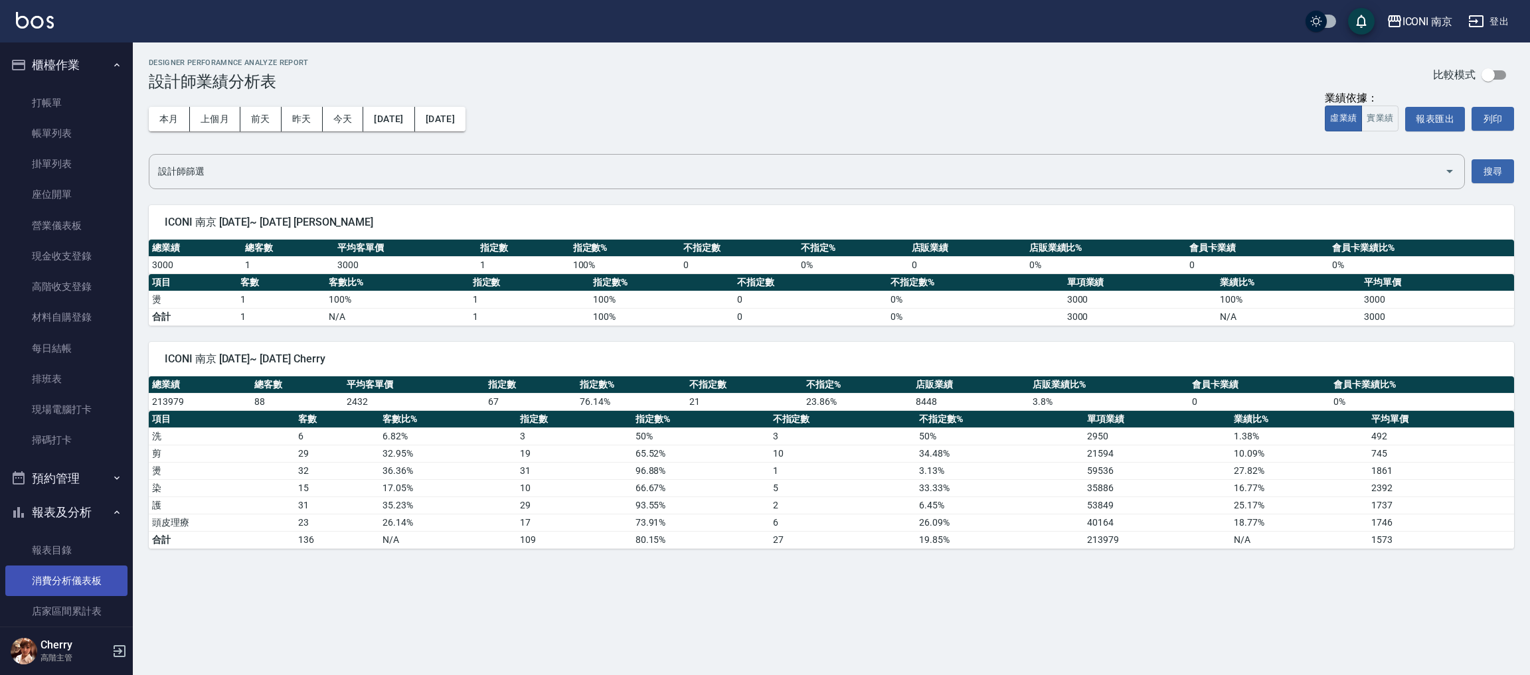
drag, startPoint x: 59, startPoint y: 577, endPoint x: 54, endPoint y: 566, distance: 11.6
click at [60, 578] on link "消費分析儀表板" at bounding box center [66, 581] width 122 height 31
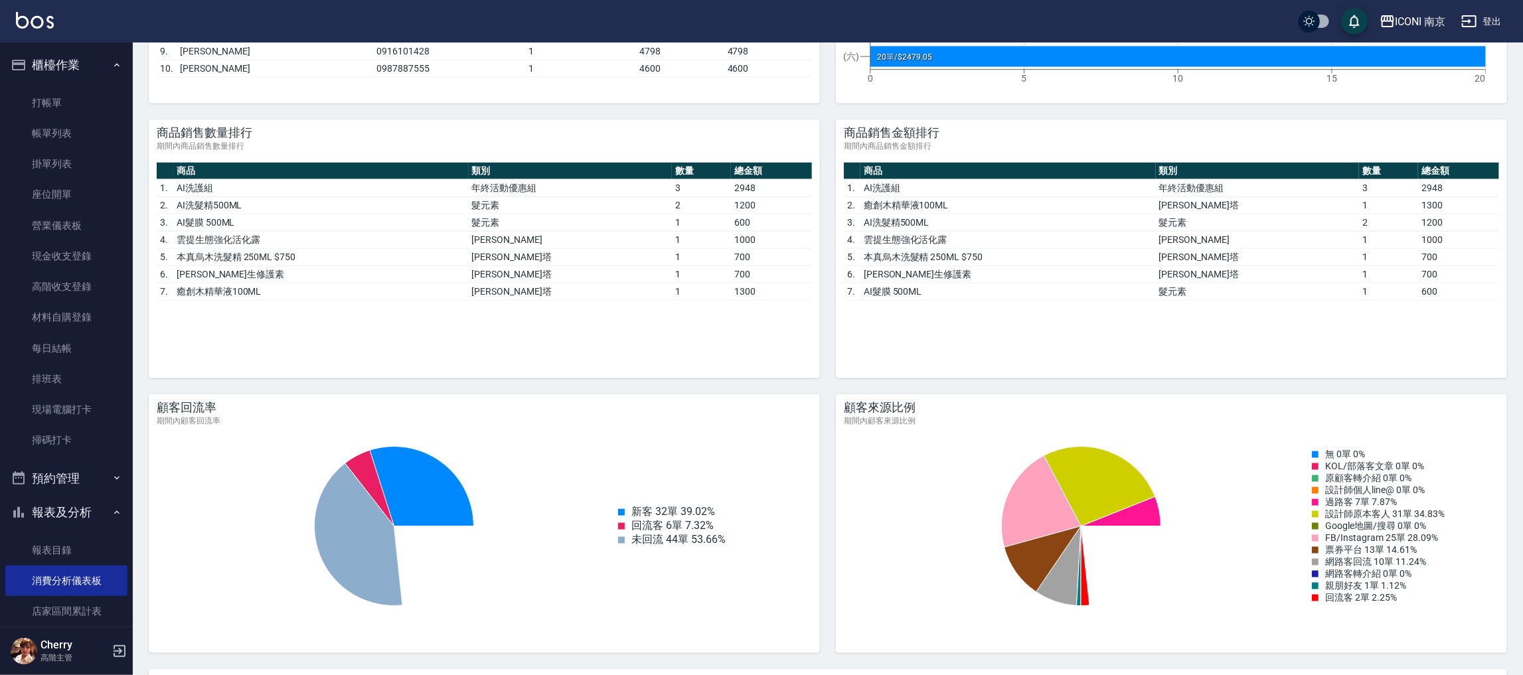
scroll to position [1294, 0]
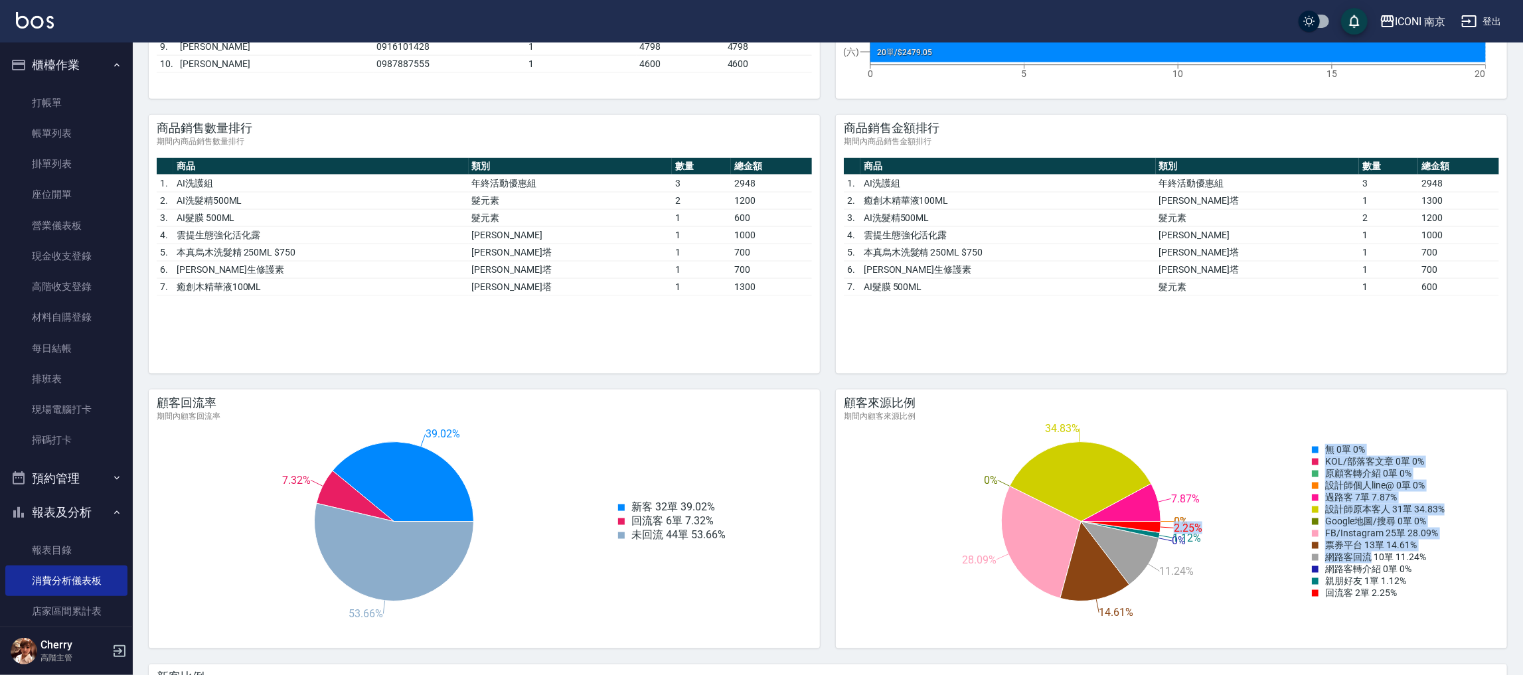
drag, startPoint x: 1329, startPoint y: 563, endPoint x: 1442, endPoint y: 582, distance: 113.9
click at [1374, 567] on div "0% 0% 0% 0% 7.87% 34.83% 0% 28.09% 14.61% 11.24% 0% 1.12% 2.25% 無 0單 0% KOL/部落客…" at bounding box center [1165, 521] width 669 height 199
click at [1451, 585] on div "0% 0% 0% 0% 7.87% 34.83% 0% 28.09% 14.61% 11.24% 0% 1.12% 2.25% 無 0單 0% KOL/部落客…" at bounding box center [1165, 521] width 669 height 199
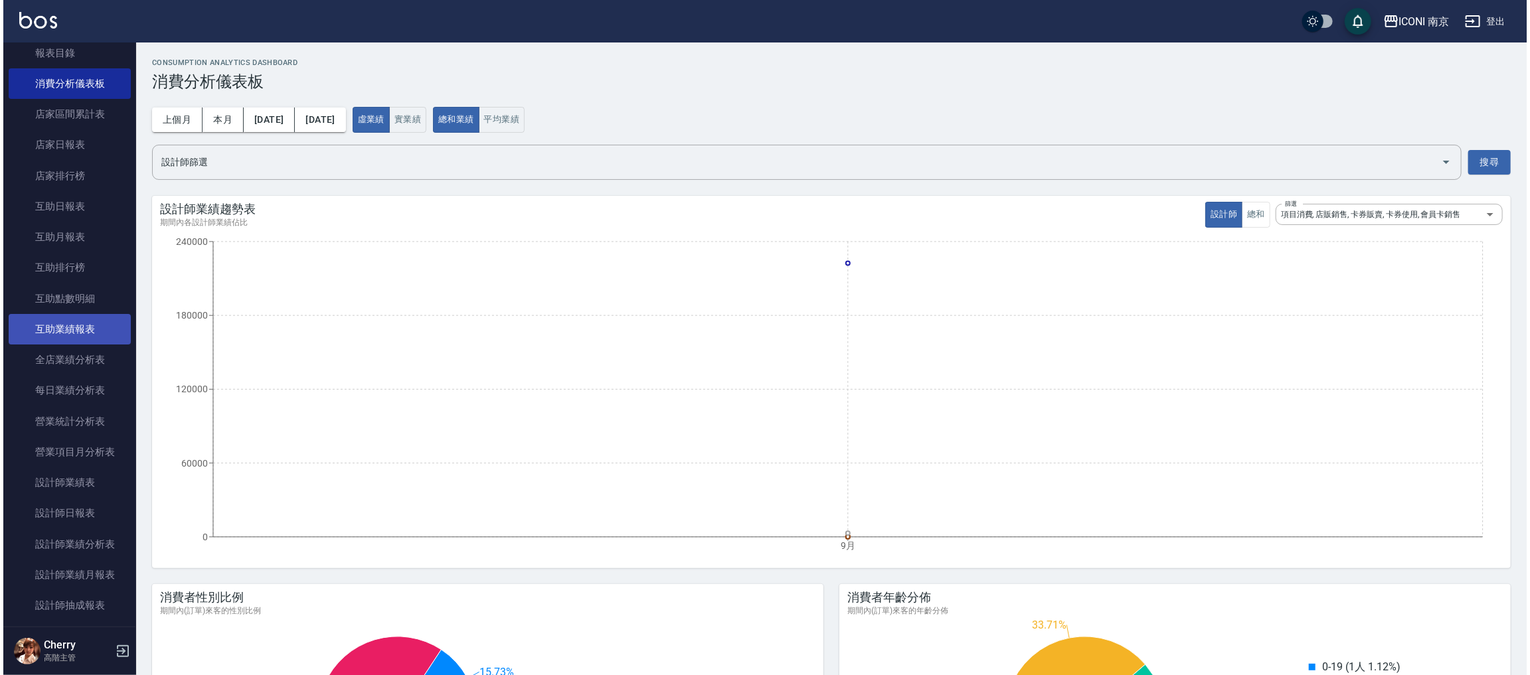
scroll to position [597, 0]
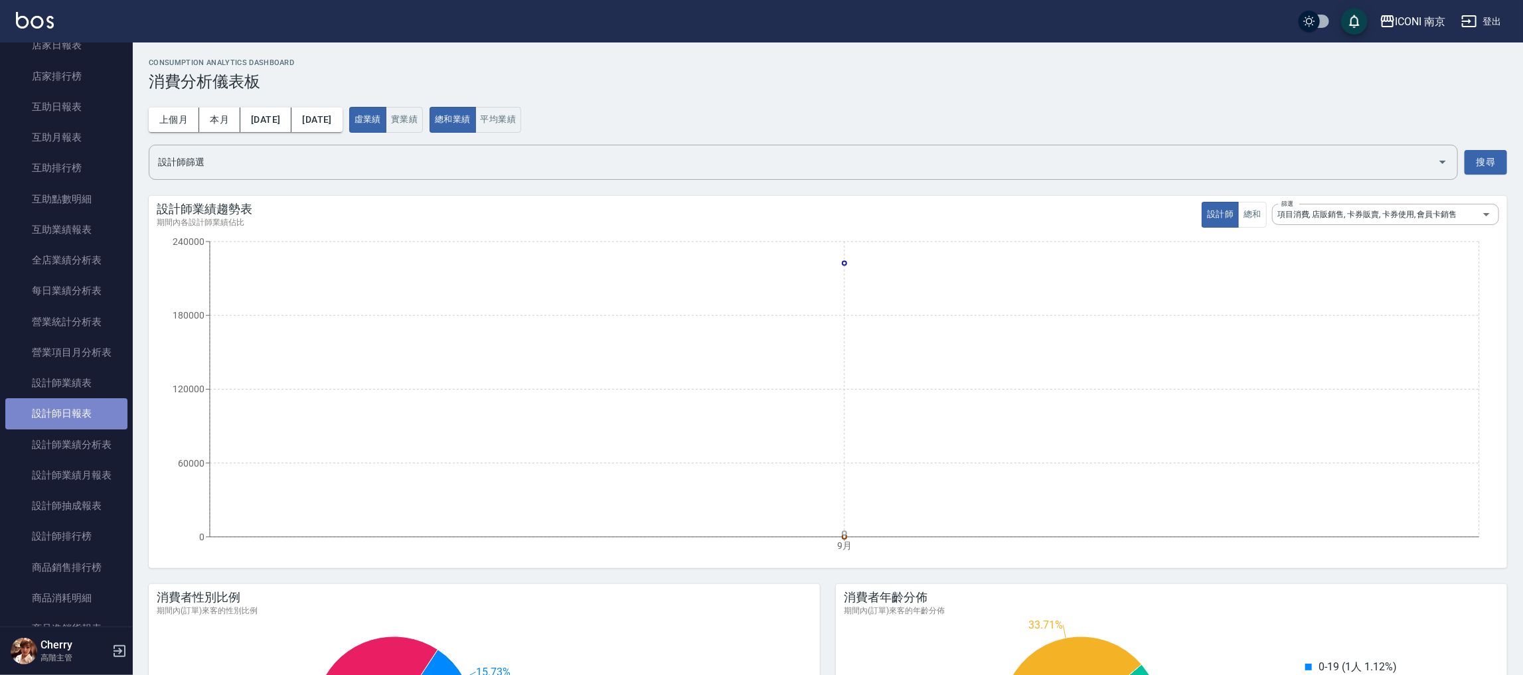
click at [66, 422] on link "設計師日報表" at bounding box center [66, 413] width 122 height 31
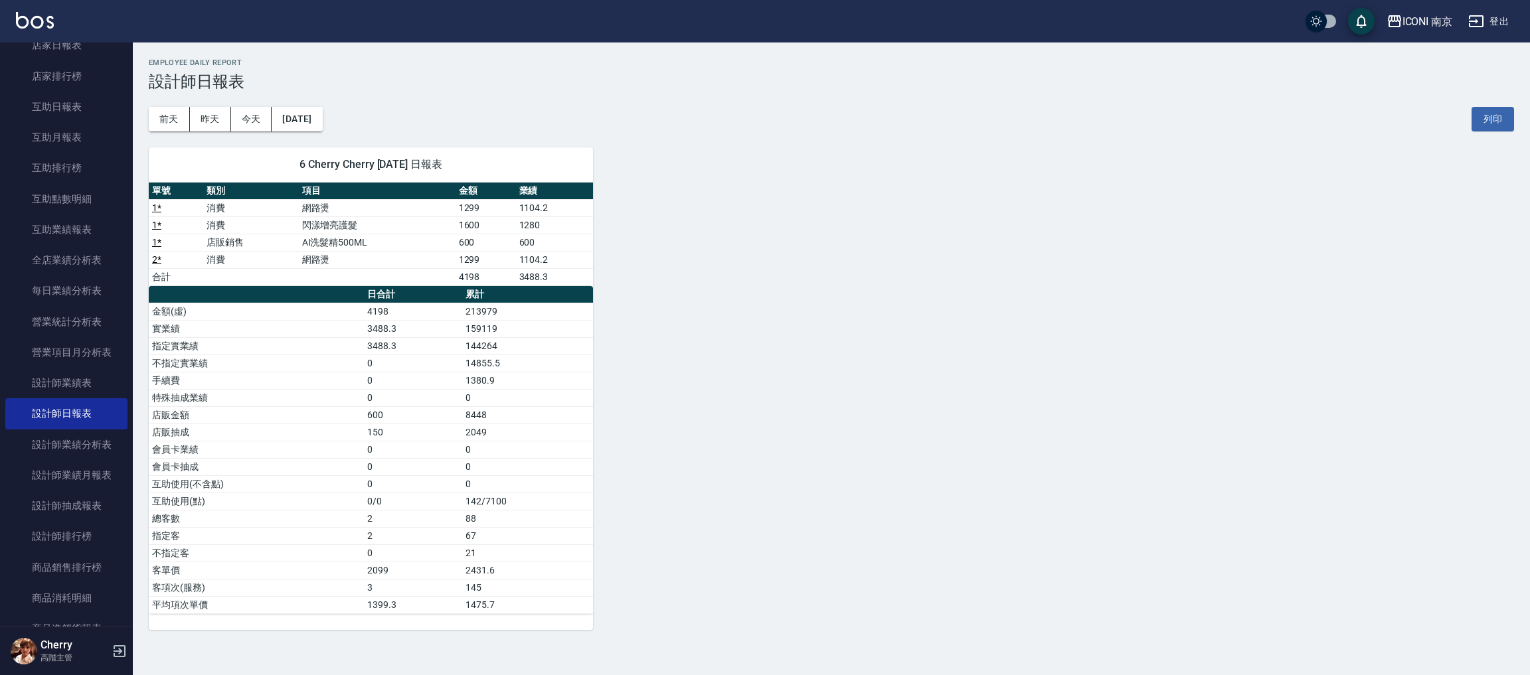
click at [787, 396] on div "6 Cherry Cherry [DATE] 日報表 單號 類別 項目 金額 業績 1 * 消費 網路燙 1299 1104.2 1 * 消費 閃漾增亮護髮 …" at bounding box center [823, 380] width 1381 height 499
